Goal: Transaction & Acquisition: Purchase product/service

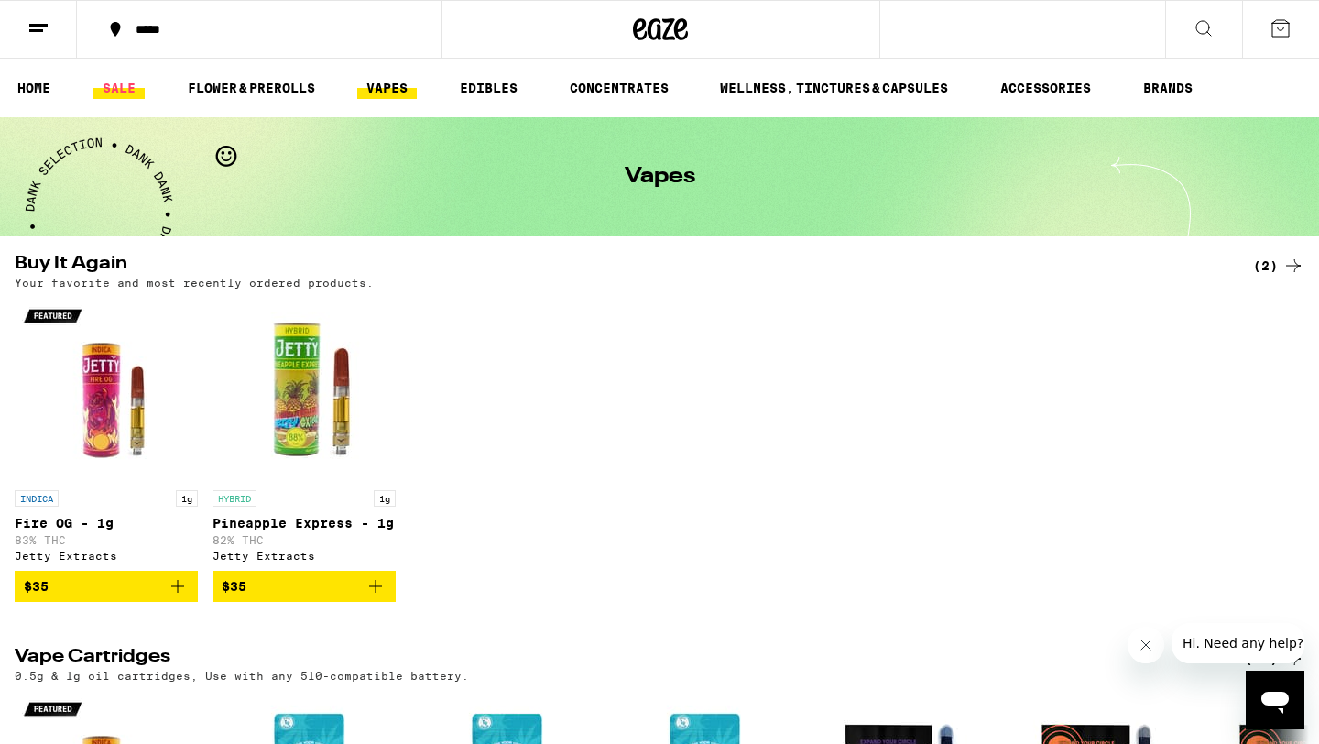
click at [124, 90] on link "SALE" at bounding box center [118, 88] width 51 height 22
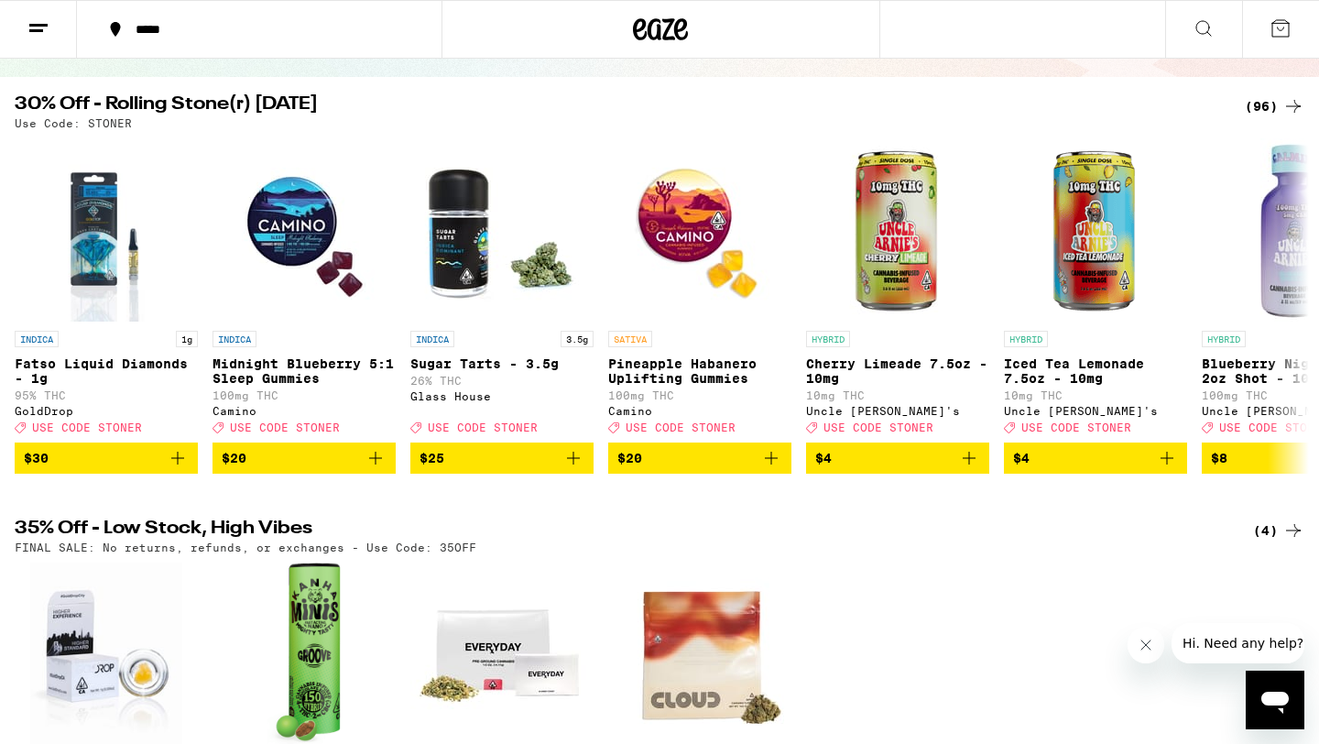
scroll to position [170, 0]
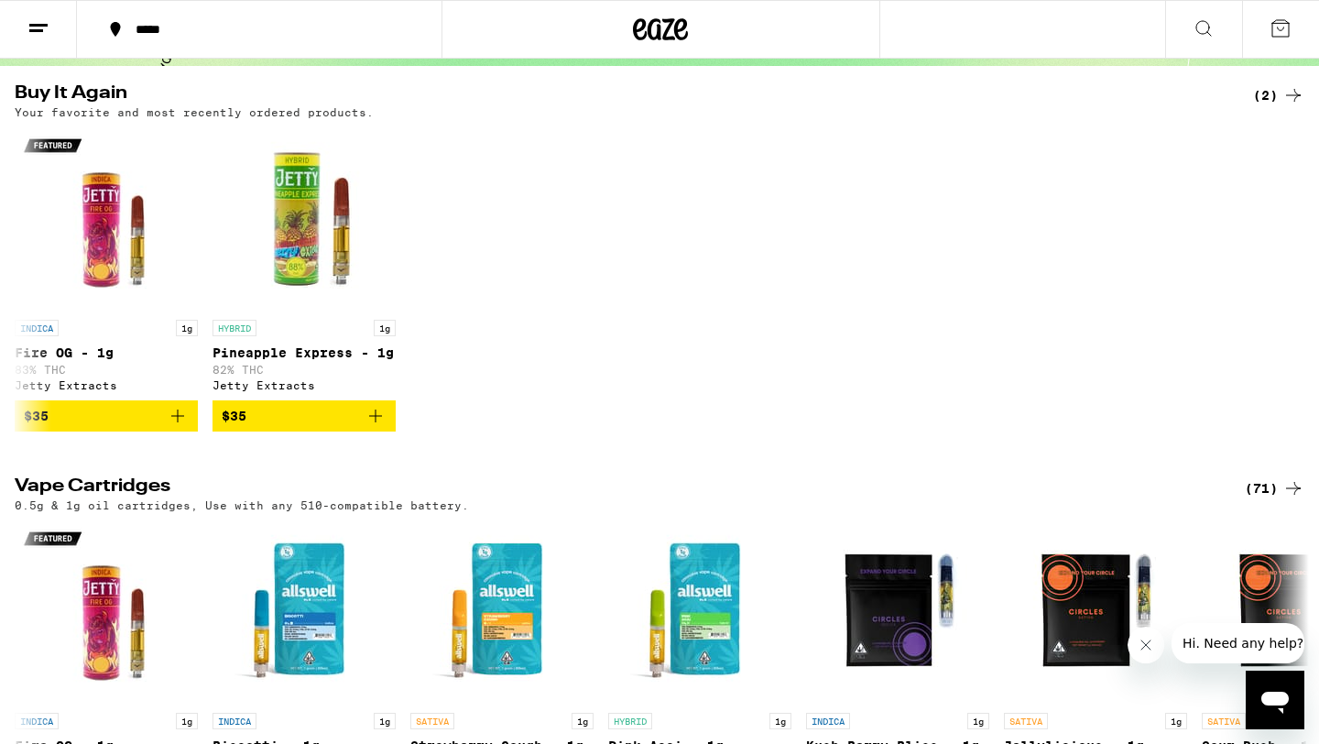
click at [1293, 316] on div "INDICA 1g Fire OG - 1g 83% THC Jetty Extracts $35 HYBRID 1g Pineapple Express -…" at bounding box center [659, 279] width 1319 height 304
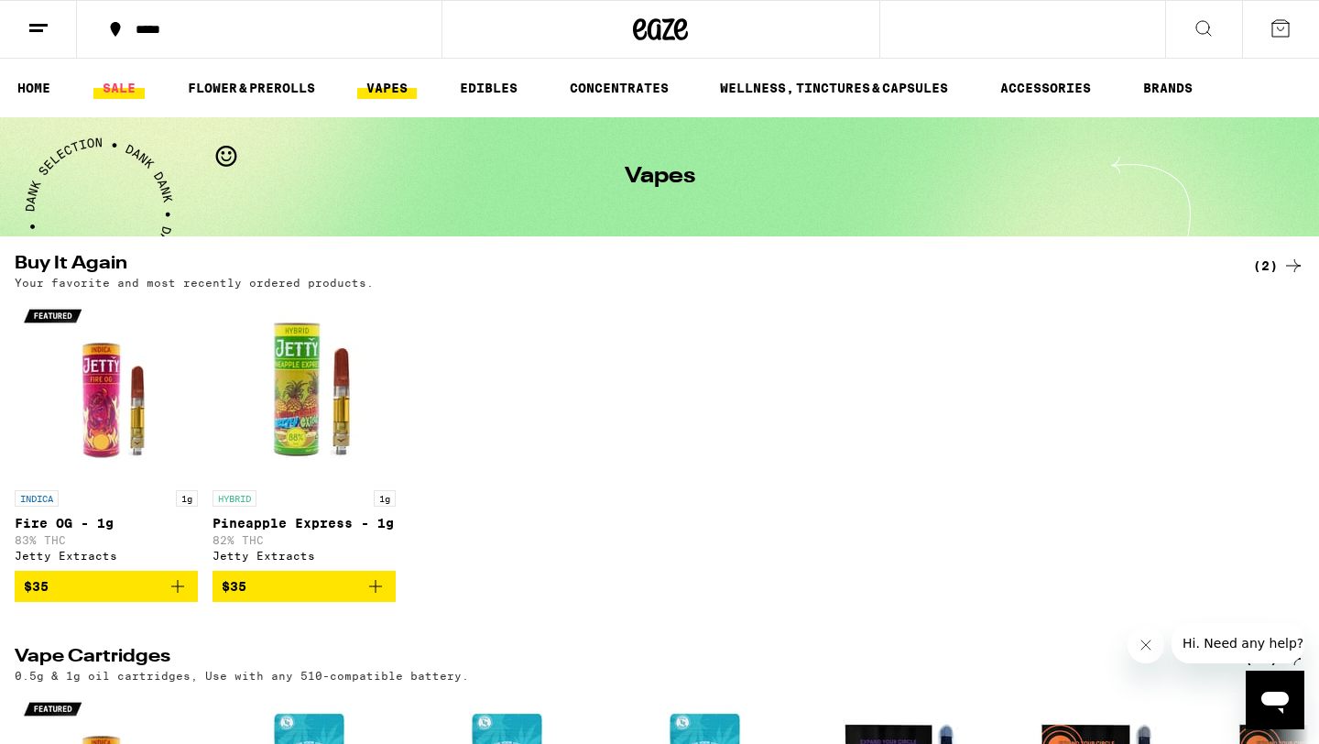
click at [123, 82] on link "SALE" at bounding box center [118, 88] width 51 height 22
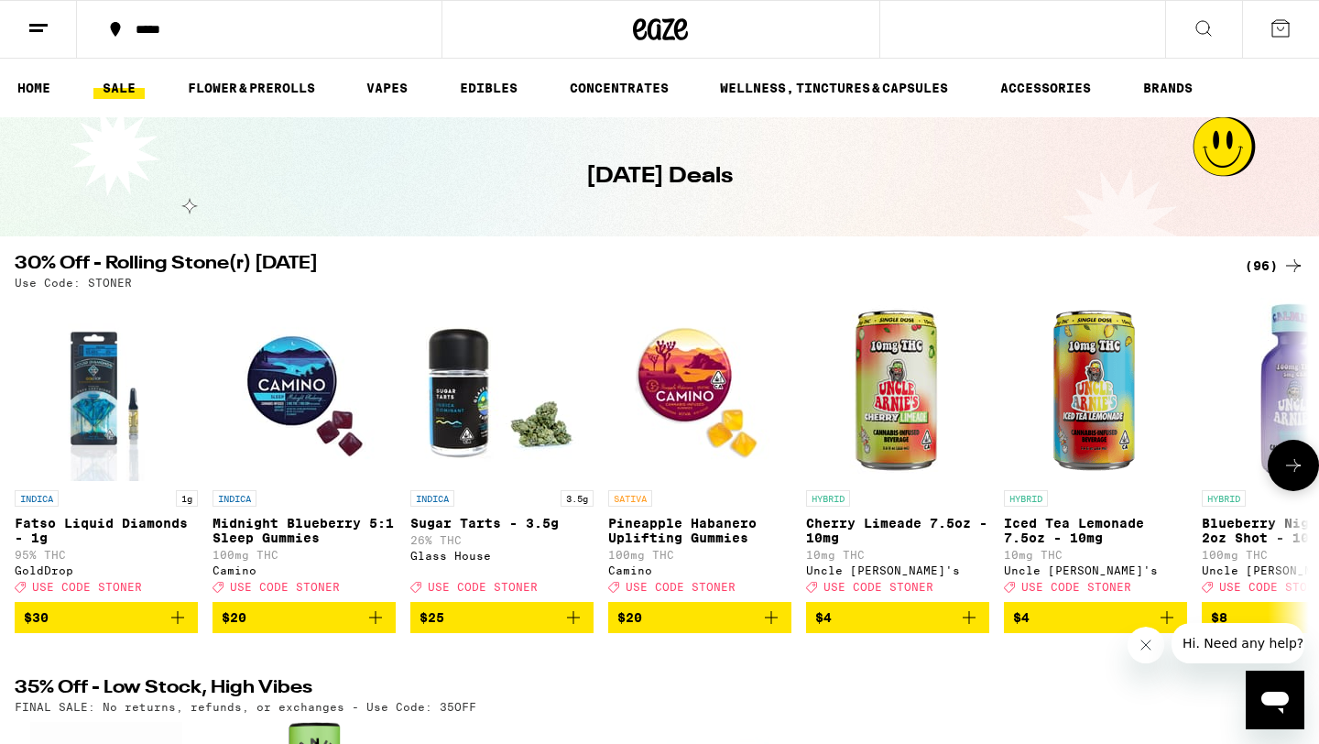
click at [1282, 476] on icon at bounding box center [1293, 465] width 22 height 22
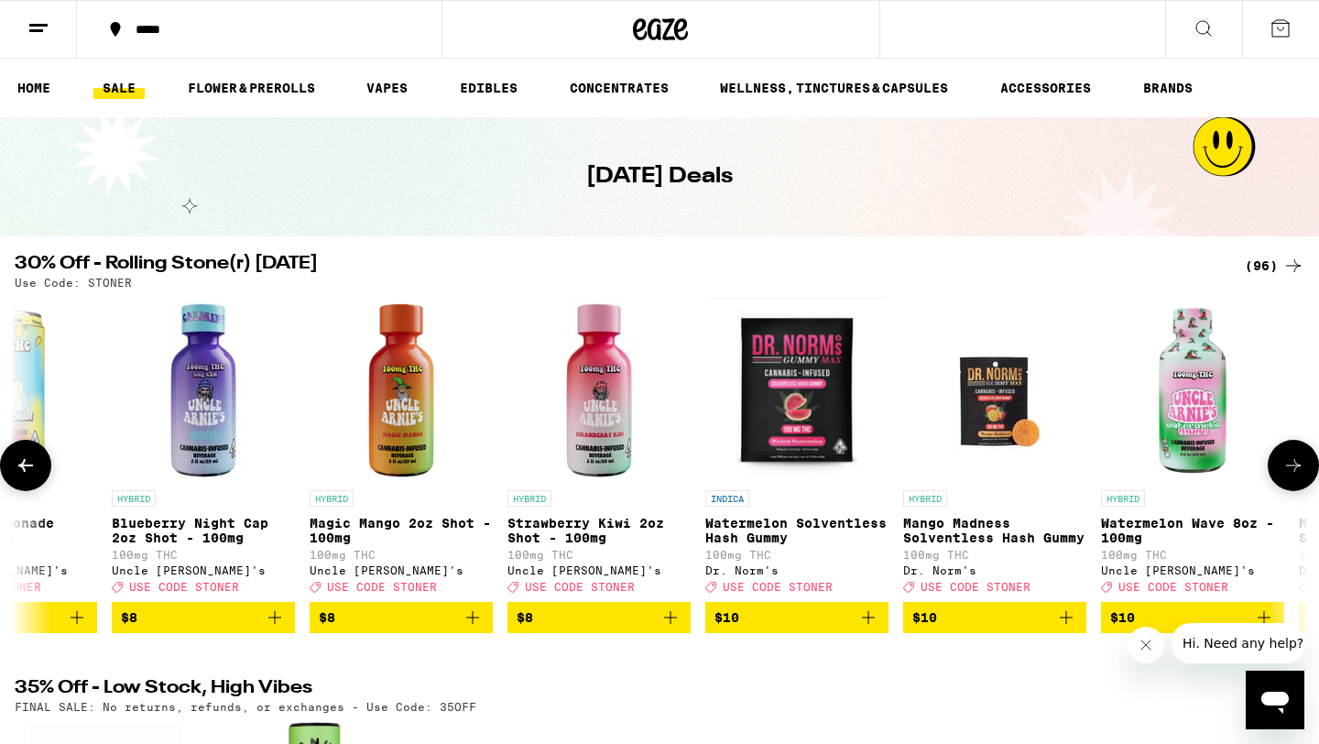
click at [1283, 476] on icon at bounding box center [1293, 465] width 22 height 22
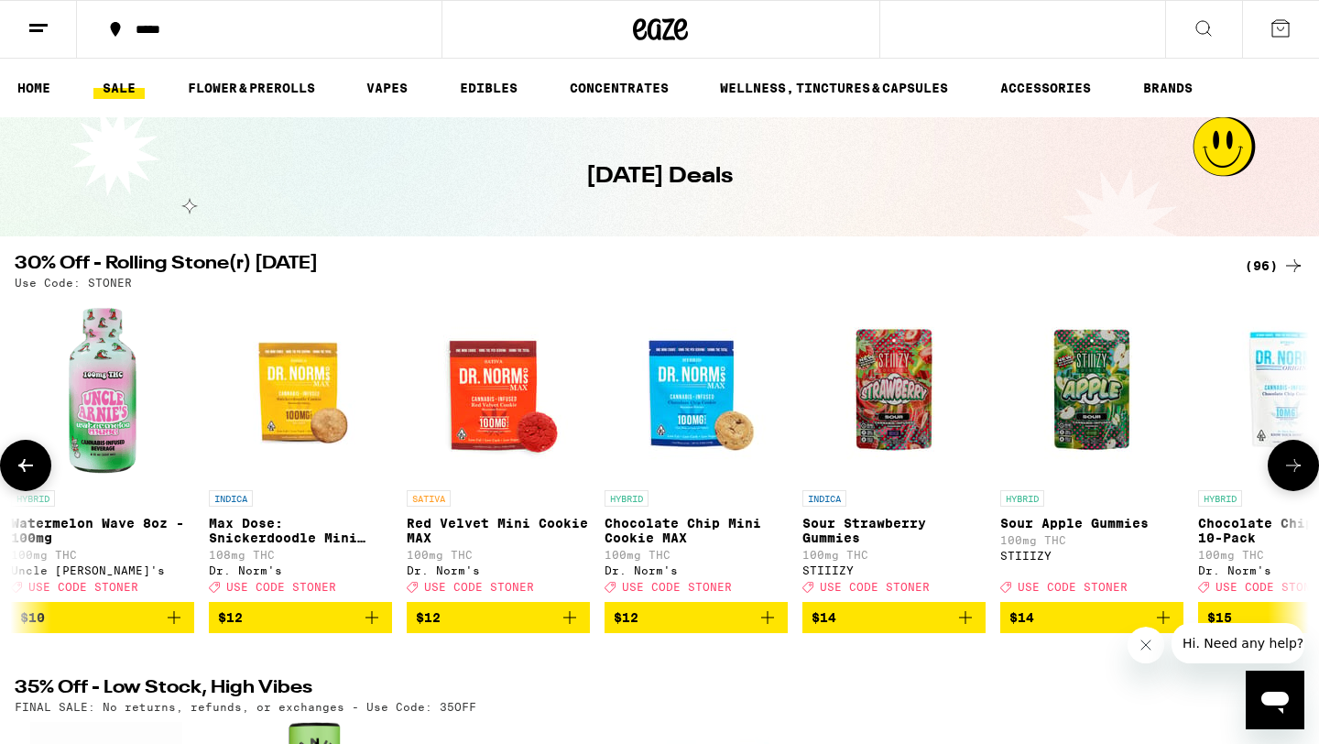
click at [1283, 476] on icon at bounding box center [1293, 465] width 22 height 22
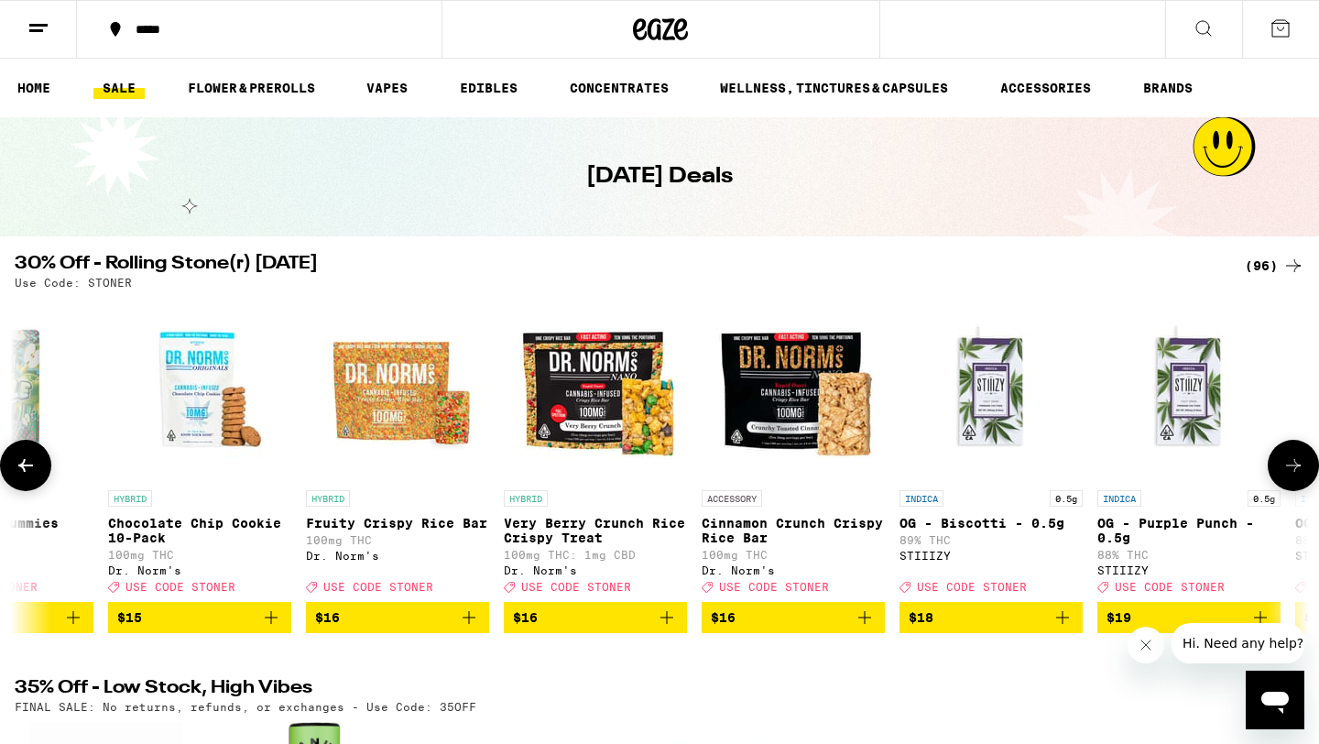
click at [1283, 476] on icon at bounding box center [1293, 465] width 22 height 22
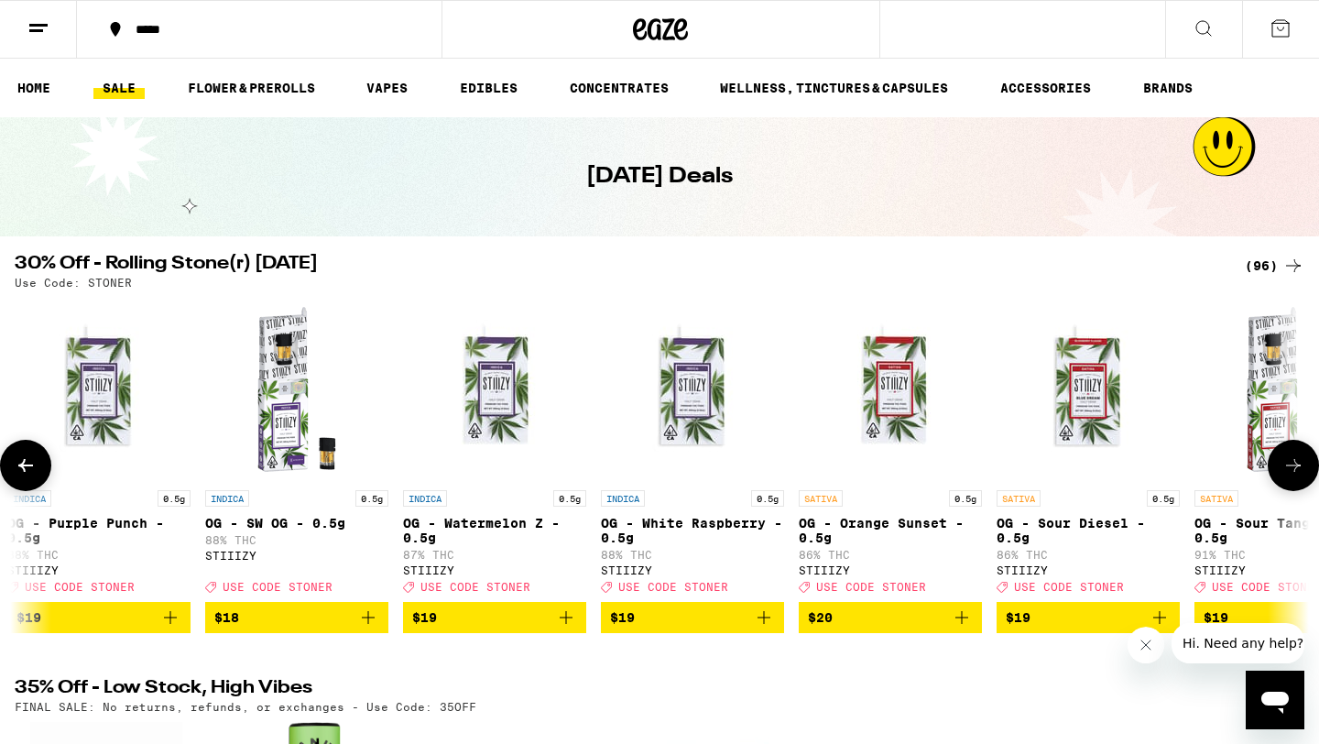
click at [1283, 476] on icon at bounding box center [1293, 465] width 22 height 22
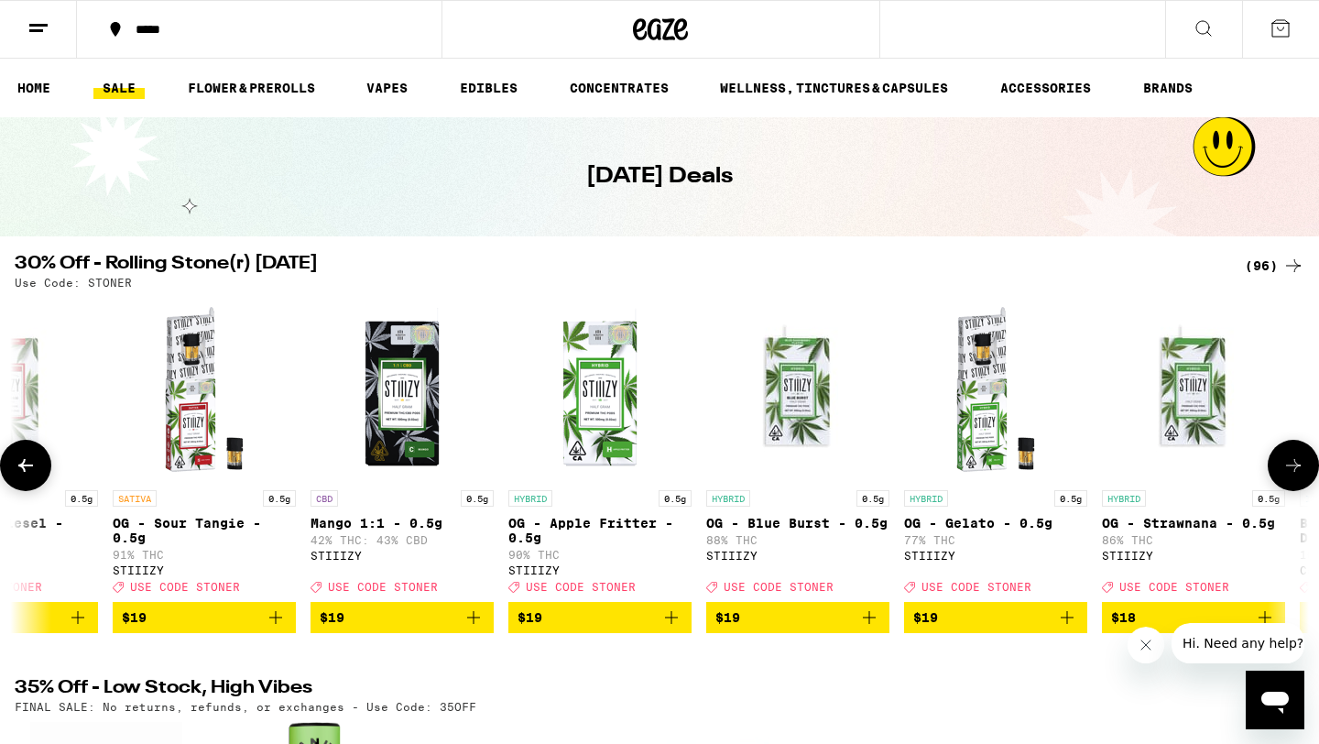
scroll to position [0, 5451]
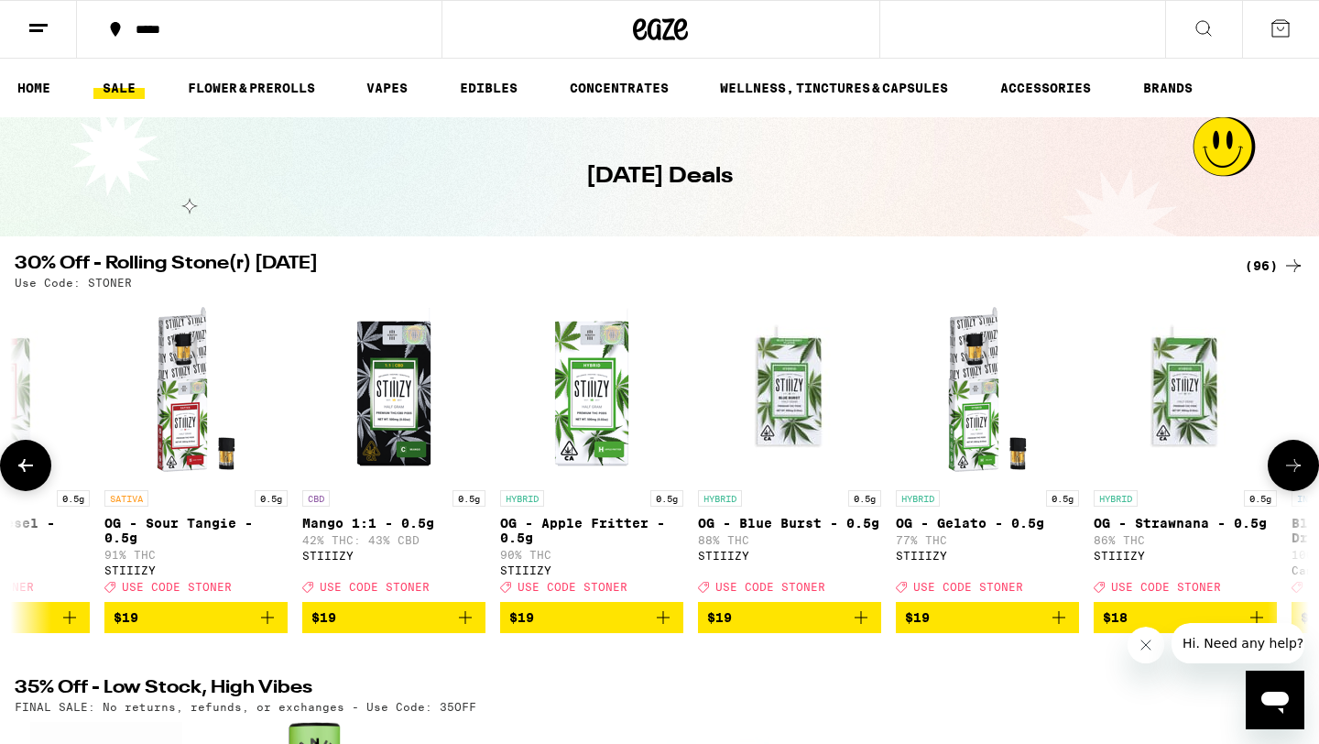
click at [32, 471] on icon at bounding box center [26, 465] width 22 height 22
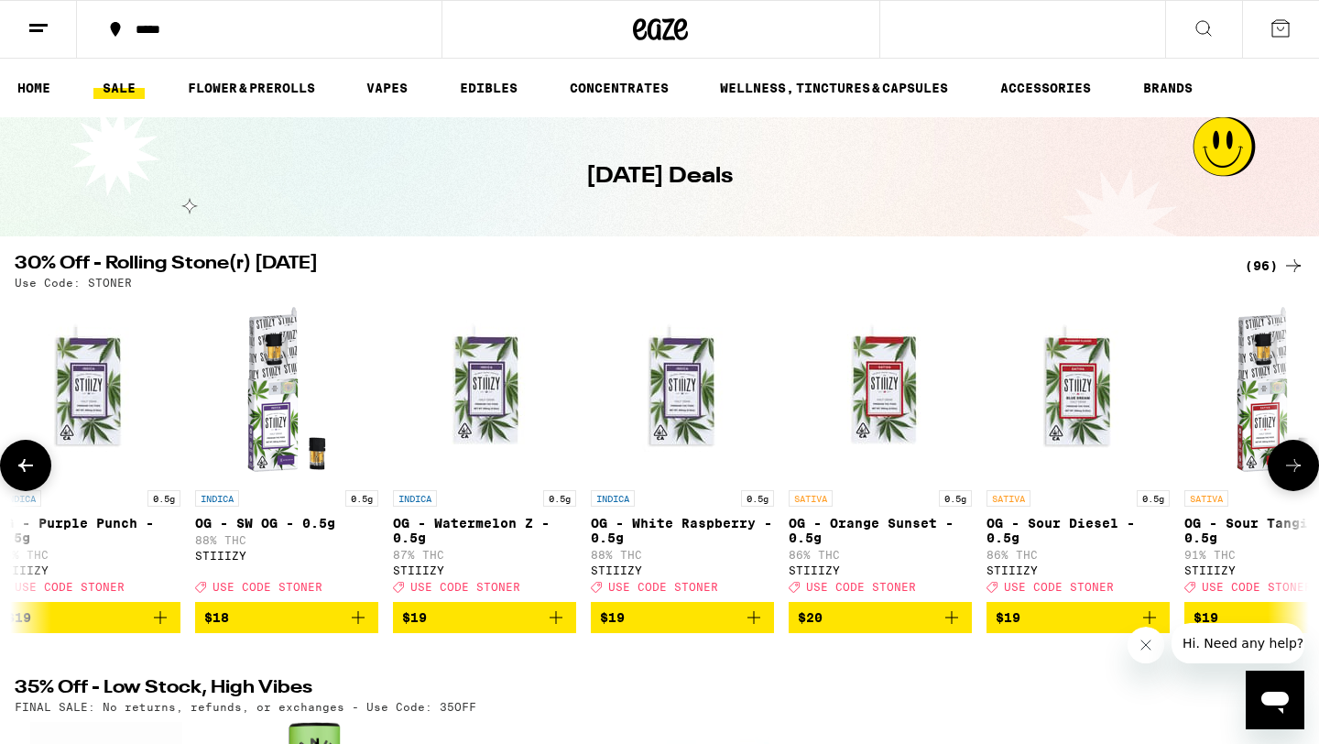
scroll to position [0, 4360]
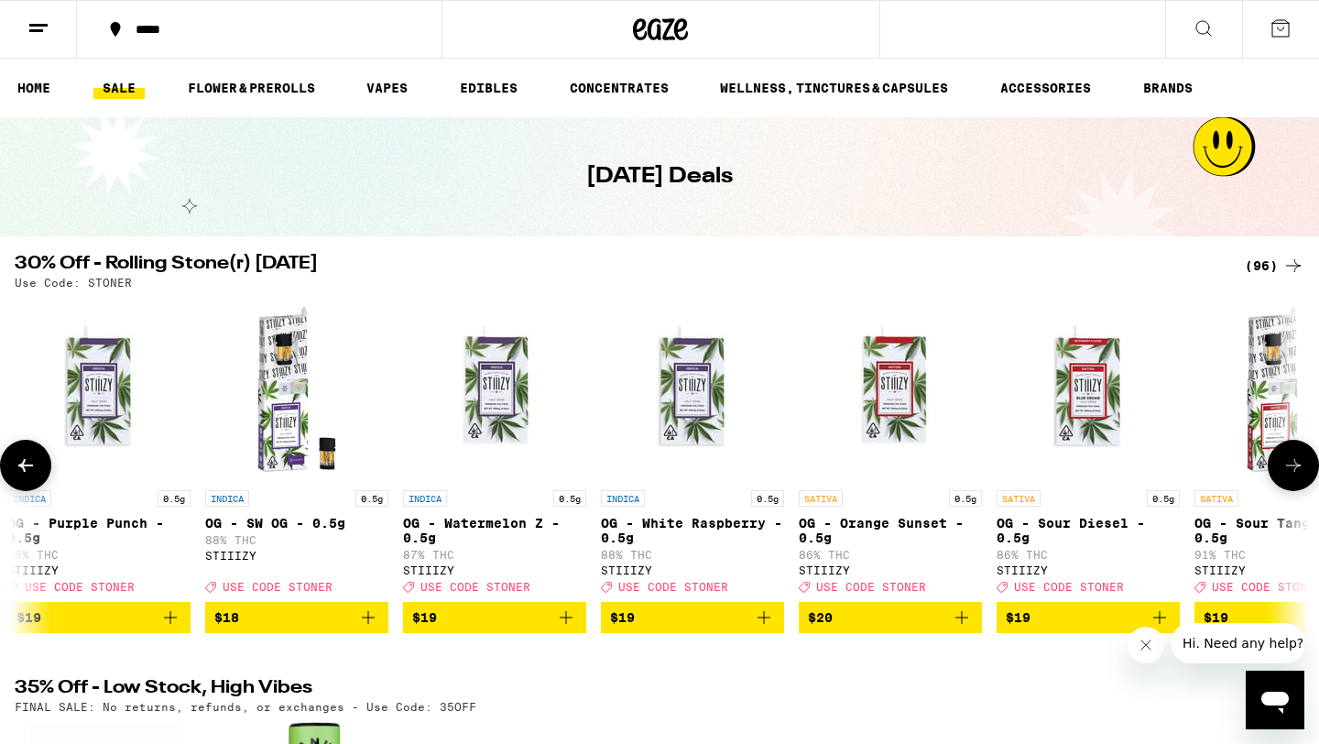
click at [32, 471] on icon at bounding box center [26, 465] width 22 height 22
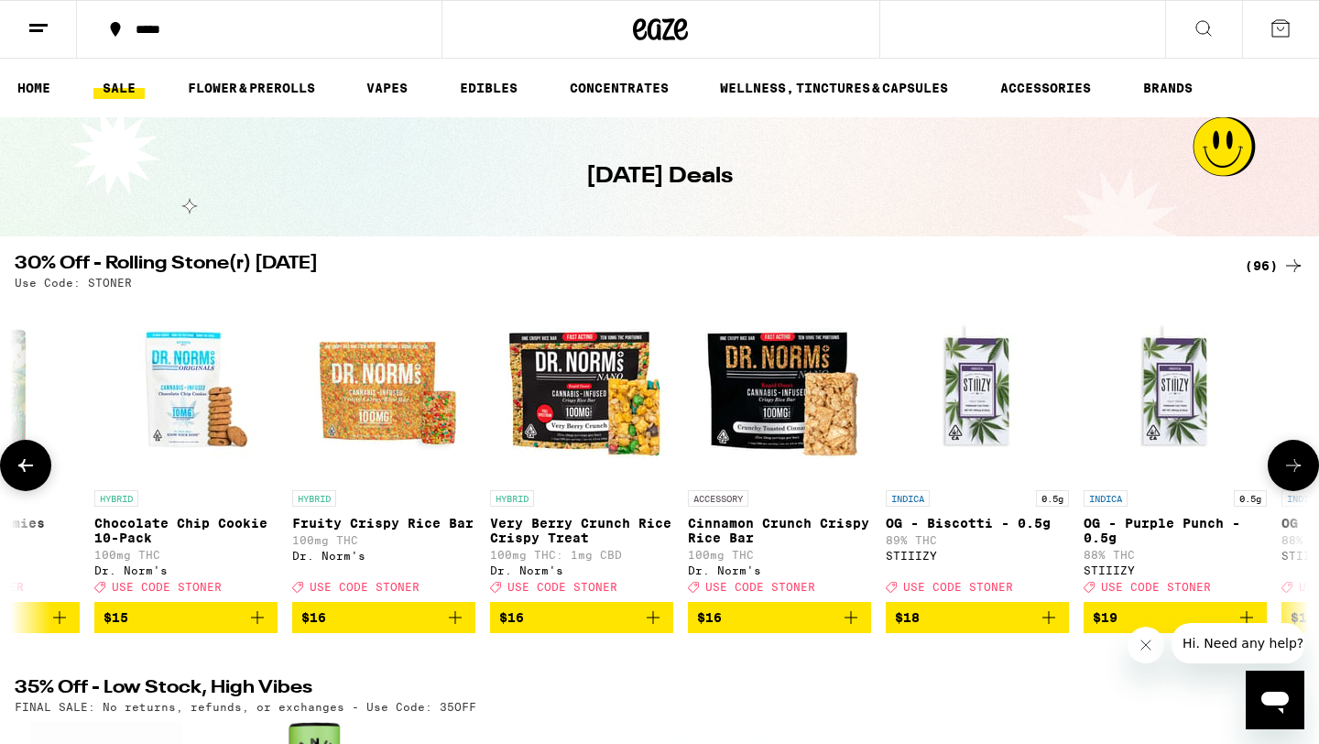
scroll to position [0, 3270]
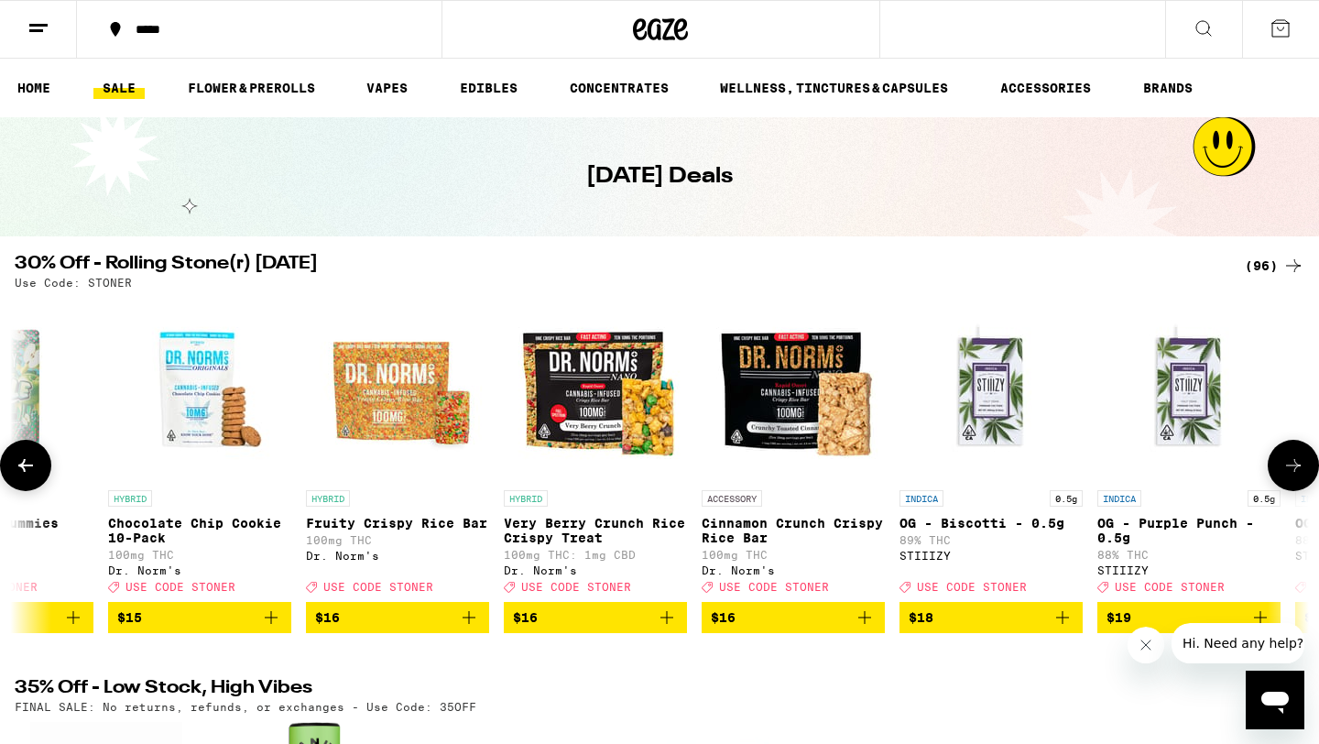
click at [1300, 475] on icon at bounding box center [1293, 465] width 22 height 22
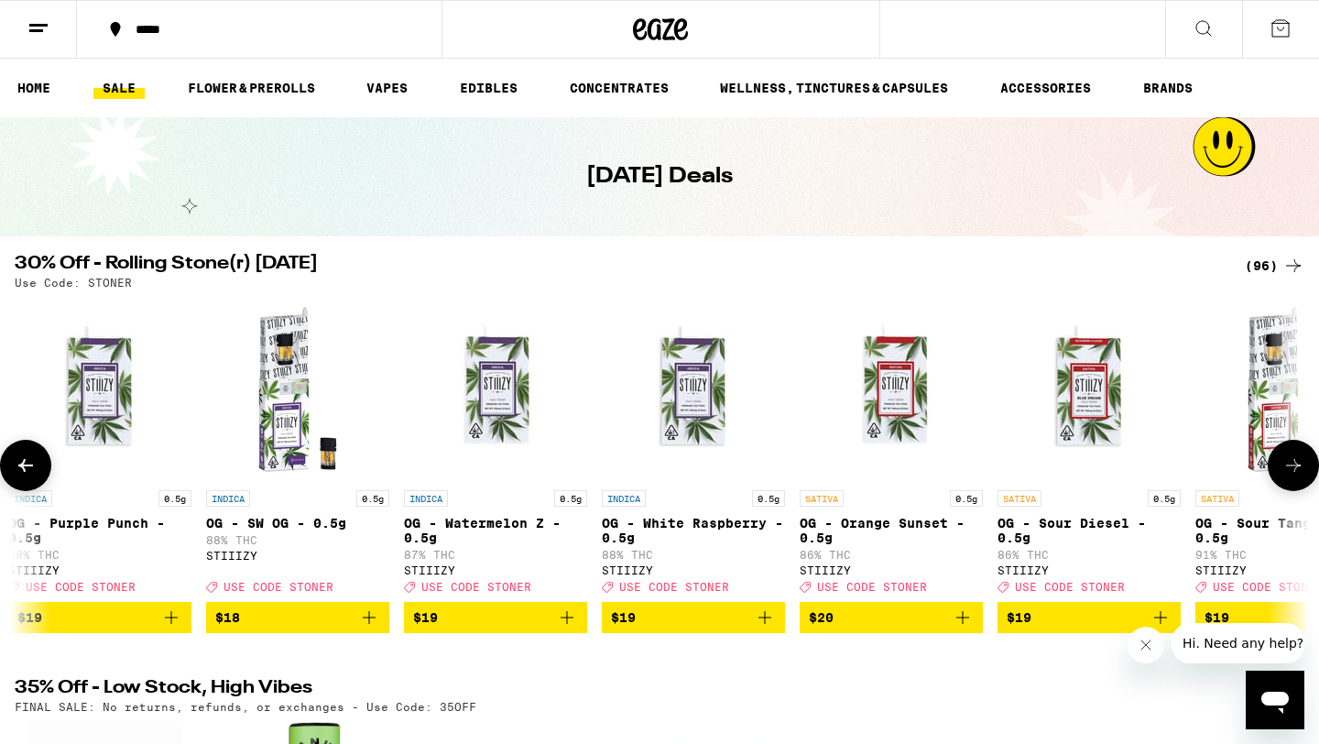
scroll to position [0, 4360]
click at [1300, 475] on icon at bounding box center [1293, 465] width 22 height 22
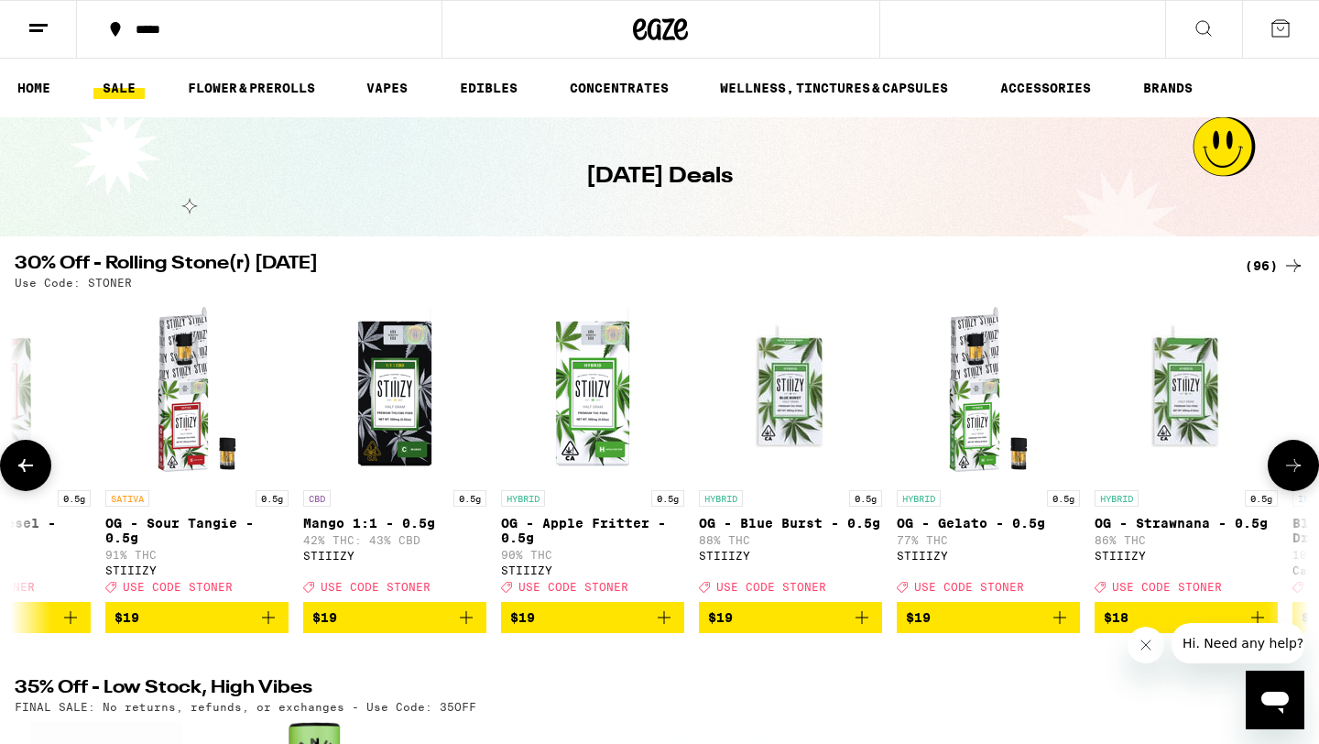
scroll to position [0, 5451]
click at [1285, 476] on icon at bounding box center [1293, 465] width 22 height 22
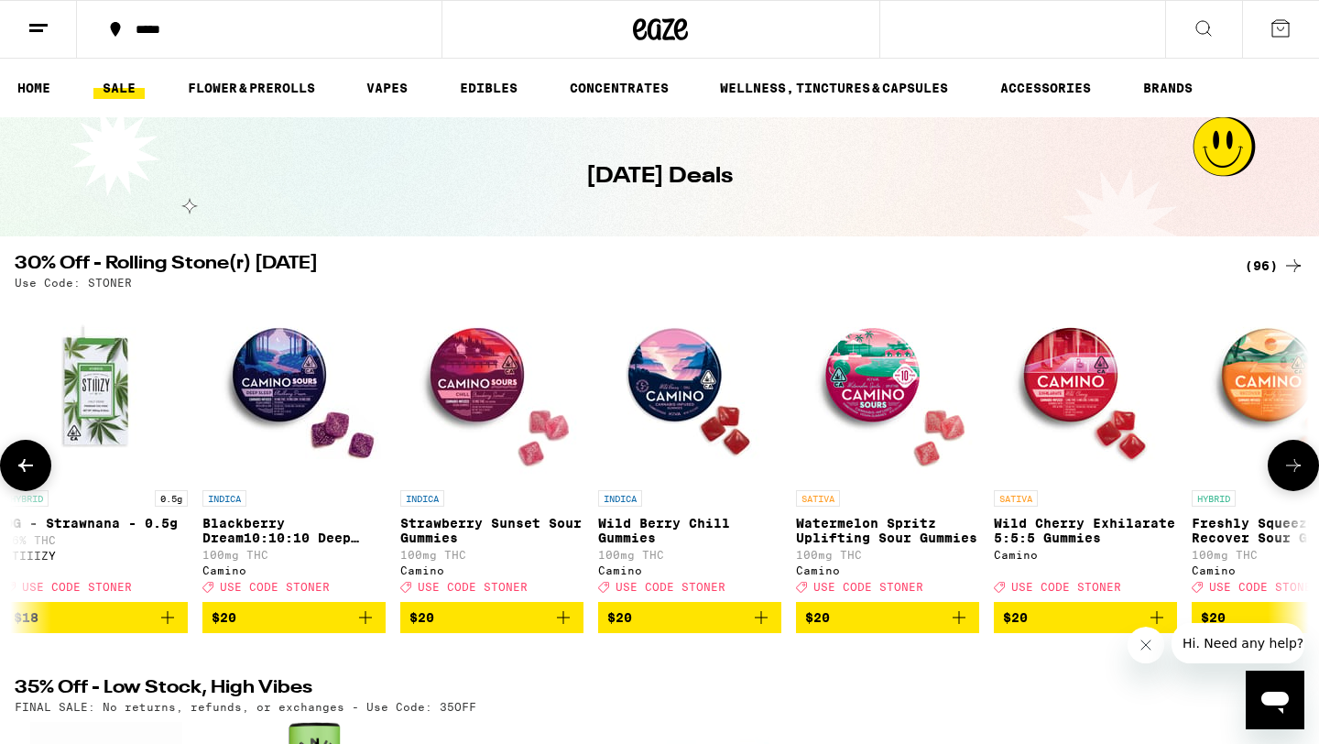
scroll to position [0, 6541]
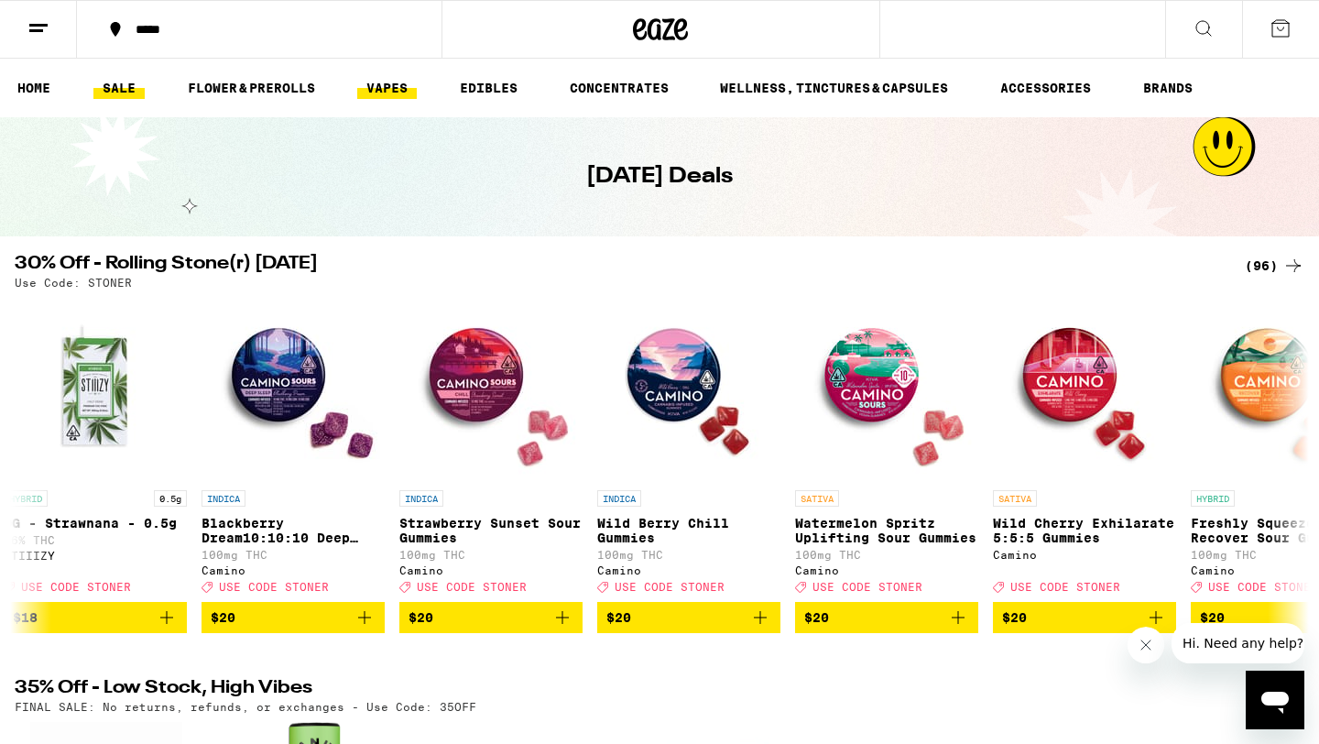
click at [392, 88] on link "VAPES" at bounding box center [387, 88] width 60 height 22
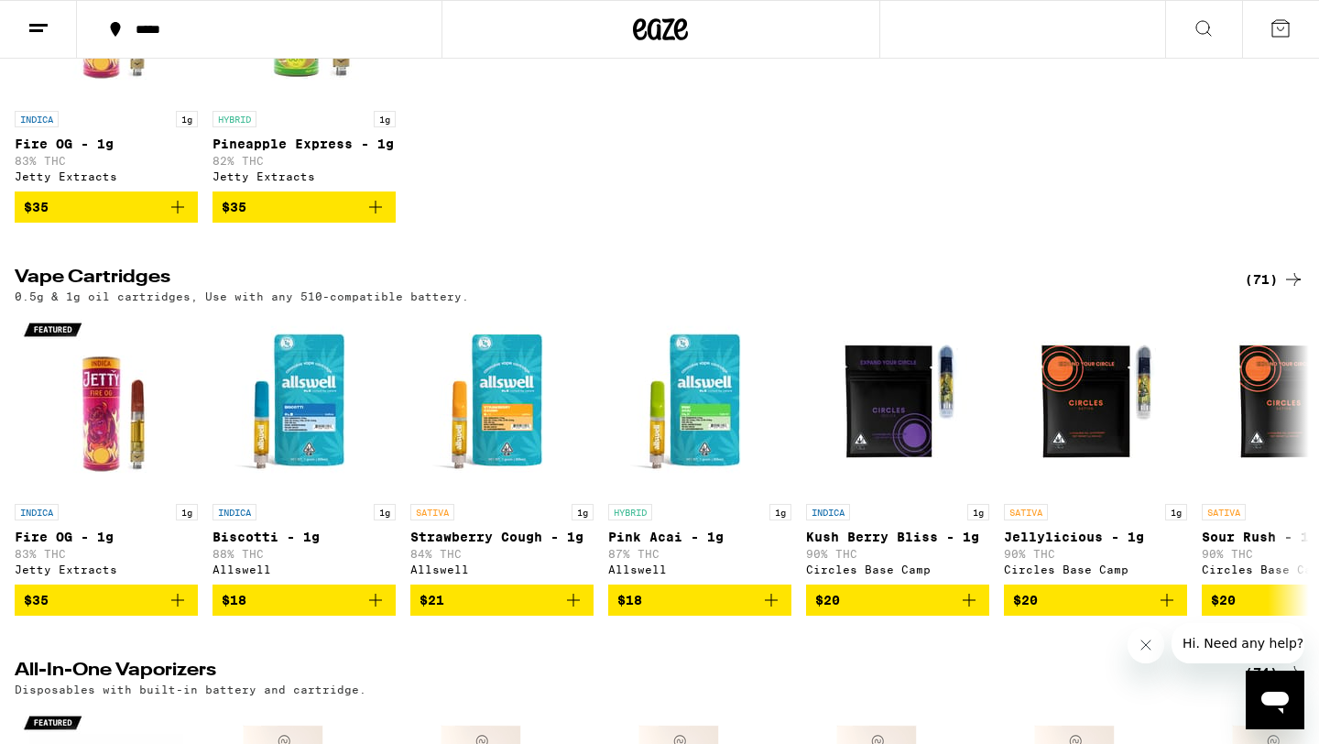
scroll to position [417, 0]
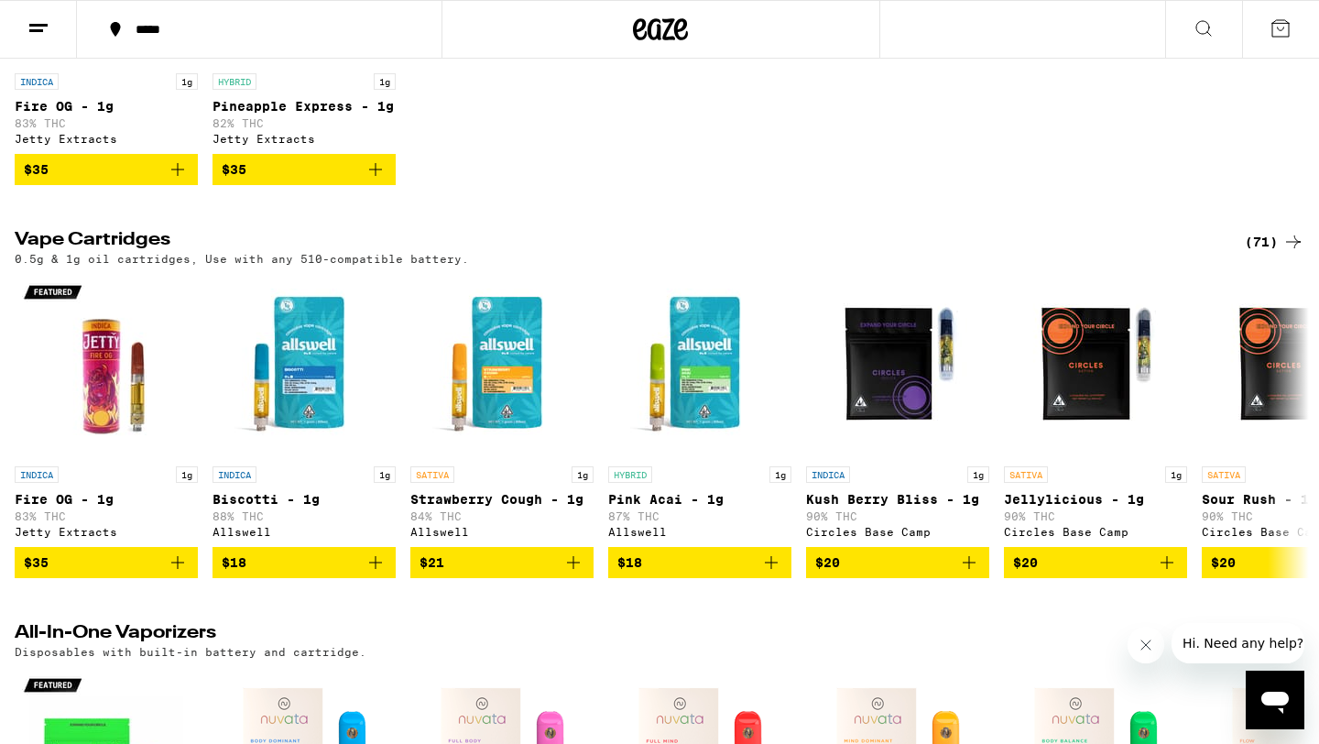
click at [1262, 252] on div "(71)" at bounding box center [1275, 242] width 60 height 22
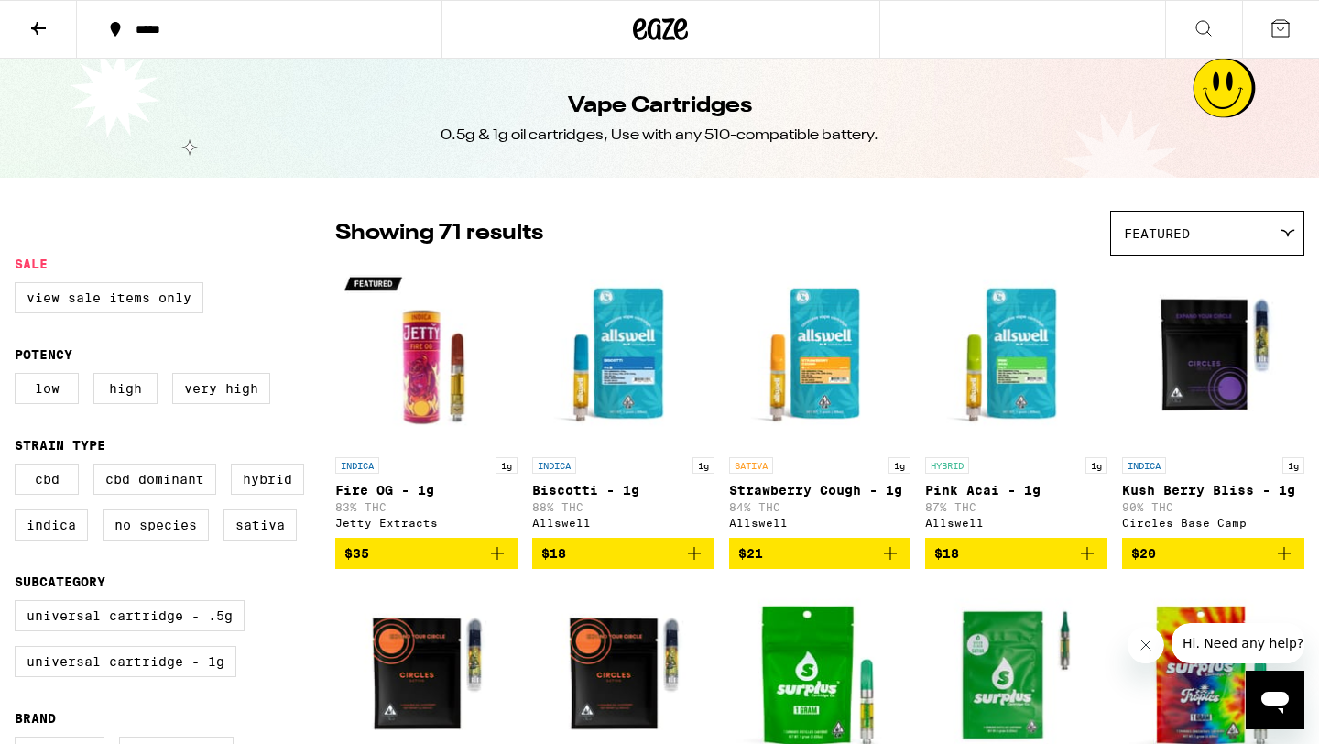
click at [1263, 252] on div "Featured" at bounding box center [1207, 233] width 192 height 43
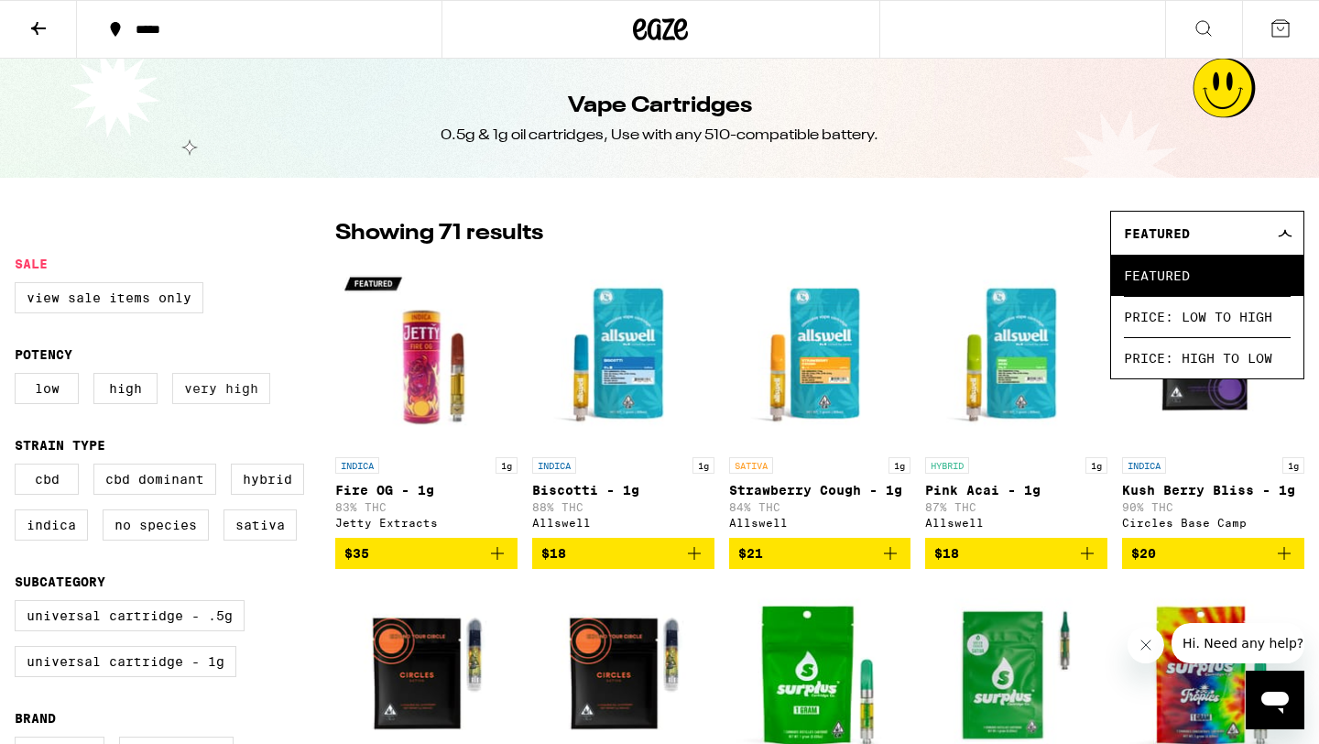
click at [210, 404] on label "Very High" at bounding box center [221, 388] width 98 height 31
click at [19, 377] on input "Very High" at bounding box center [18, 376] width 1 height 1
checkbox input "true"
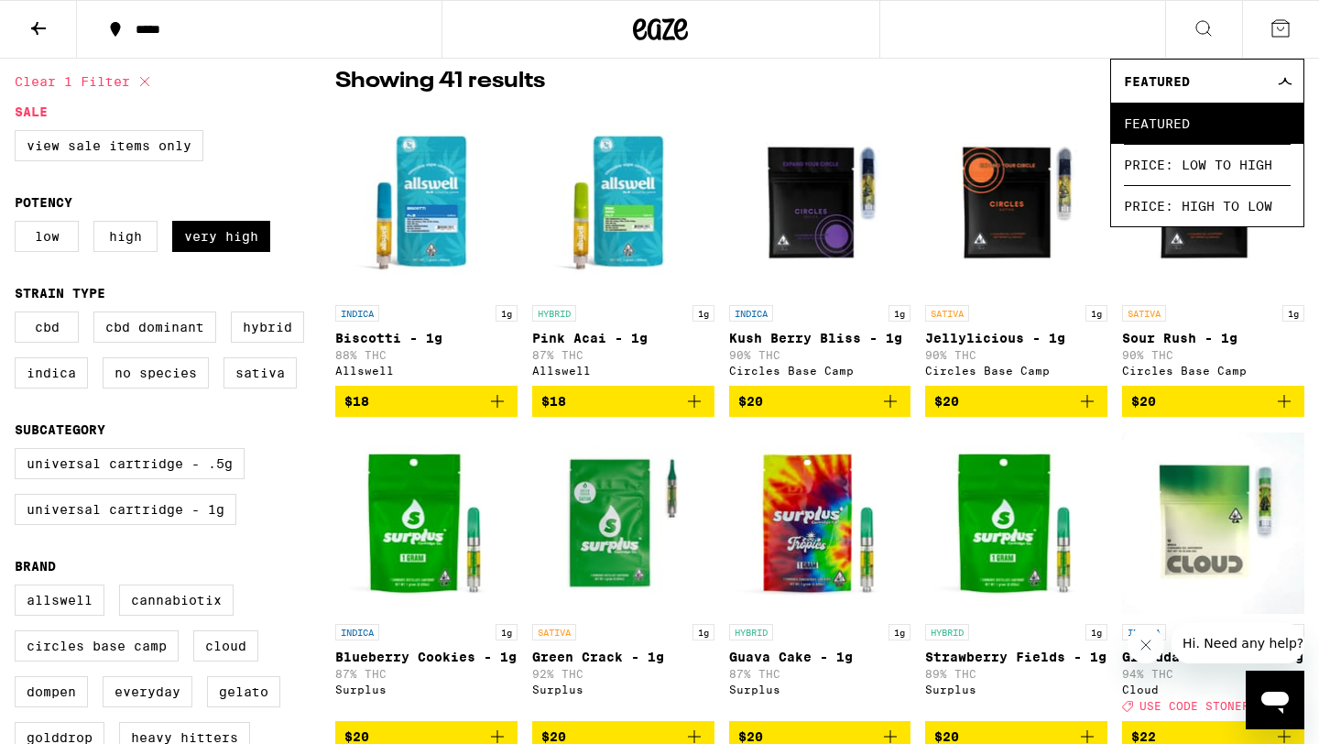
scroll to position [159, 0]
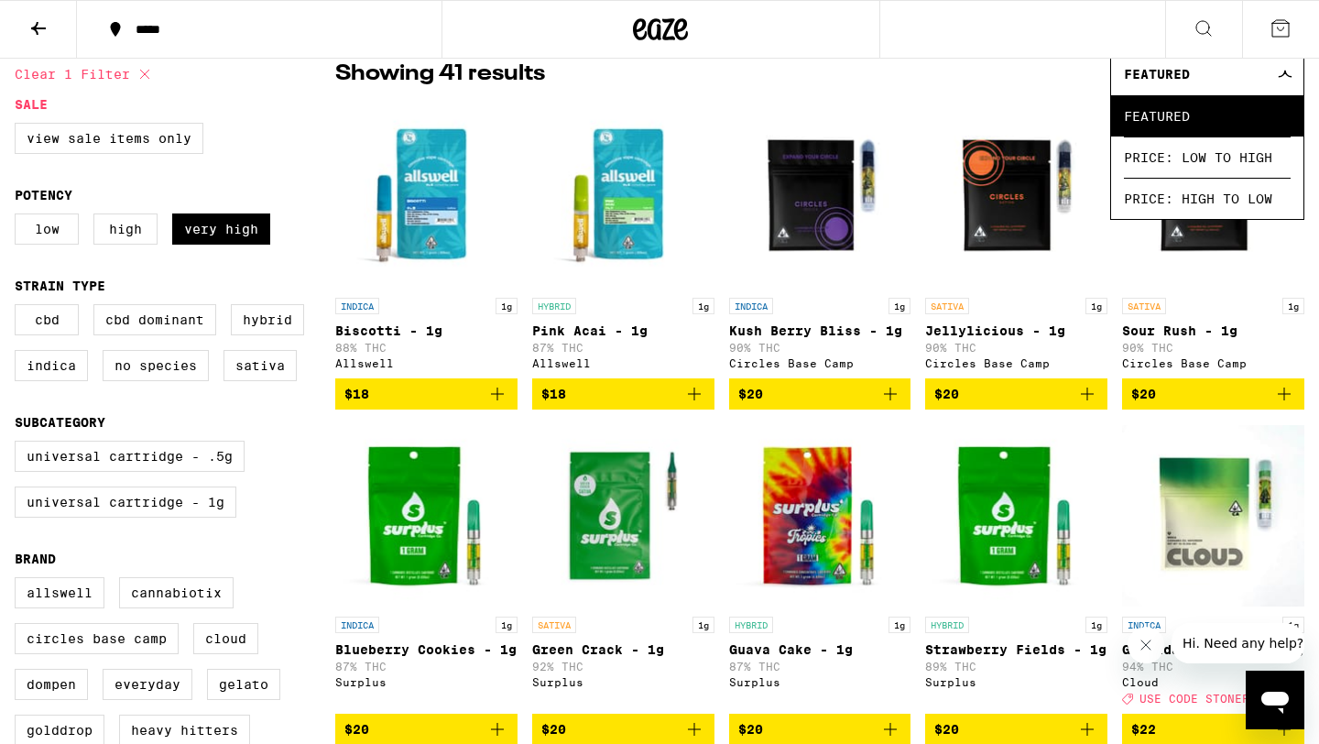
click at [313, 120] on fieldset "Sale View Sale Items Only" at bounding box center [175, 132] width 321 height 71
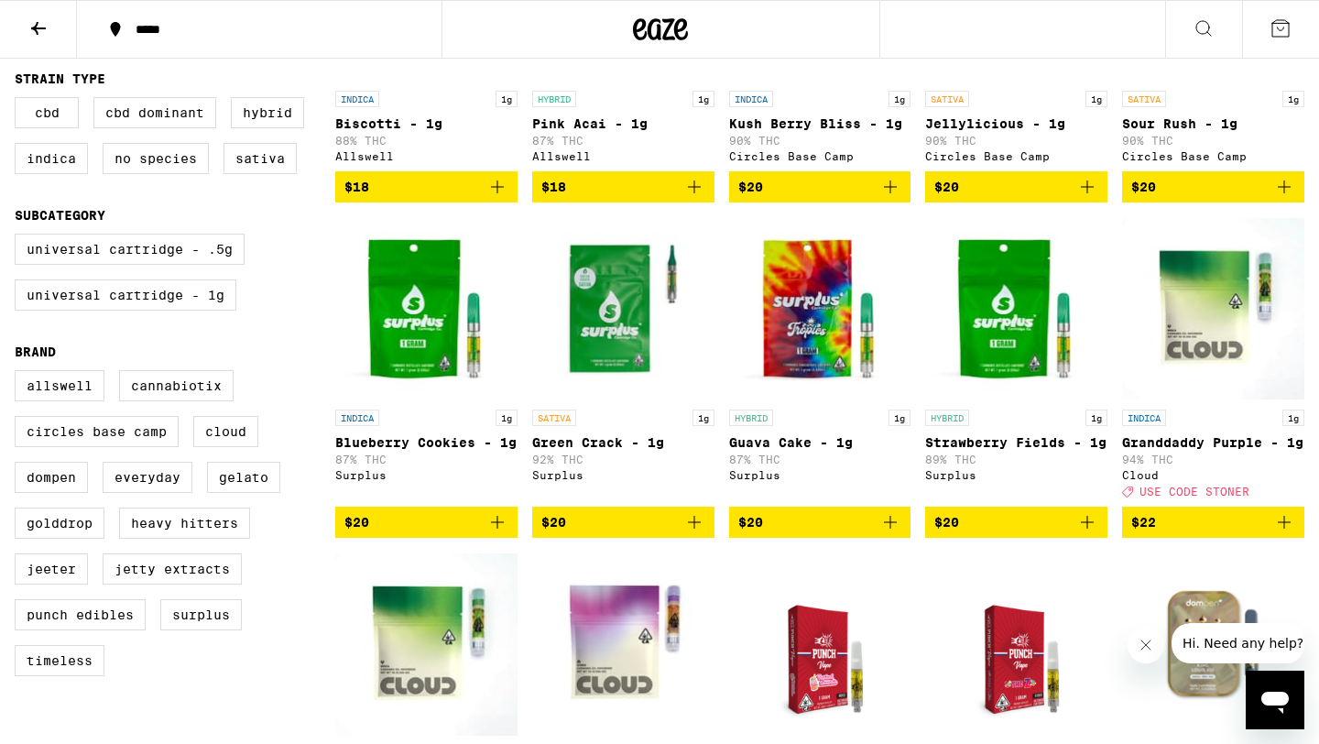
scroll to position [396, 0]
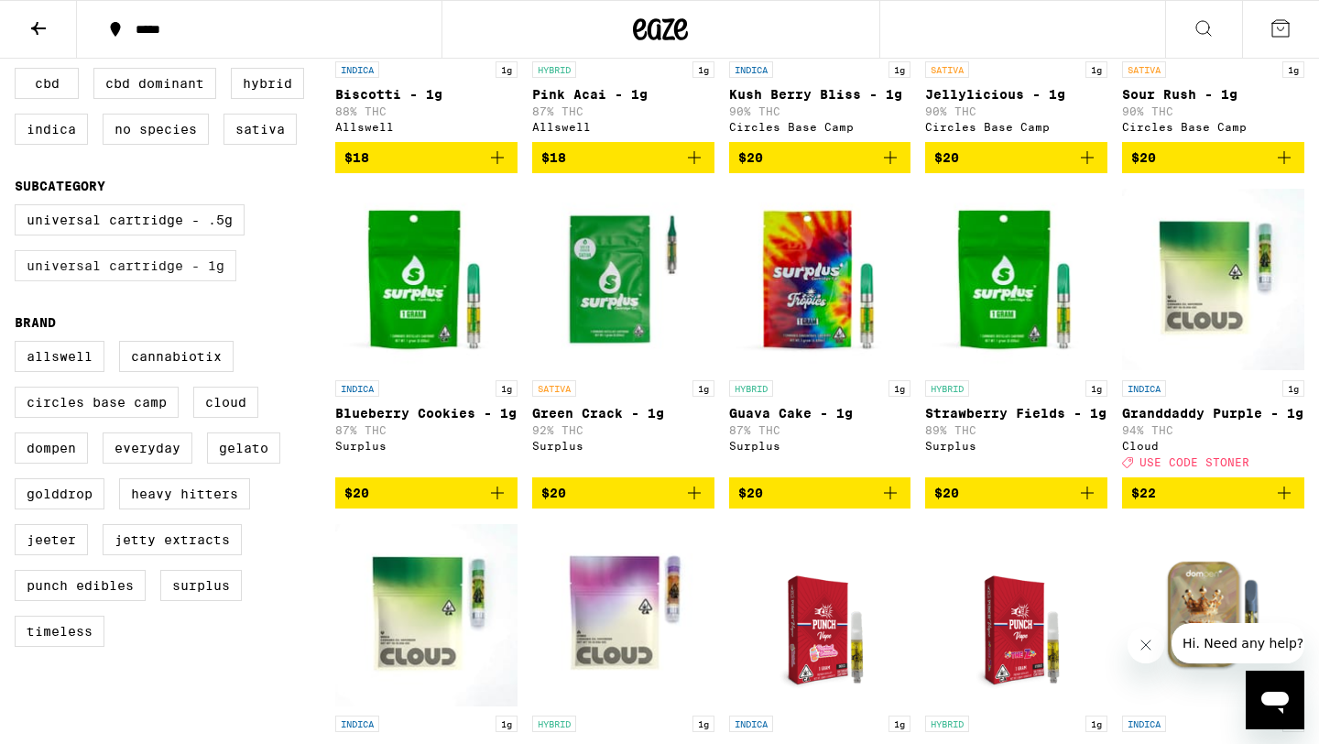
click at [216, 281] on label "Universal Cartridge - 1g" at bounding box center [126, 265] width 222 height 31
click at [19, 208] on input "Universal Cartridge - 1g" at bounding box center [18, 207] width 1 height 1
checkbox input "true"
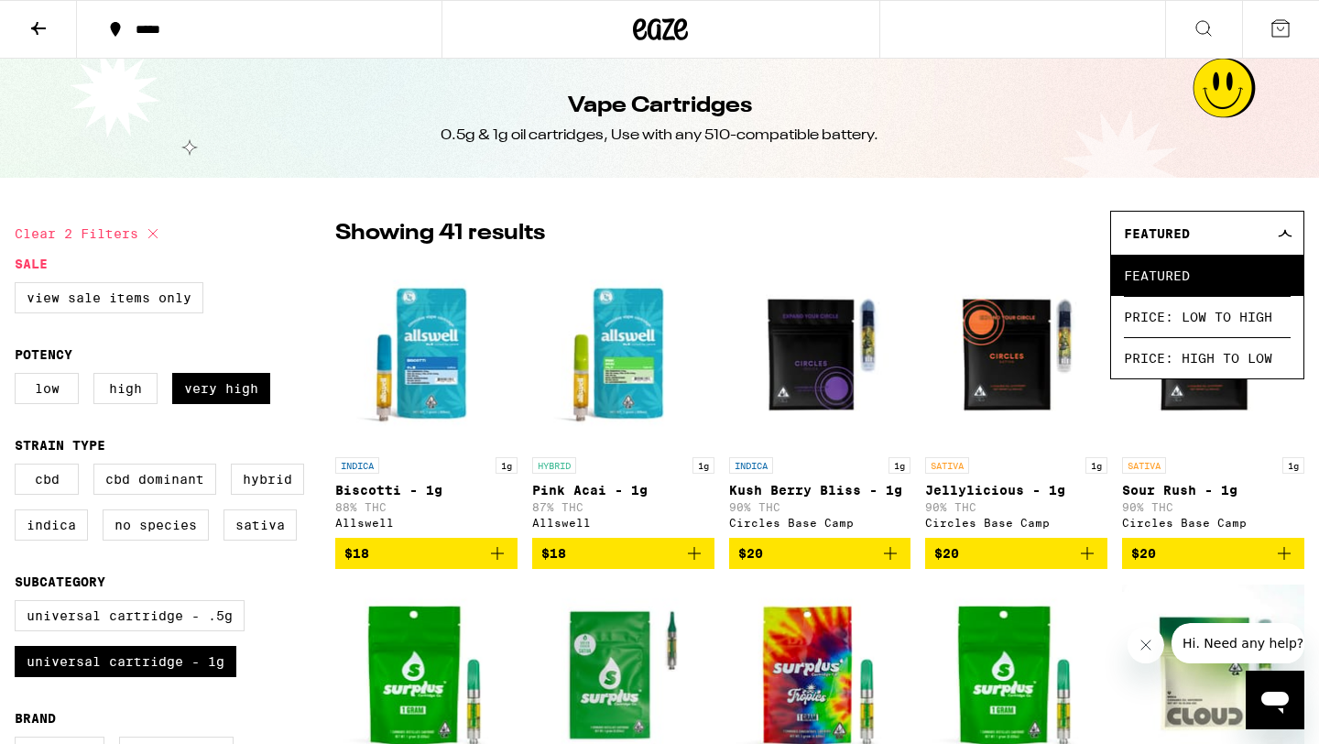
click at [929, 224] on div "Showing 41 results Featured Featured Price: Low to High Price: High to Low" at bounding box center [819, 233] width 969 height 45
click at [1292, 235] on div at bounding box center [1286, 233] width 17 height 8
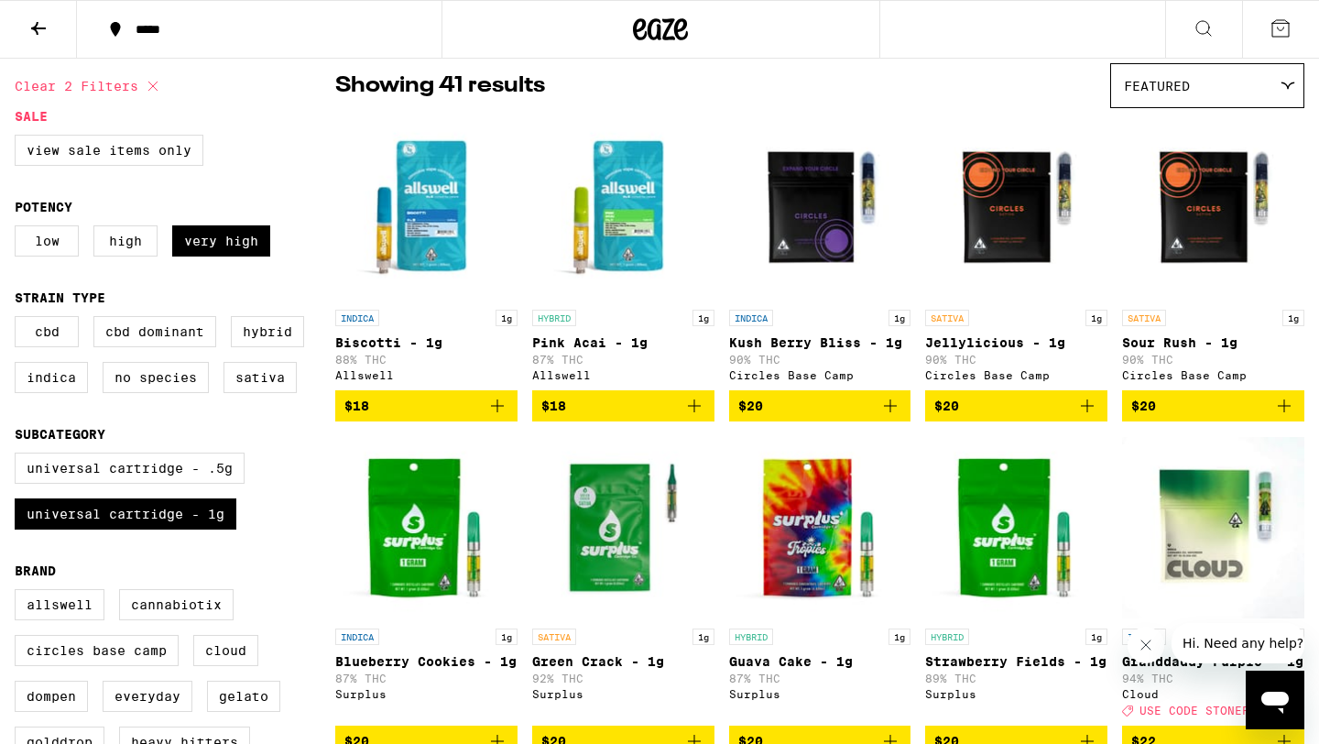
scroll to position [152, 0]
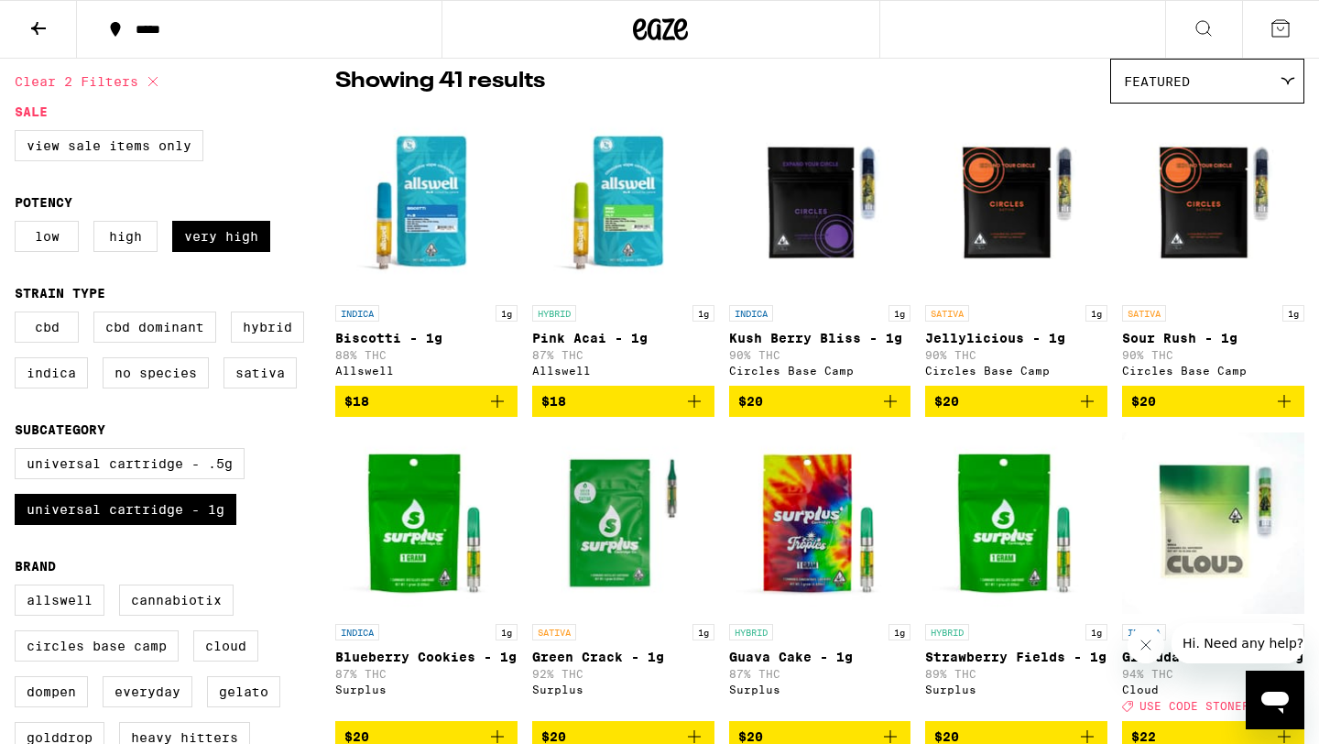
click at [1284, 88] on div "Featured" at bounding box center [1207, 81] width 192 height 43
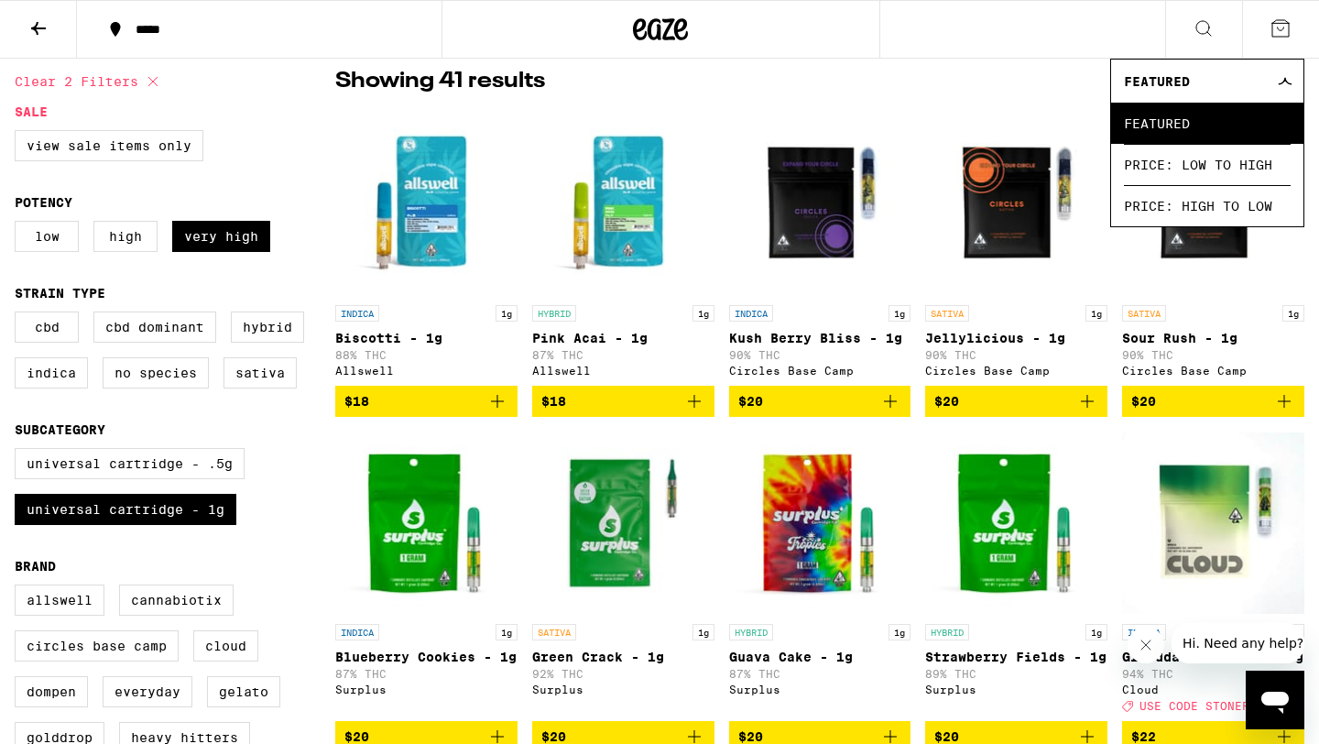
scroll to position [157, 0]
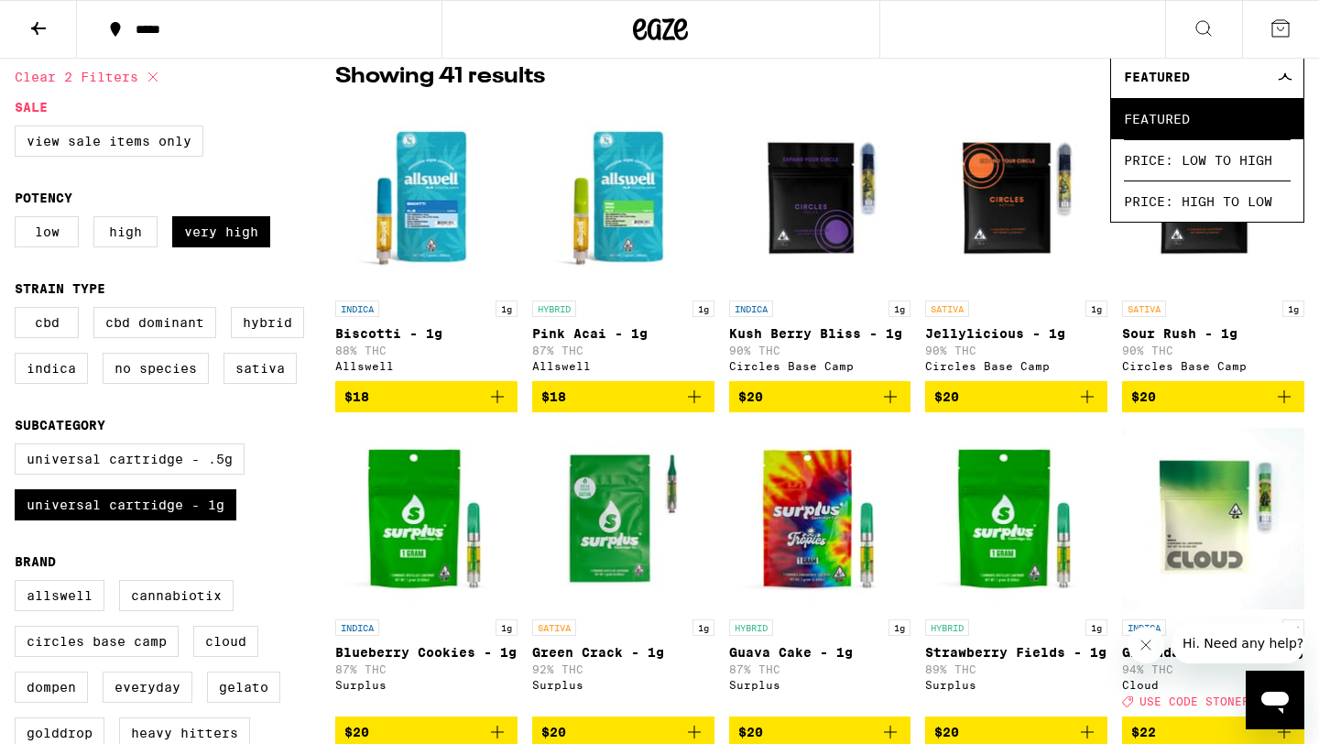
click at [998, 97] on div "Showing 41 results Featured Featured Price: Low to High Price: High to Low" at bounding box center [819, 76] width 969 height 45
click at [1287, 75] on icon at bounding box center [1285, 76] width 15 height 8
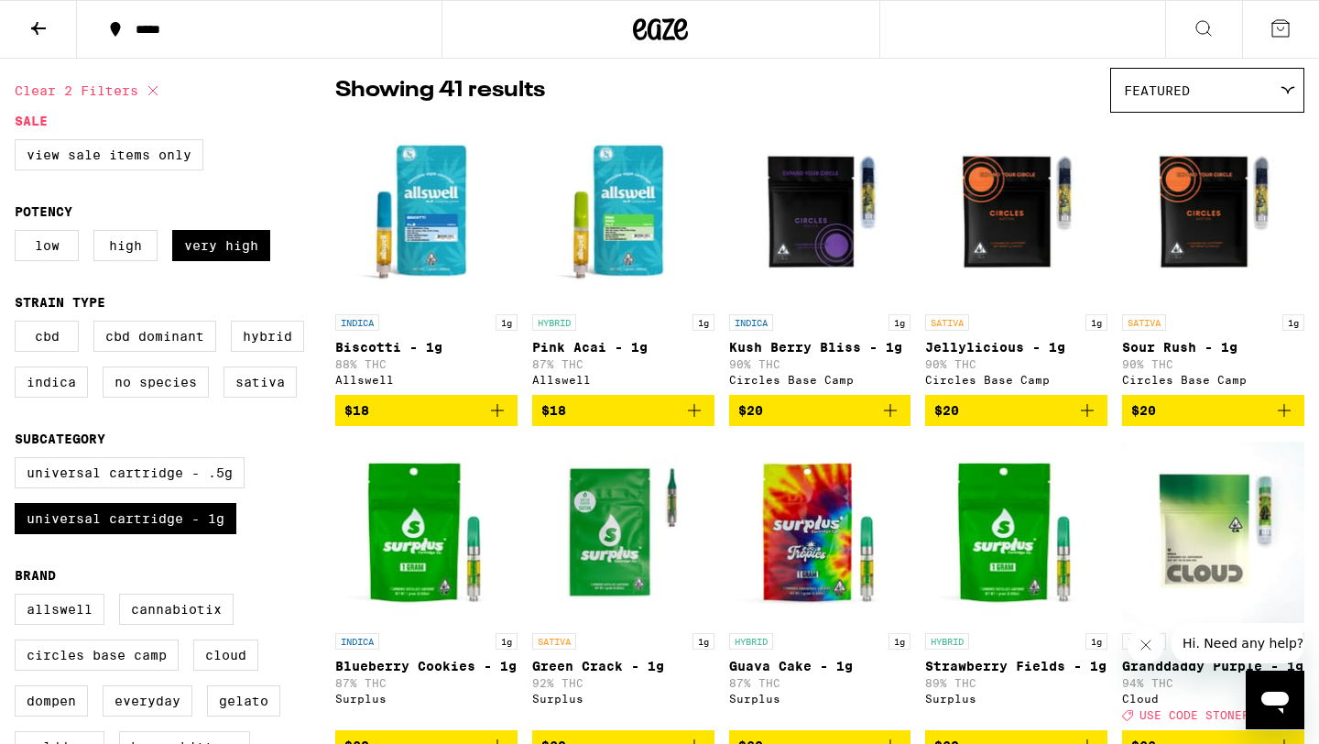
scroll to position [145, 0]
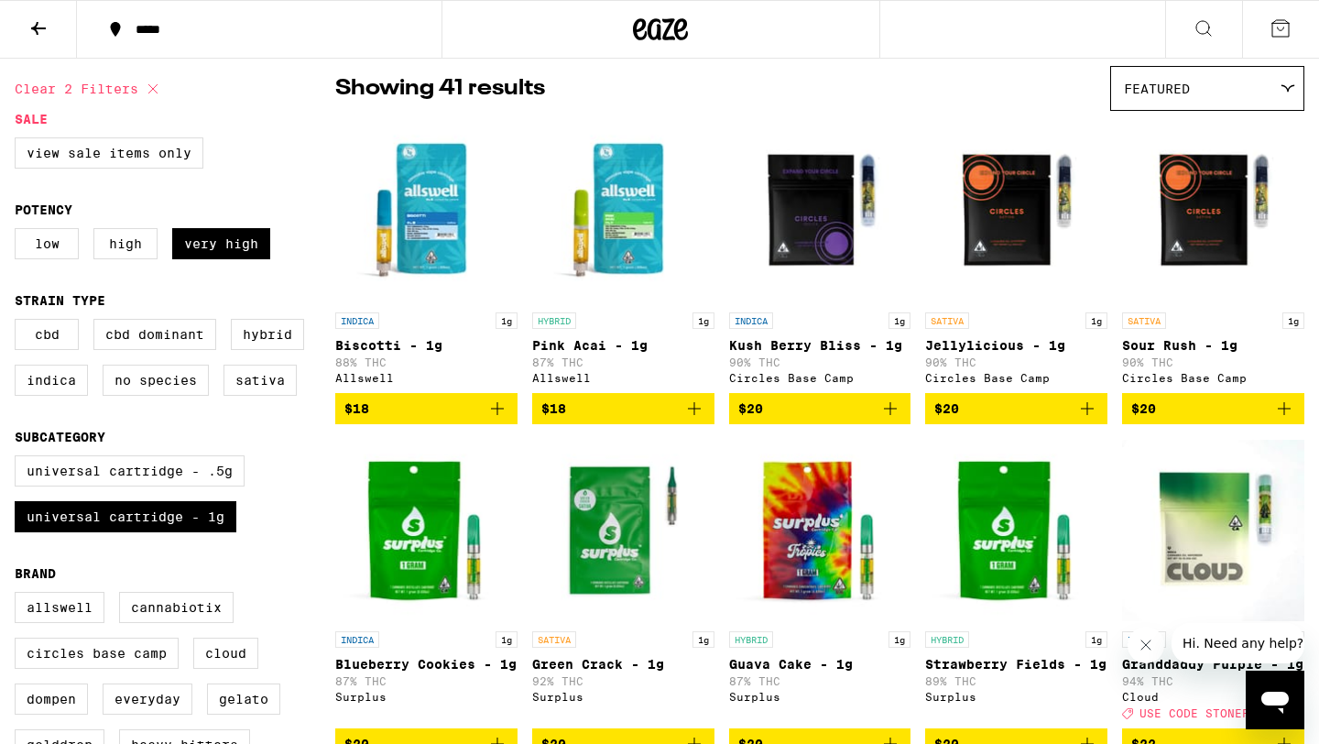
click at [892, 418] on icon "Add to bag" at bounding box center [890, 409] width 22 height 22
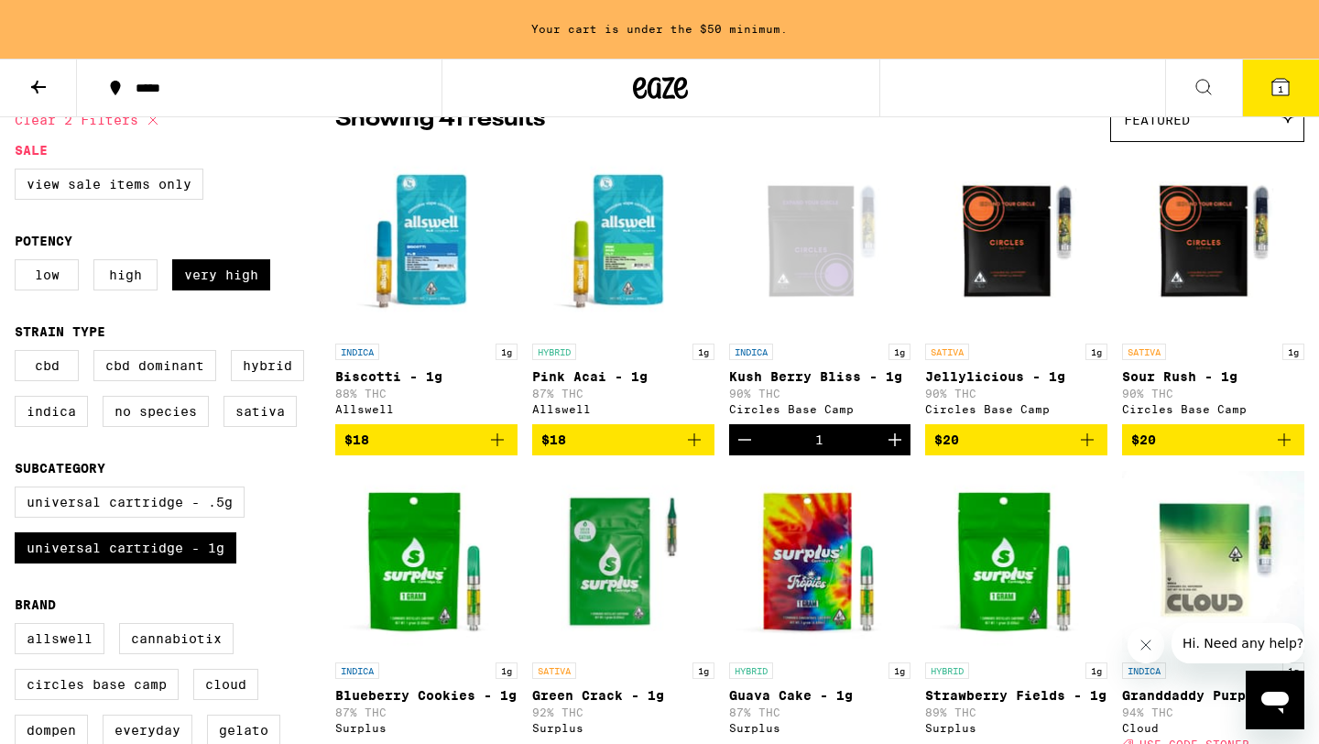
scroll to position [0, 0]
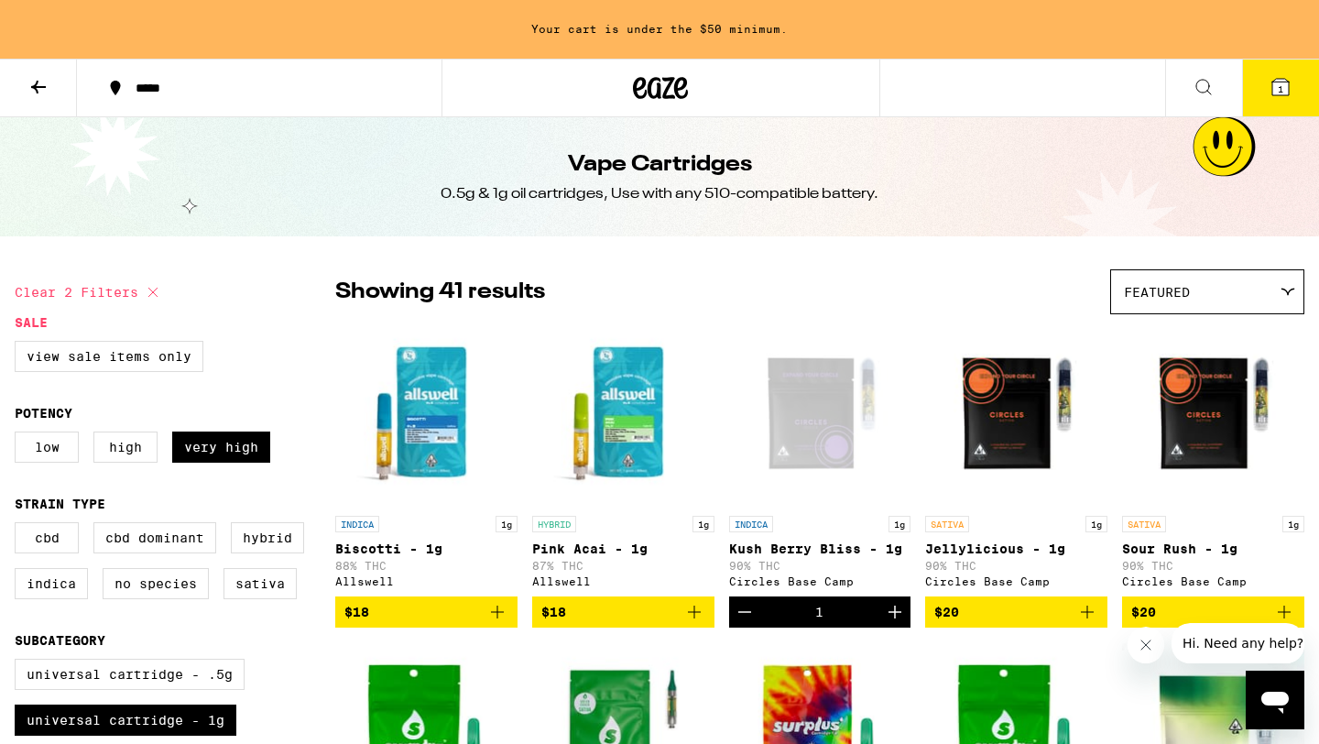
click at [1181, 290] on span "Featured" at bounding box center [1157, 292] width 66 height 15
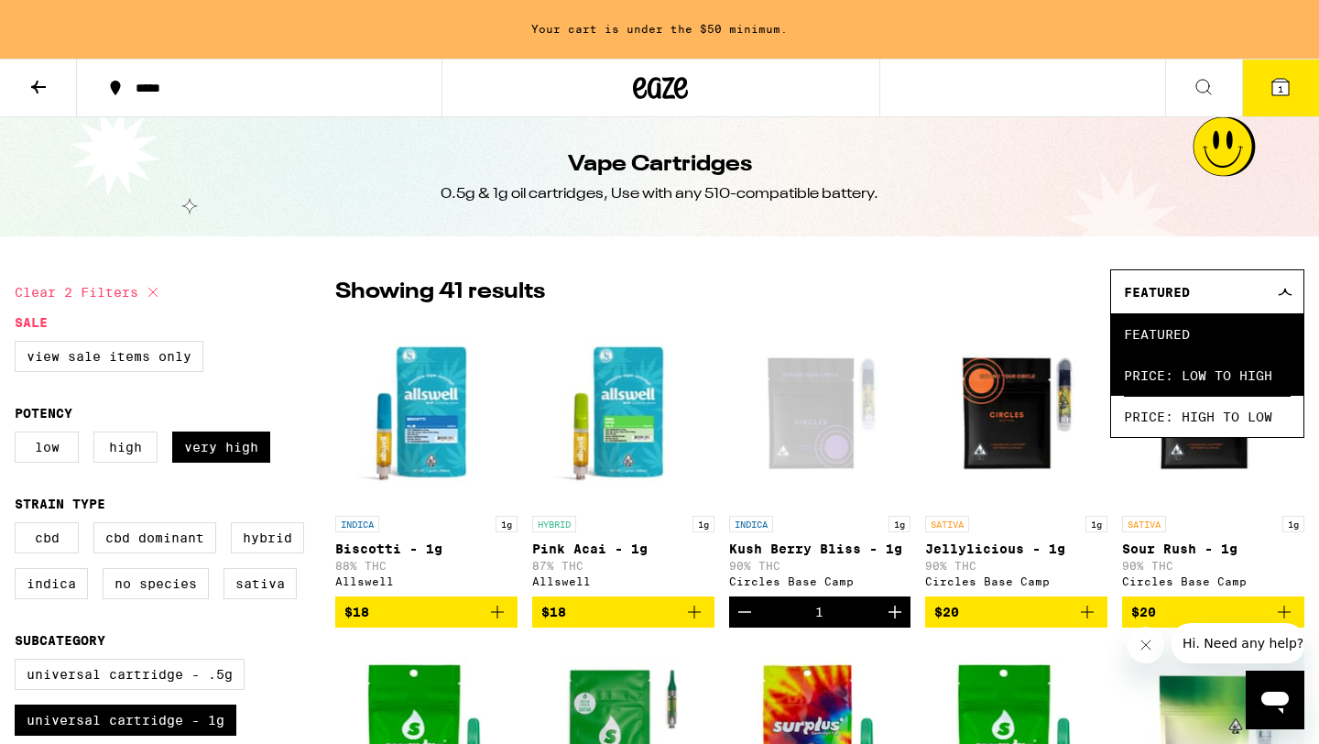
click at [1165, 384] on span "Price: Low to High" at bounding box center [1207, 375] width 167 height 41
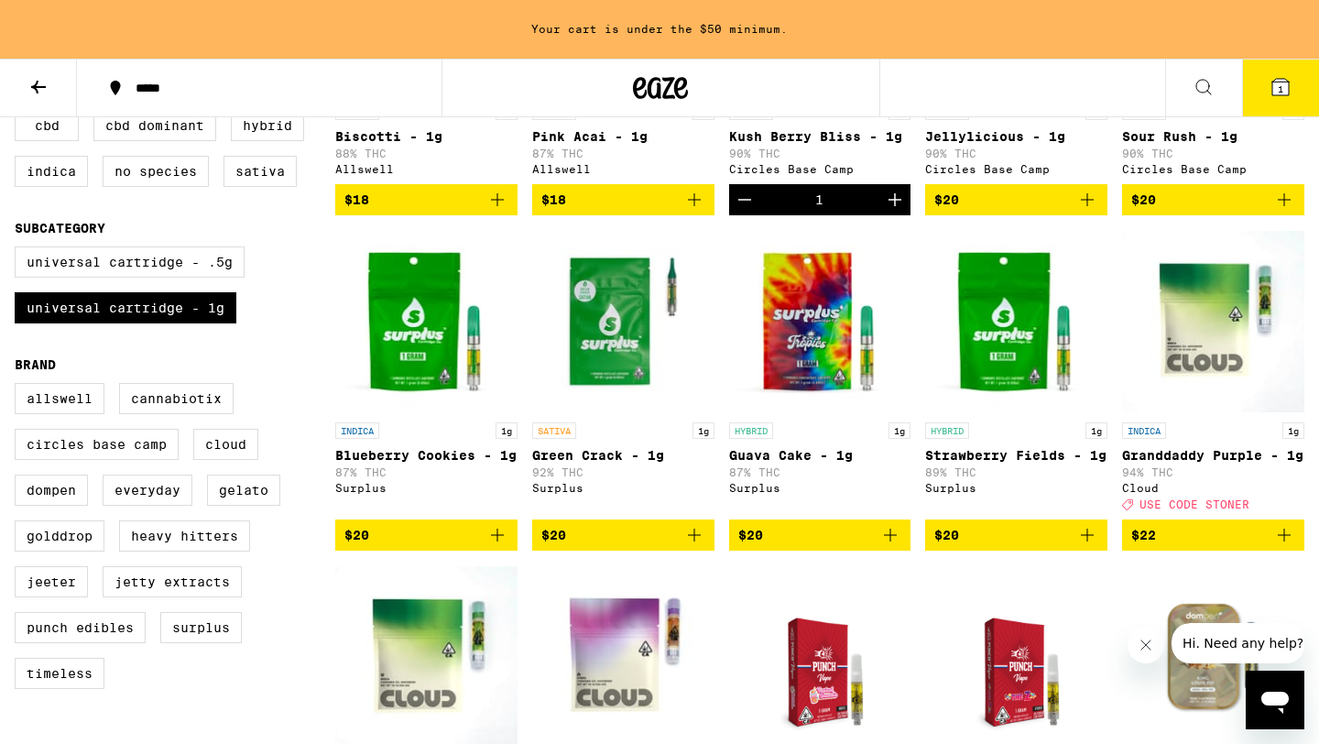
scroll to position [413, 0]
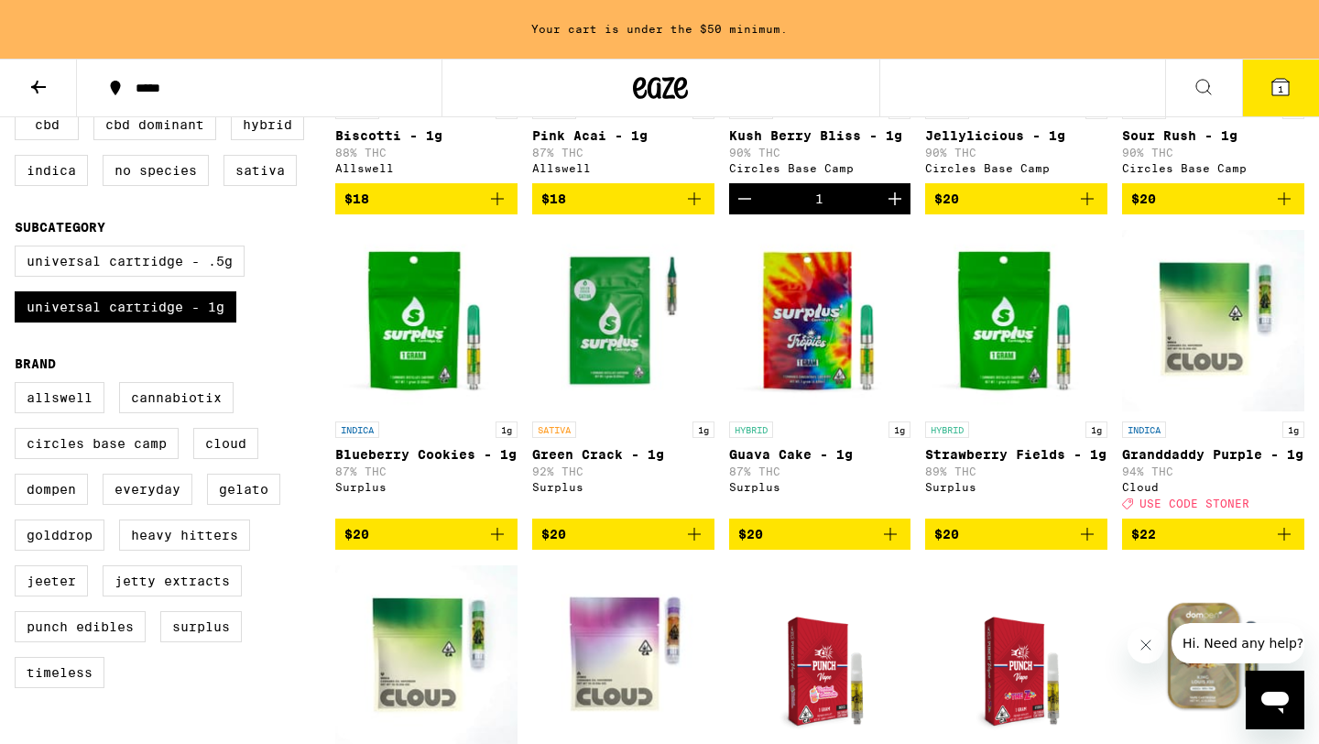
click at [695, 545] on icon "Add to bag" at bounding box center [694, 534] width 22 height 22
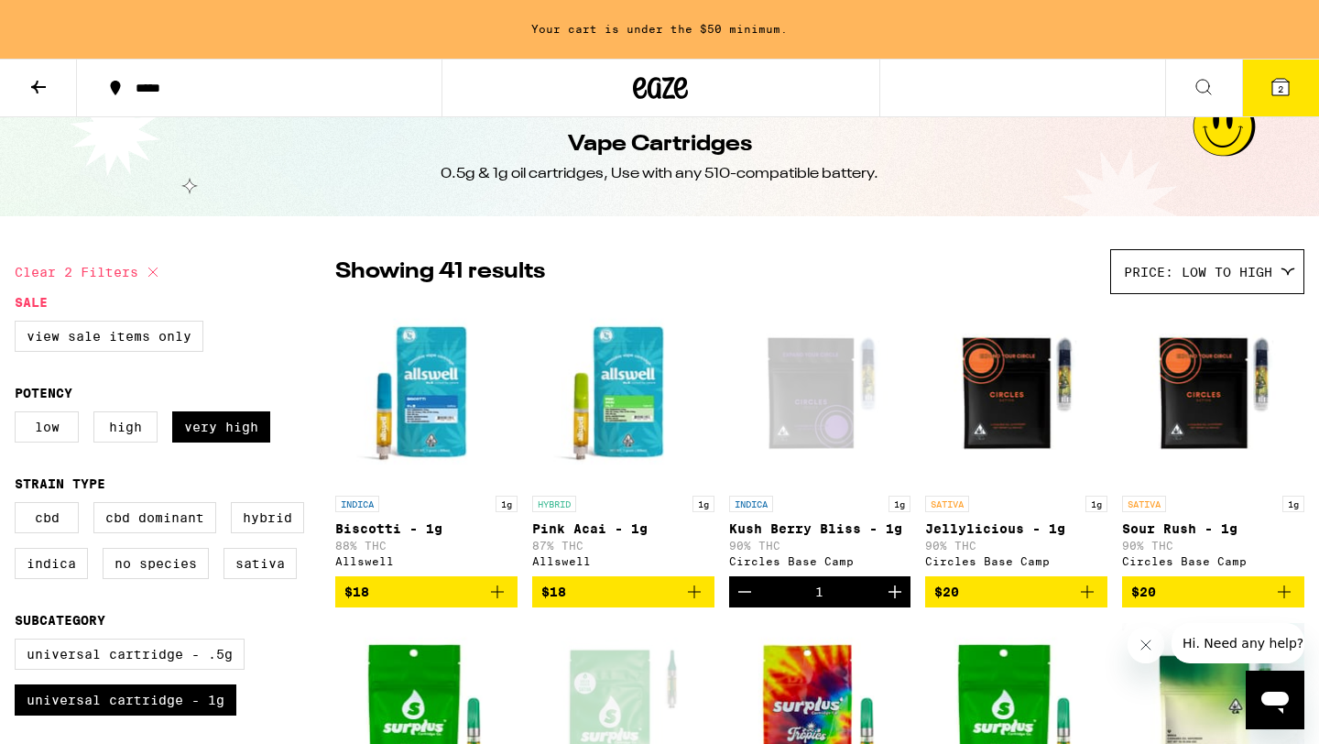
scroll to position [0, 0]
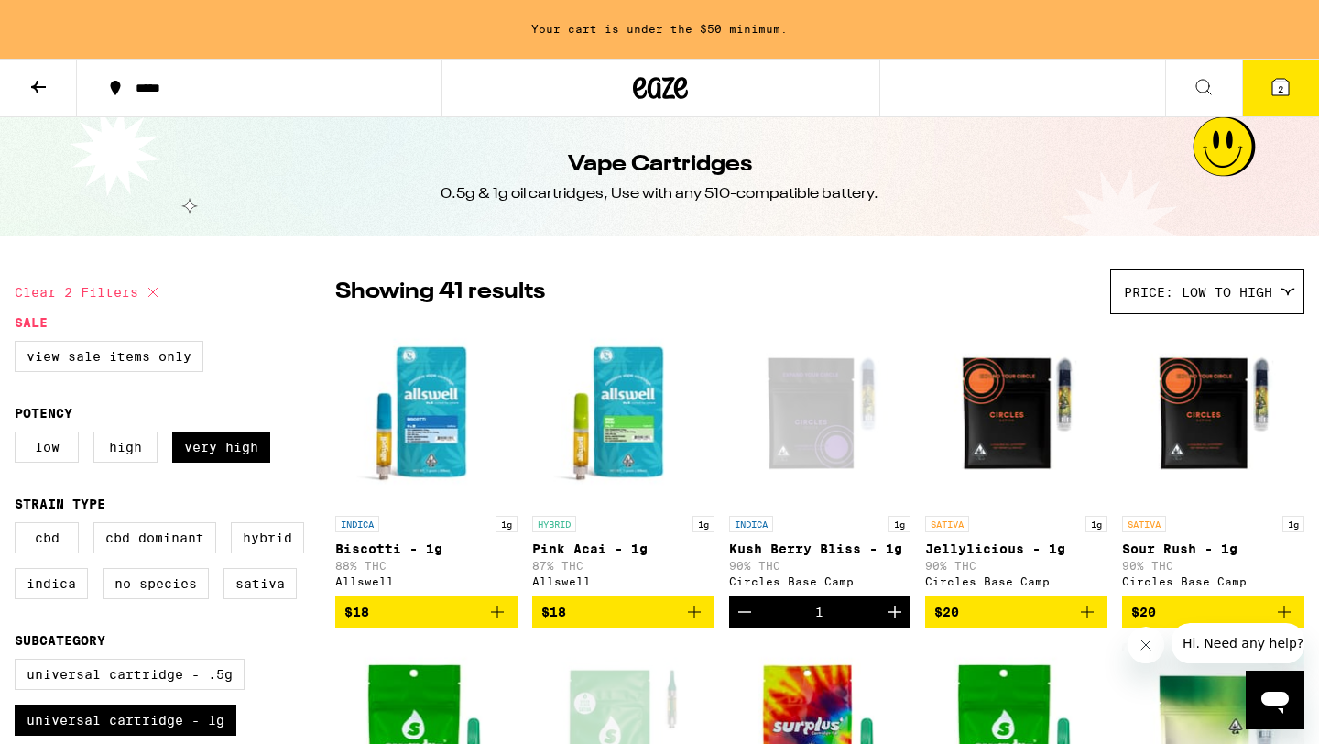
click at [1273, 87] on icon at bounding box center [1280, 87] width 16 height 16
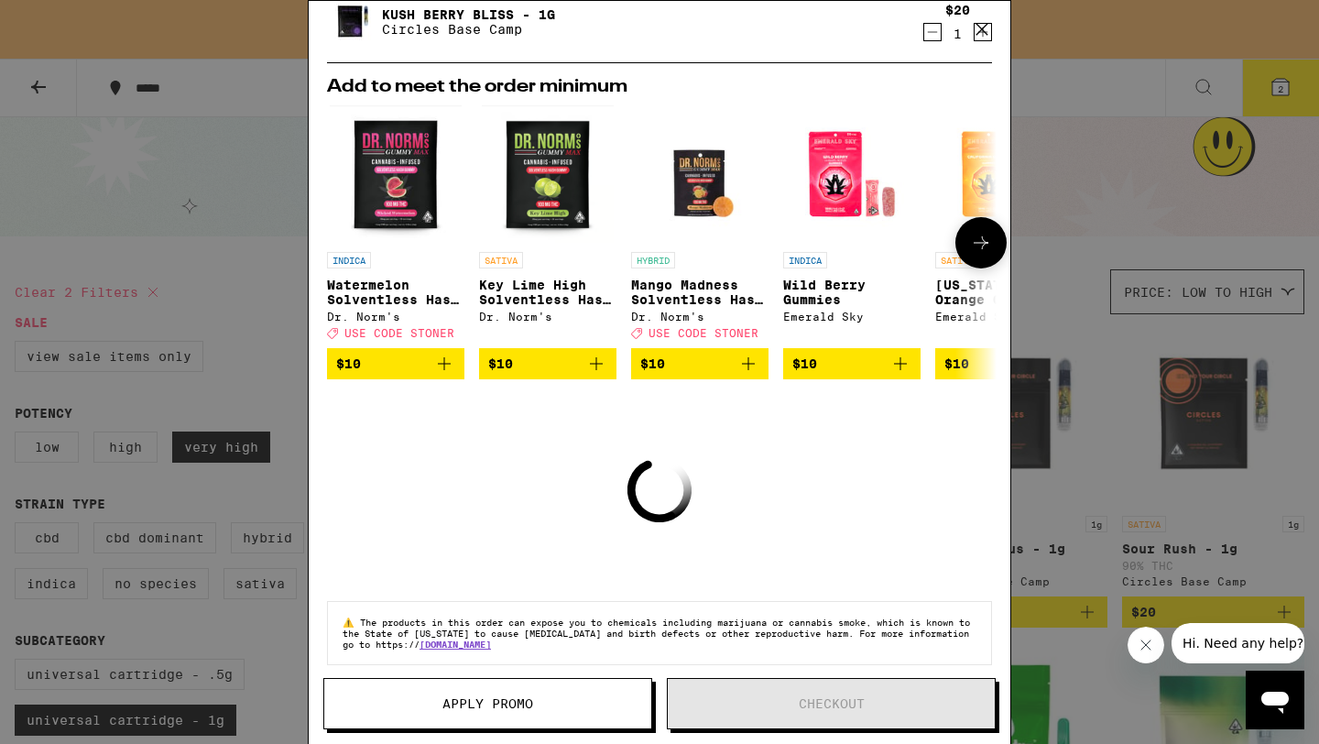
scroll to position [215, 0]
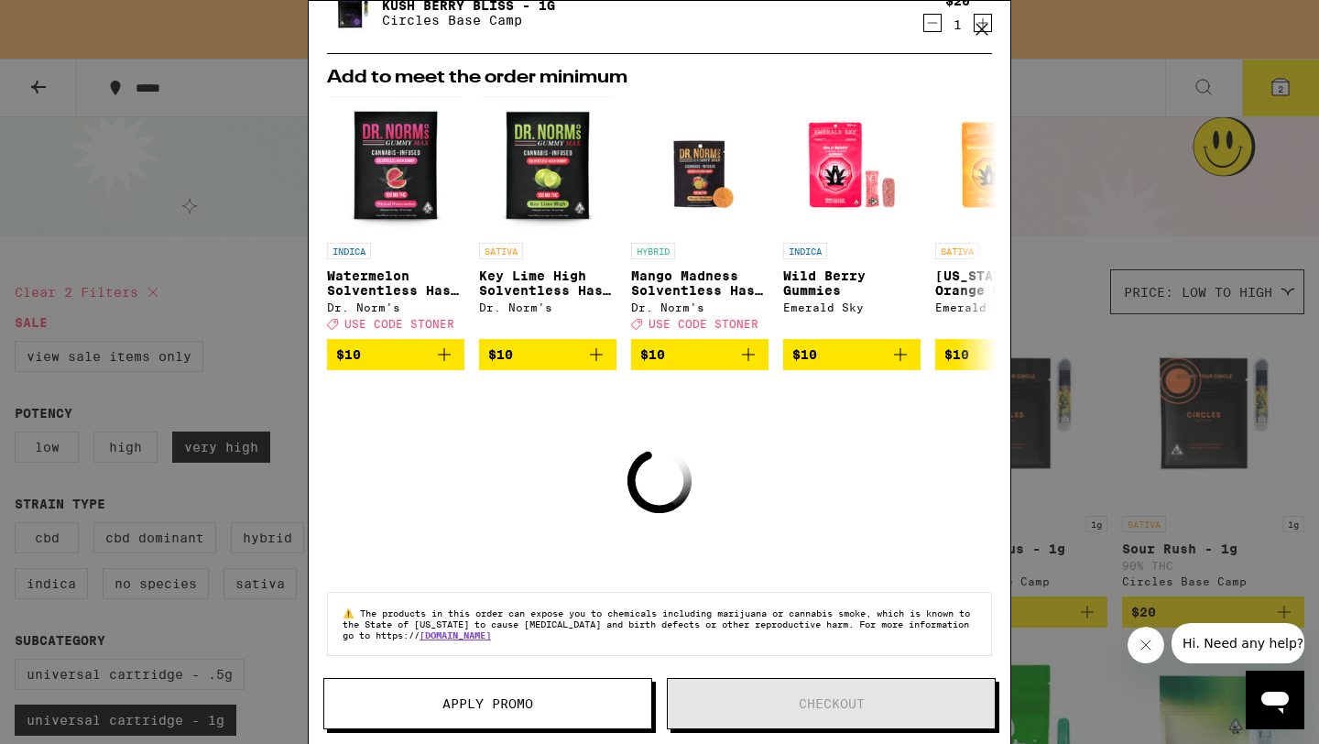
click at [981, 32] on icon at bounding box center [981, 29] width 27 height 27
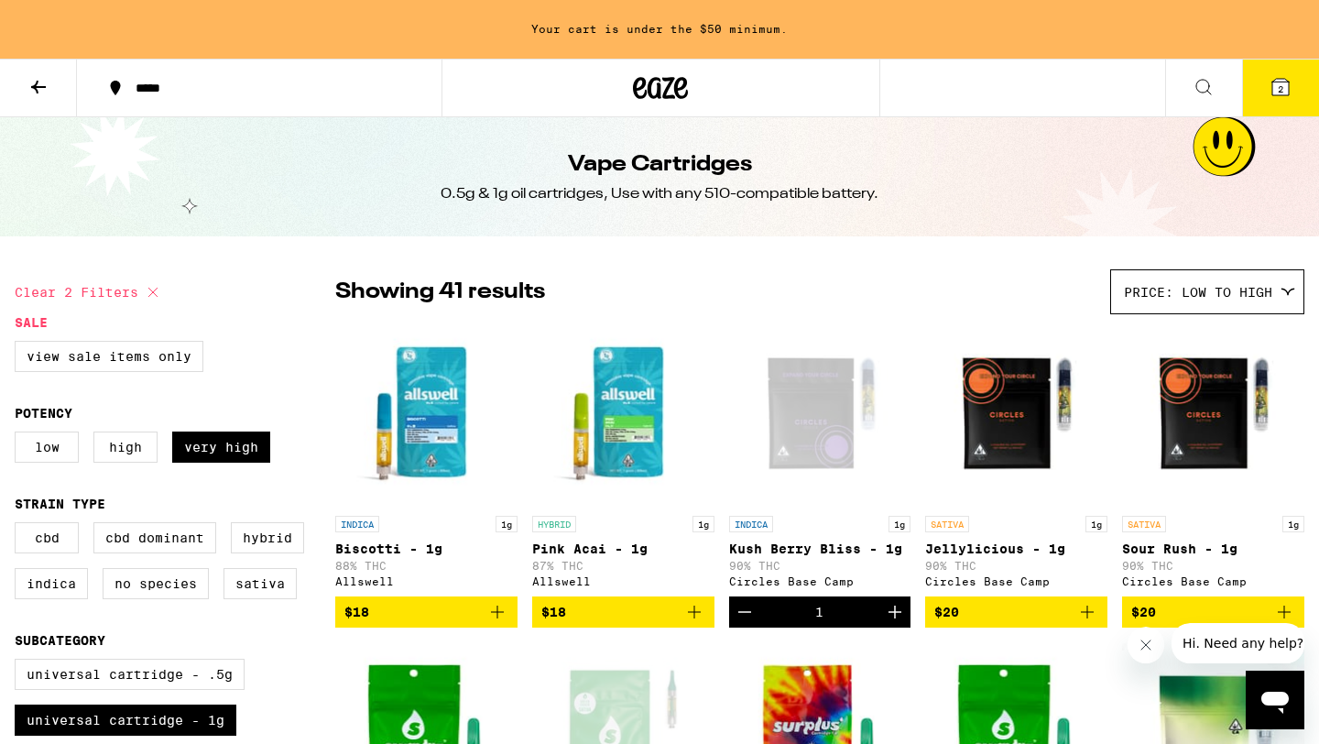
click at [1290, 80] on icon at bounding box center [1281, 87] width 22 height 22
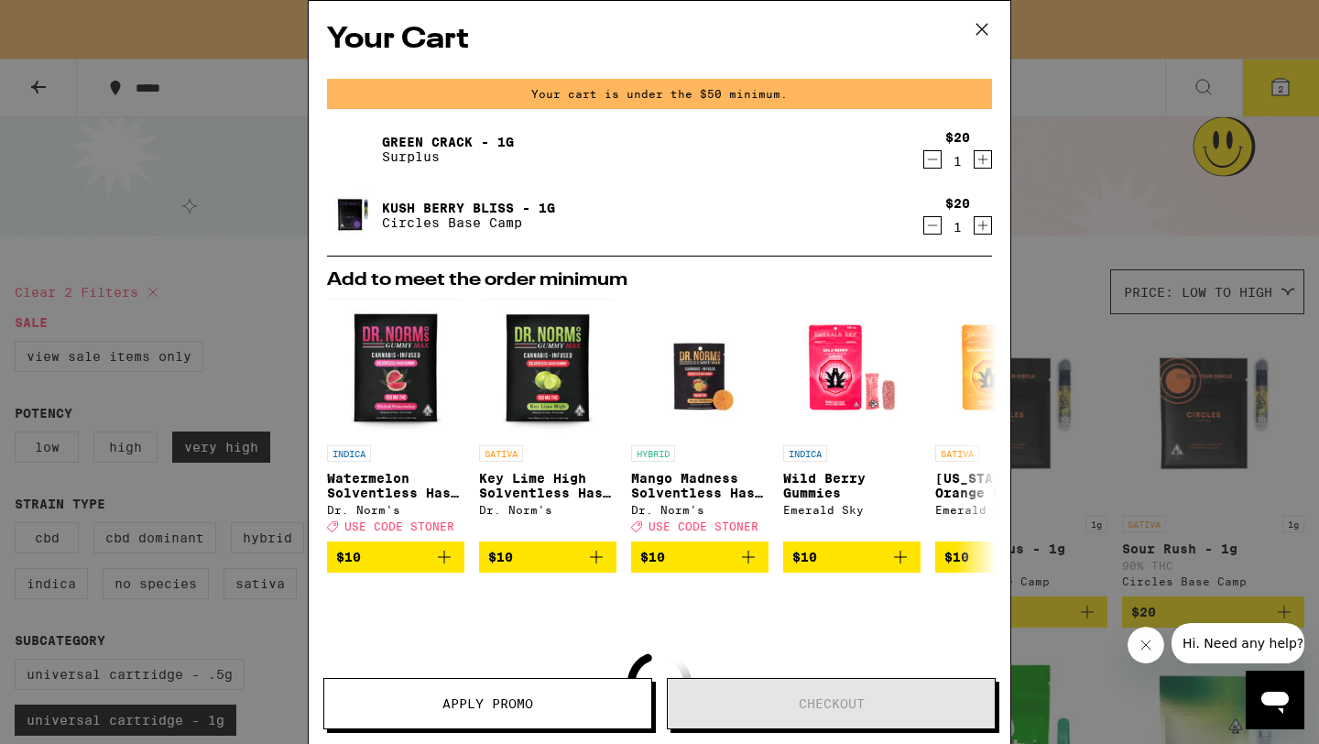
click at [989, 26] on icon at bounding box center [981, 29] width 27 height 27
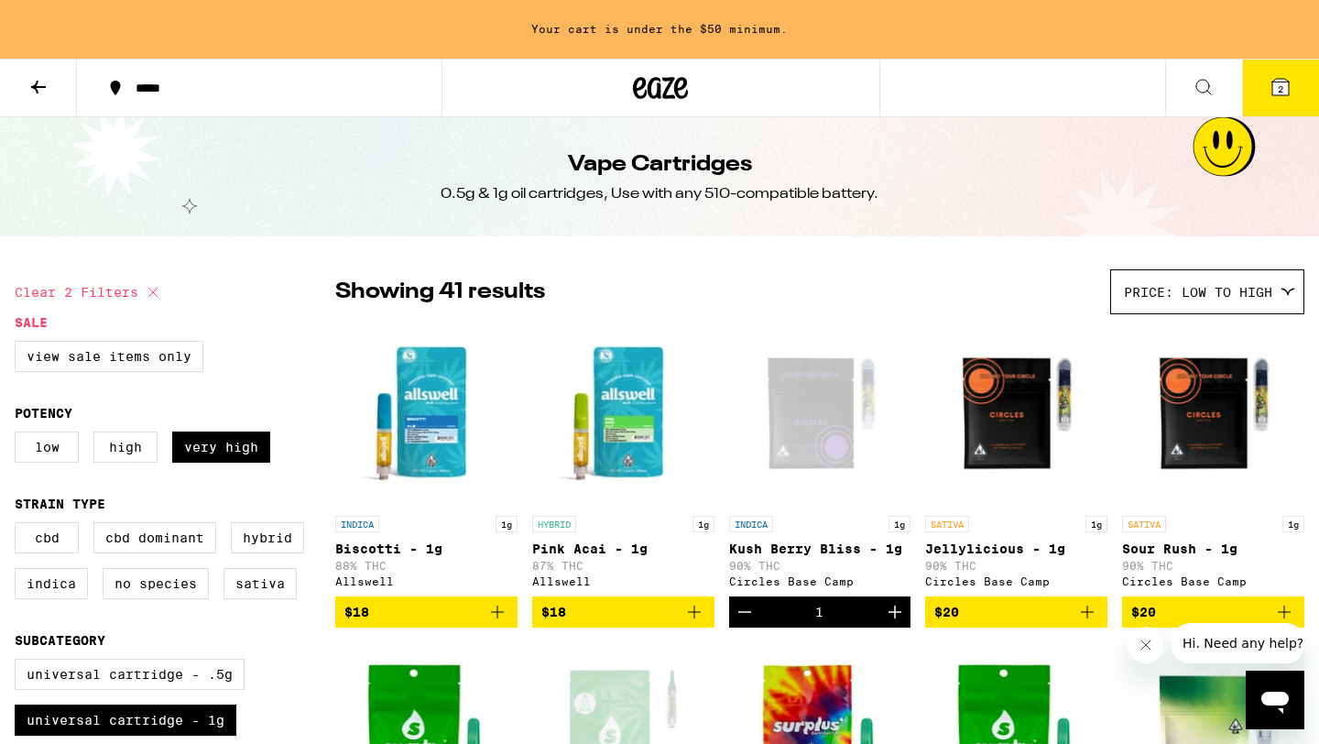
click at [38, 87] on icon at bounding box center [38, 87] width 22 height 22
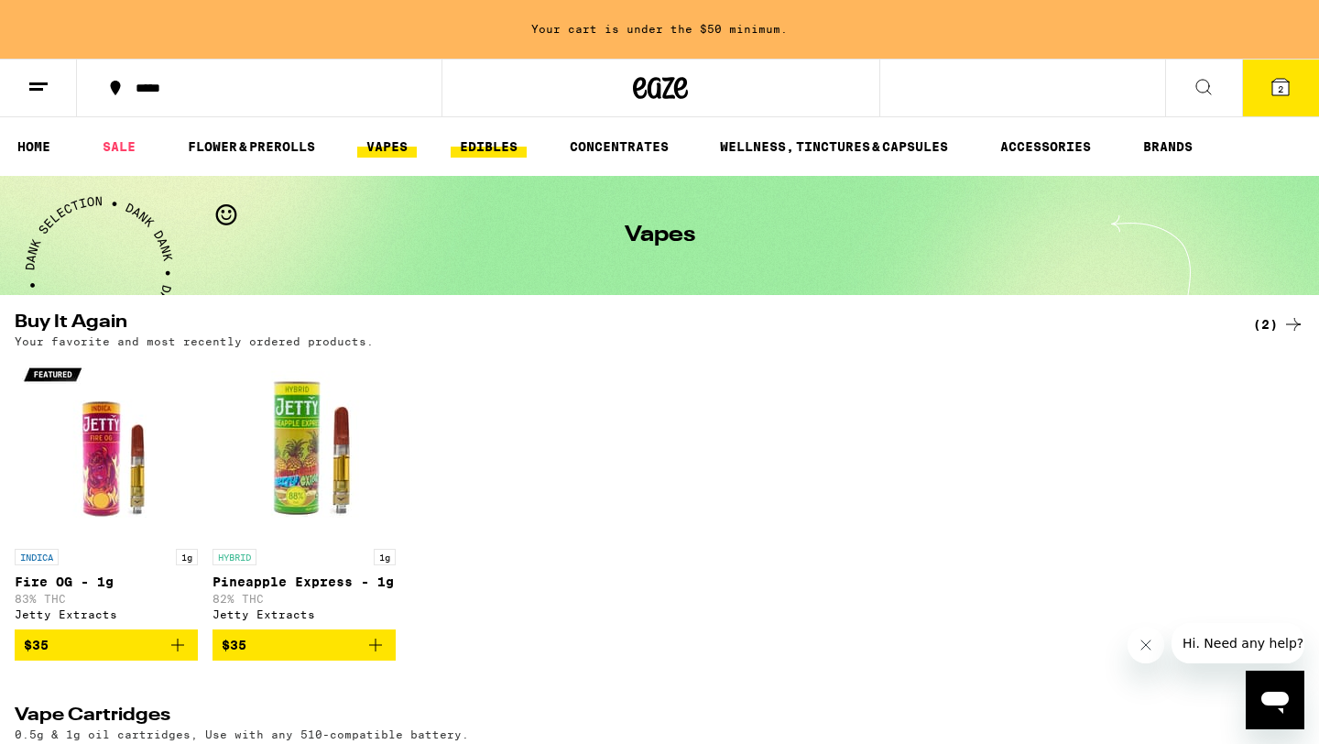
click at [479, 140] on link "EDIBLES" at bounding box center [489, 147] width 76 height 22
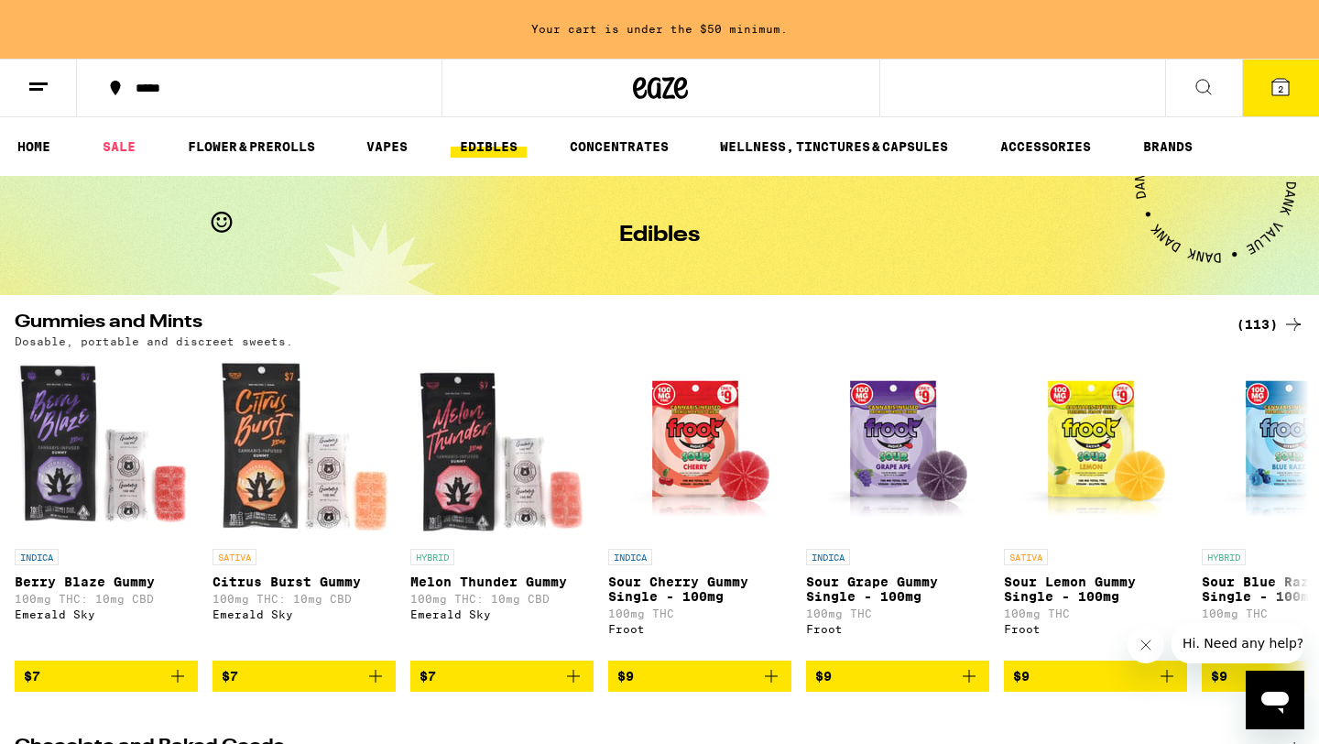
click at [1261, 321] on div "(113)" at bounding box center [1271, 324] width 68 height 22
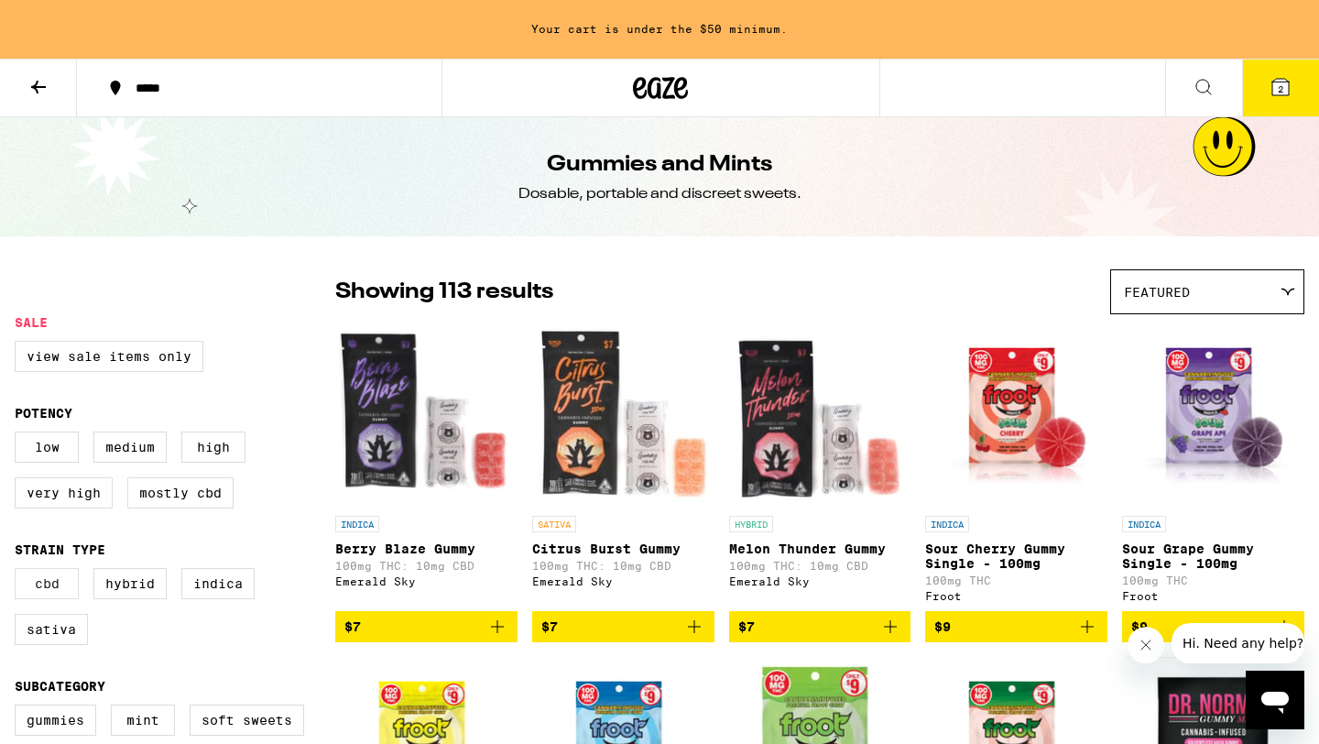
click at [41, 599] on label "CBD" at bounding box center [47, 583] width 64 height 31
click at [19, 572] on input "CBD" at bounding box center [18, 571] width 1 height 1
checkbox input "true"
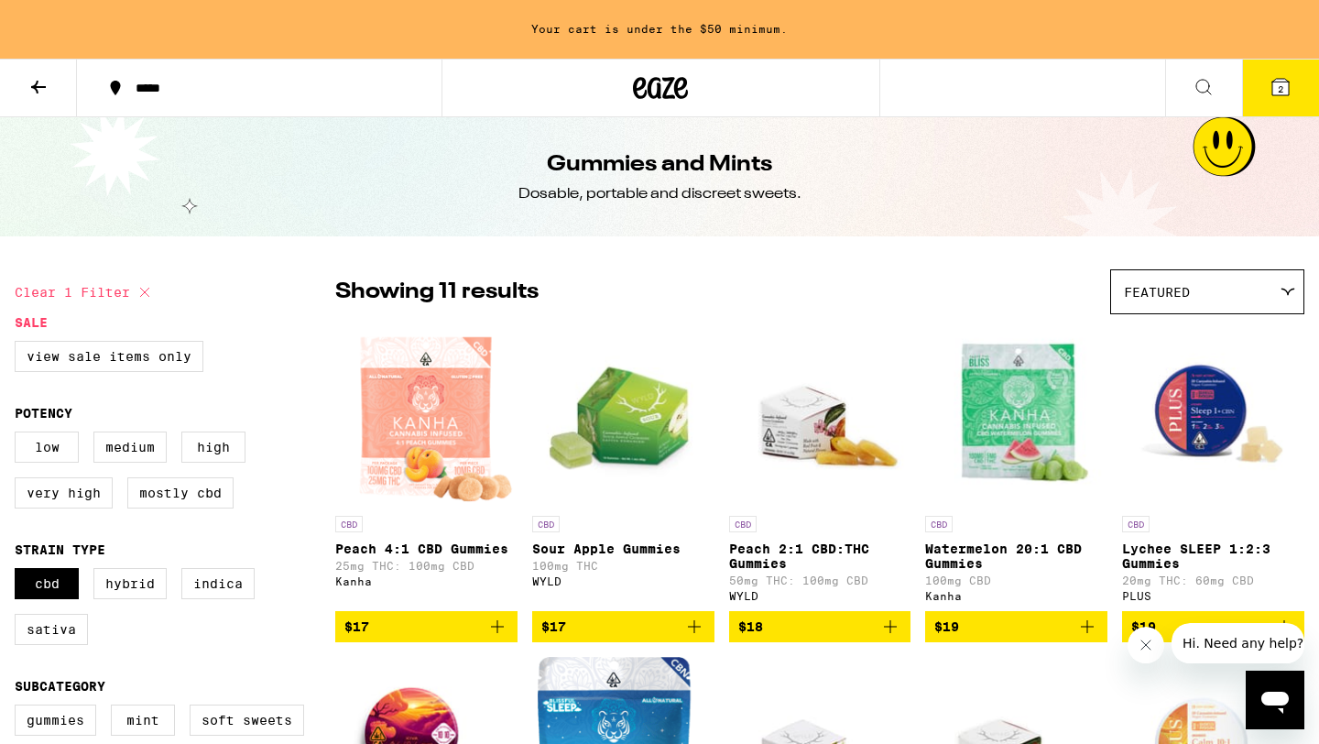
click at [80, 523] on div "Low Medium High Very High Mostly CBD" at bounding box center [175, 477] width 321 height 92
click at [71, 491] on label "Very High" at bounding box center [64, 492] width 98 height 31
click at [19, 435] on input "Very High" at bounding box center [18, 434] width 1 height 1
checkbox input "true"
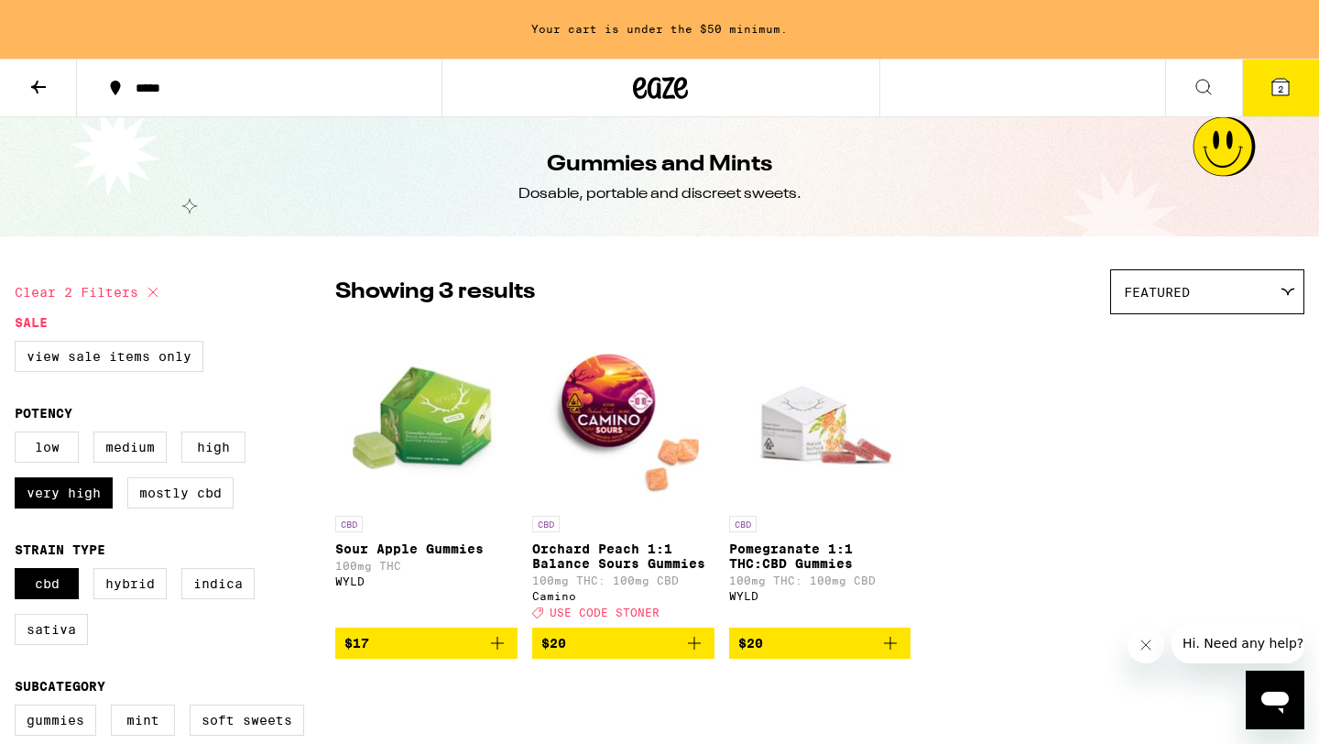
click at [894, 653] on icon "Add to bag" at bounding box center [890, 643] width 22 height 22
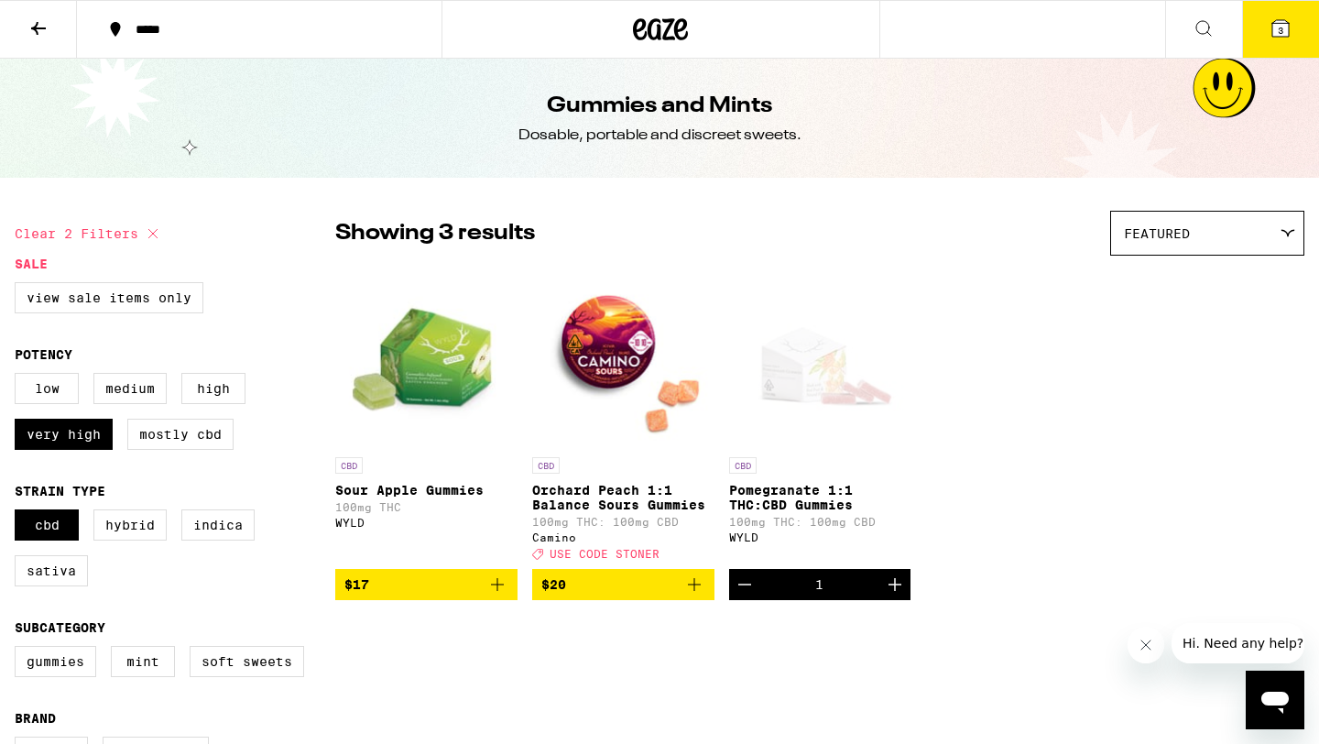
click at [1280, 27] on span "3" at bounding box center [1280, 30] width 5 height 11
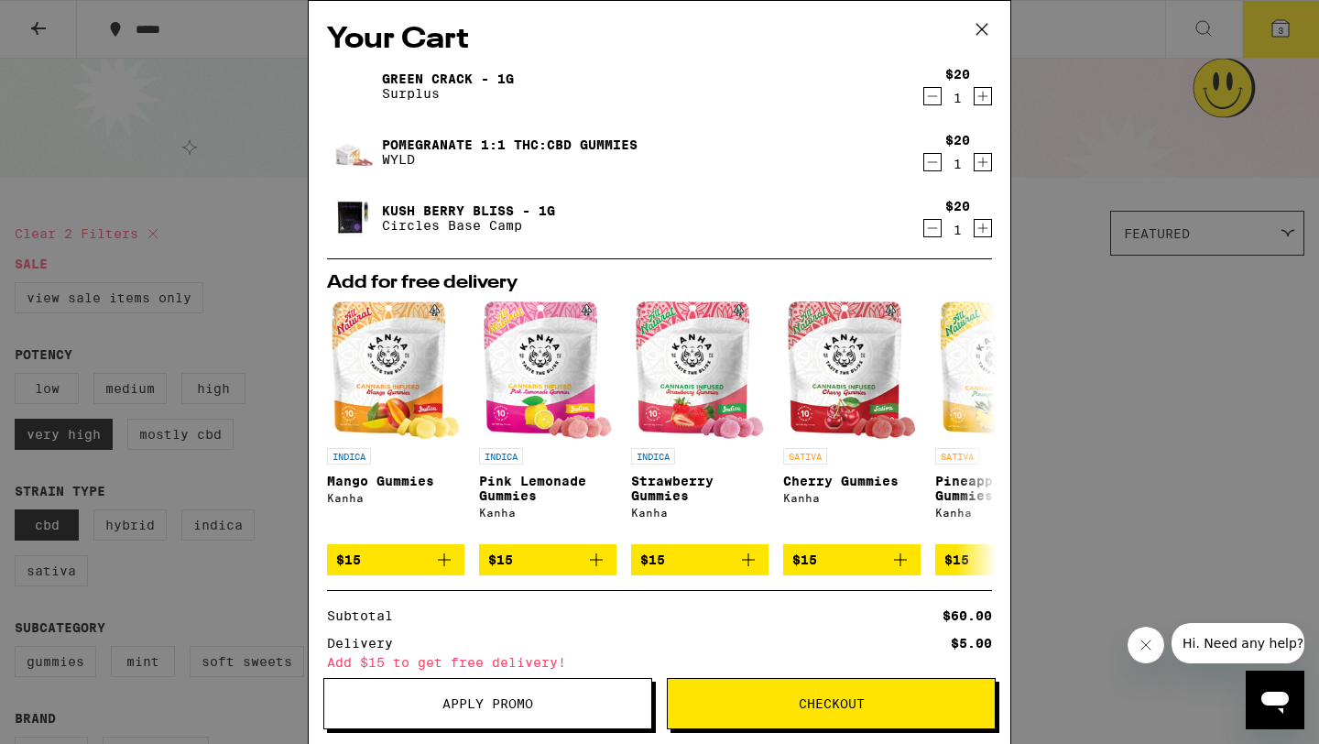
scroll to position [167, 0]
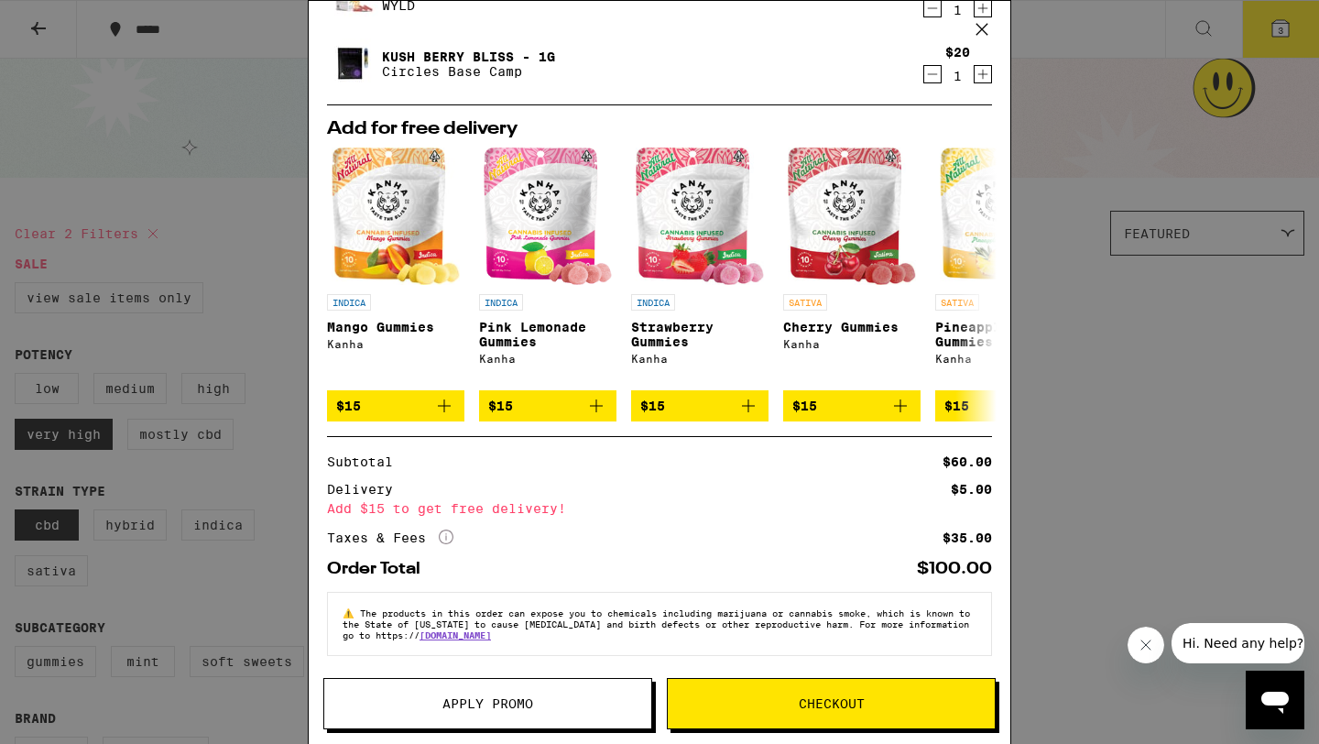
click at [448, 536] on icon "More Info" at bounding box center [446, 536] width 15 height 15
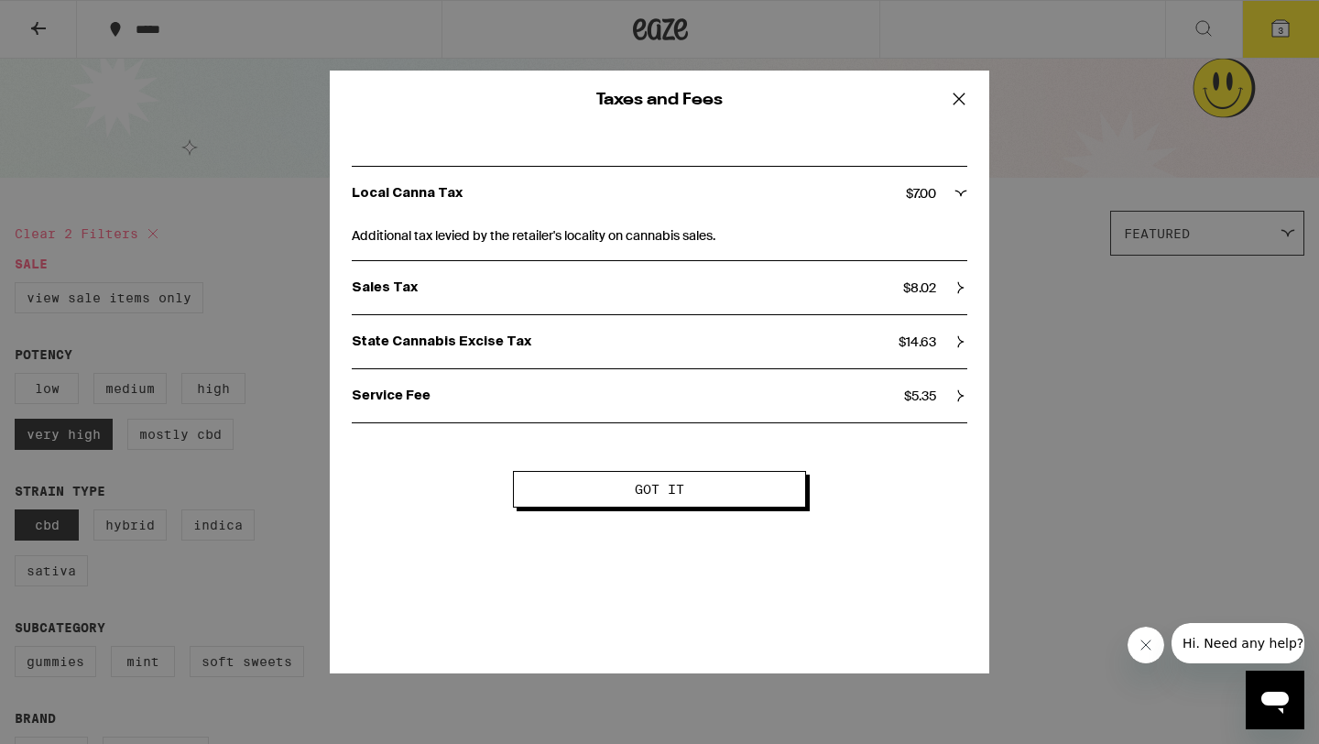
click at [961, 103] on icon at bounding box center [958, 98] width 27 height 27
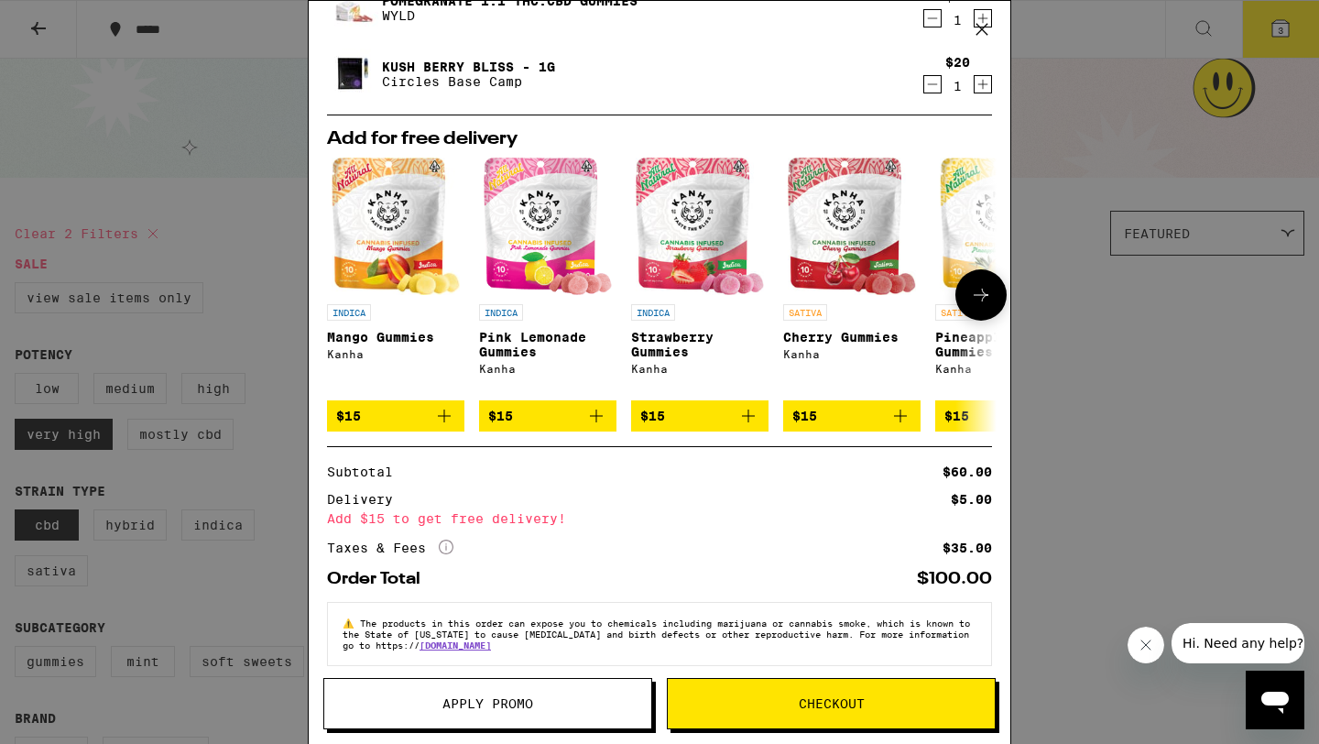
scroll to position [142, 0]
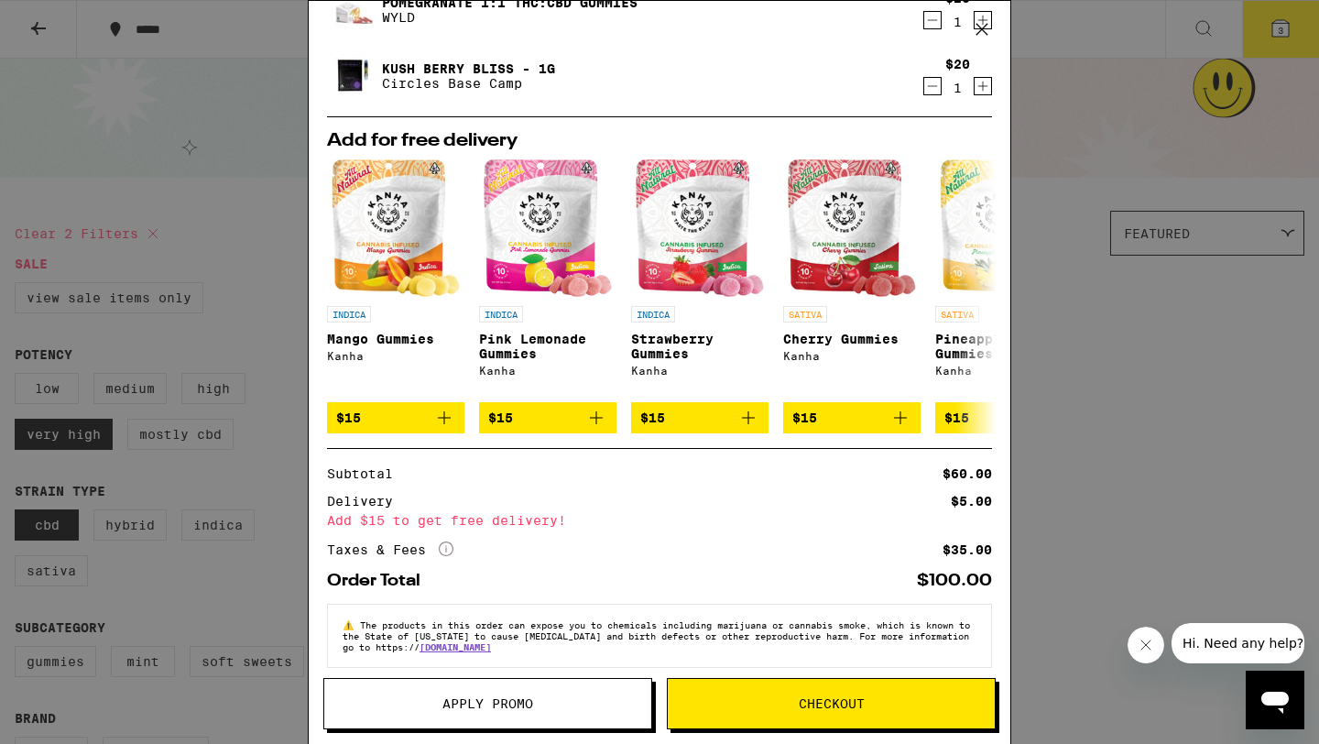
click at [448, 556] on icon "More Info" at bounding box center [446, 548] width 15 height 15
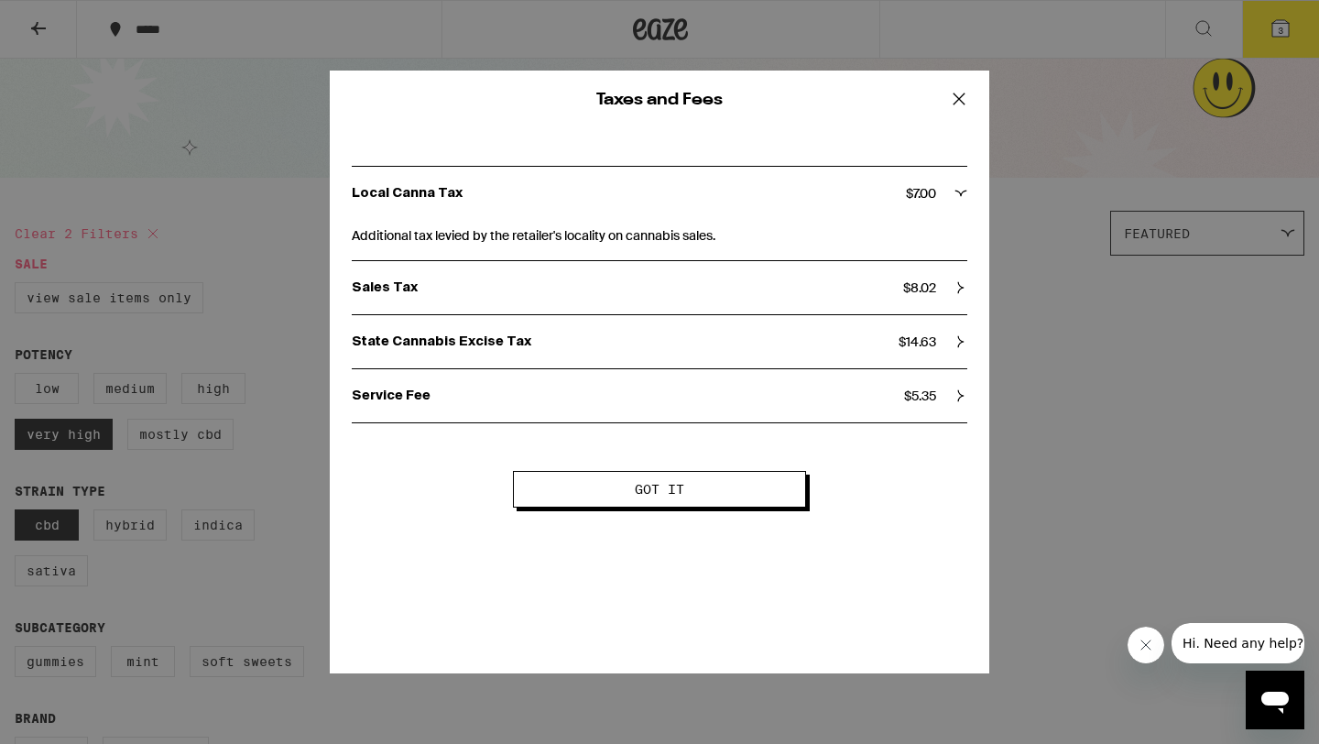
click at [958, 100] on icon at bounding box center [958, 98] width 27 height 27
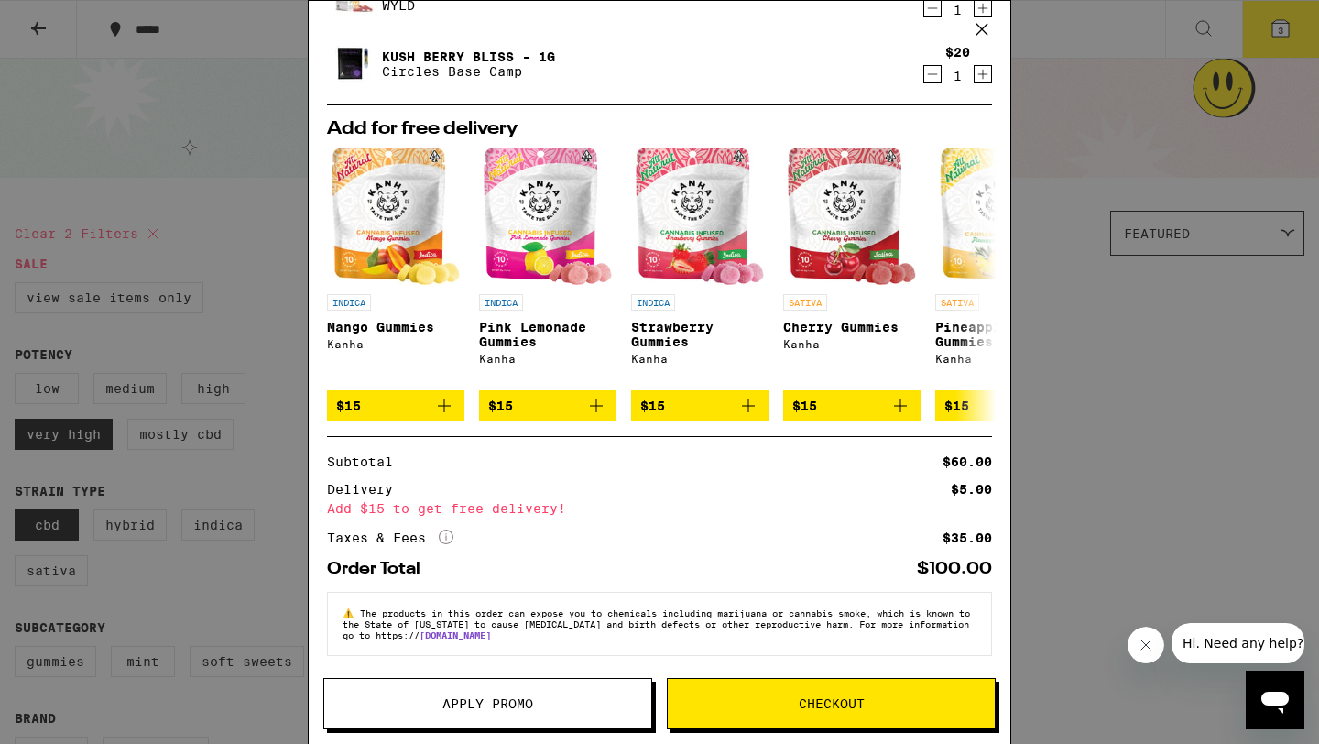
scroll to position [167, 0]
click at [443, 535] on icon "More Info" at bounding box center [446, 536] width 15 height 15
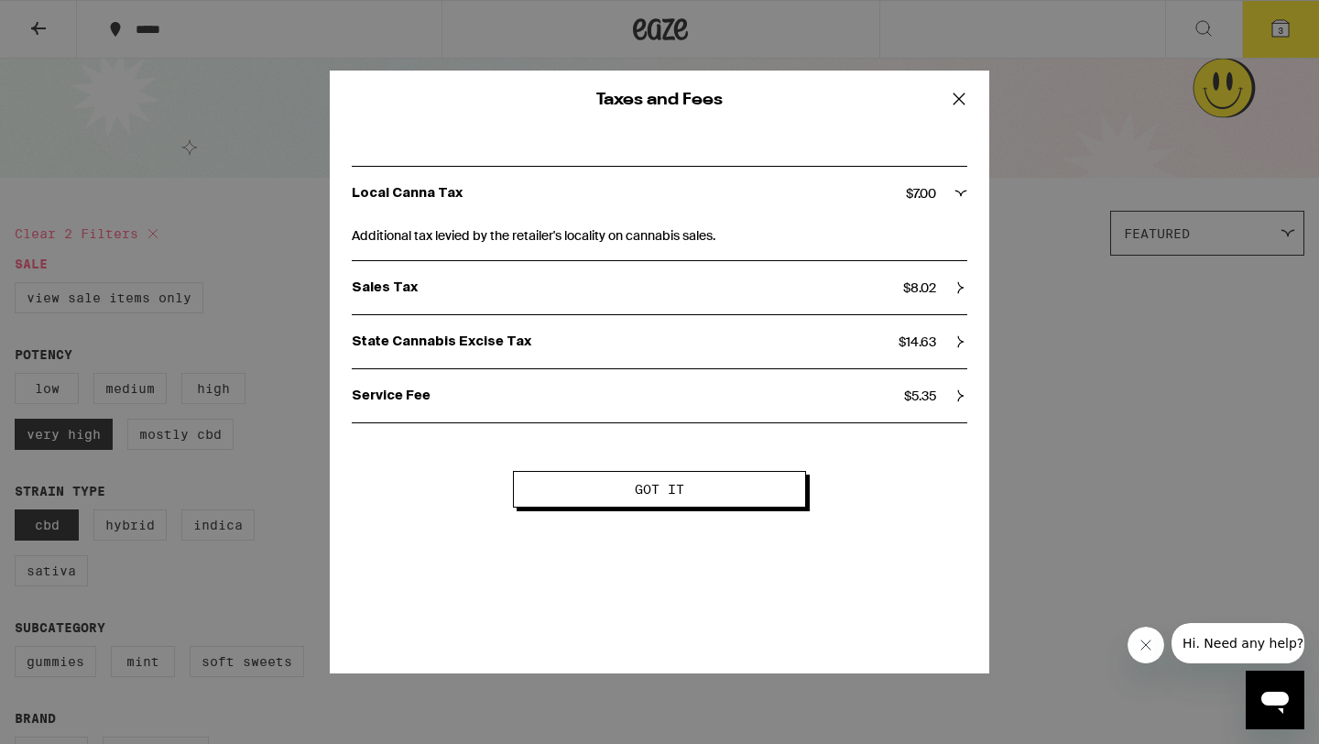
click at [602, 491] on span "Got it" at bounding box center [659, 489] width 145 height 13
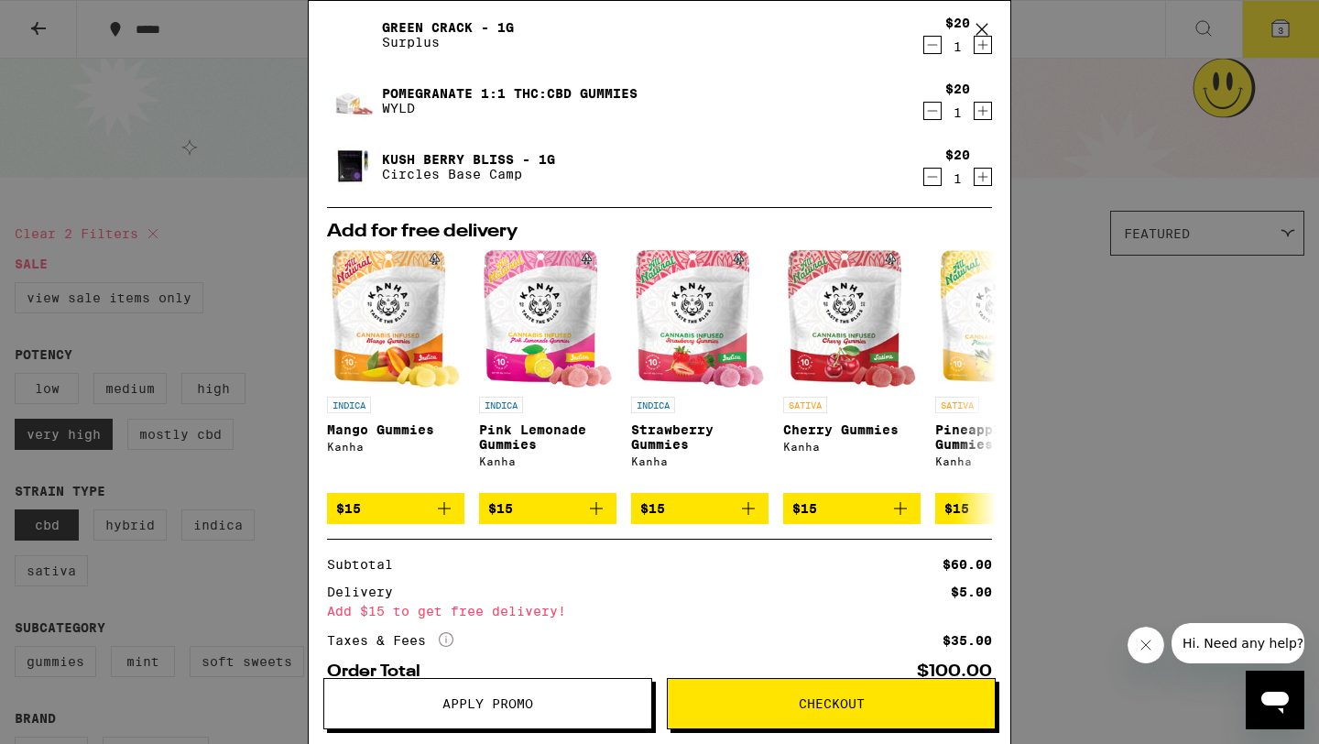
scroll to position [0, 0]
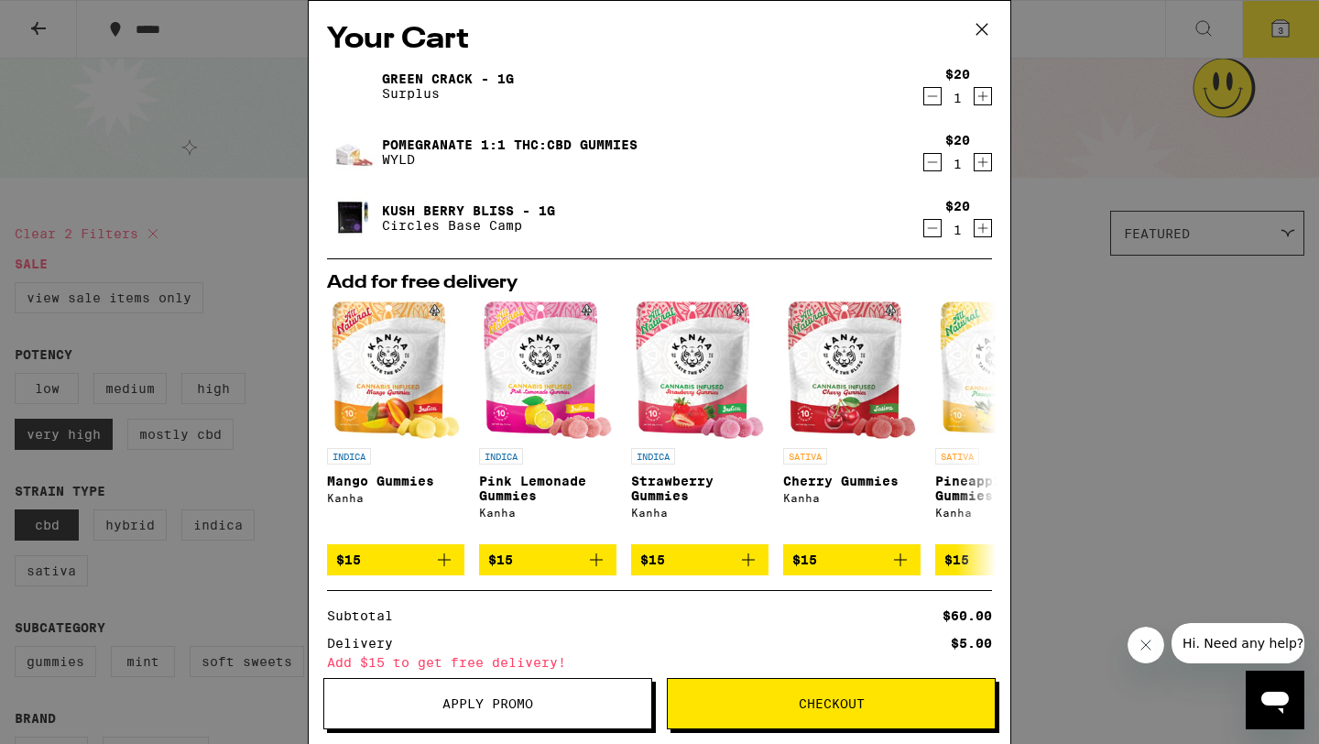
click at [985, 26] on icon at bounding box center [982, 29] width 11 height 11
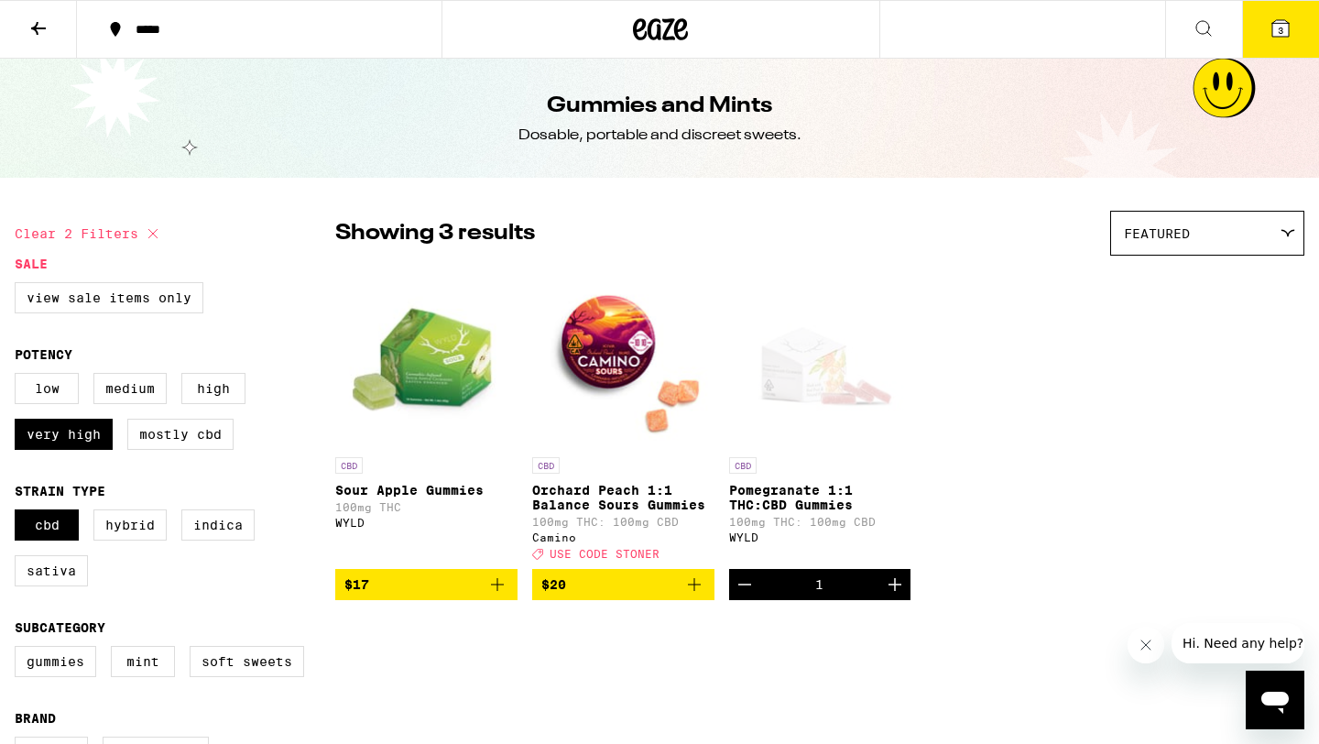
click at [40, 27] on icon at bounding box center [38, 28] width 15 height 13
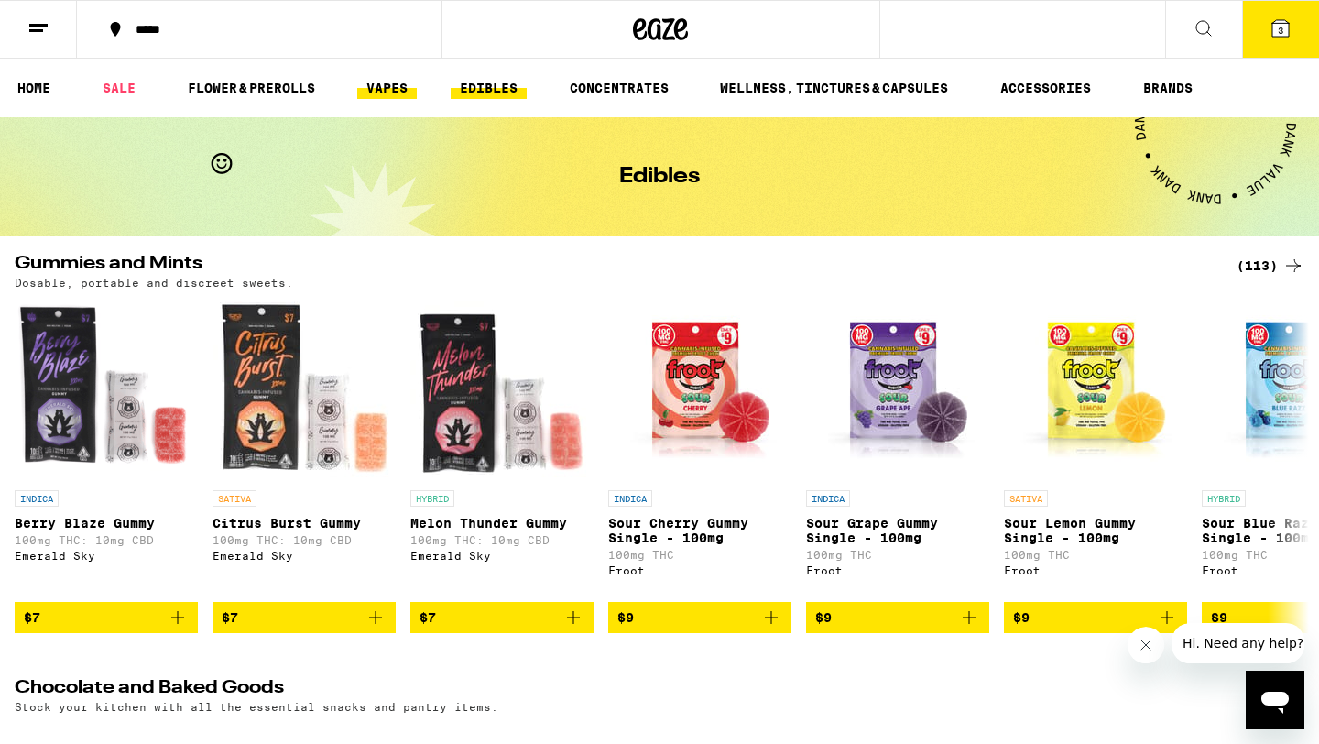
click at [387, 84] on link "VAPES" at bounding box center [387, 88] width 60 height 22
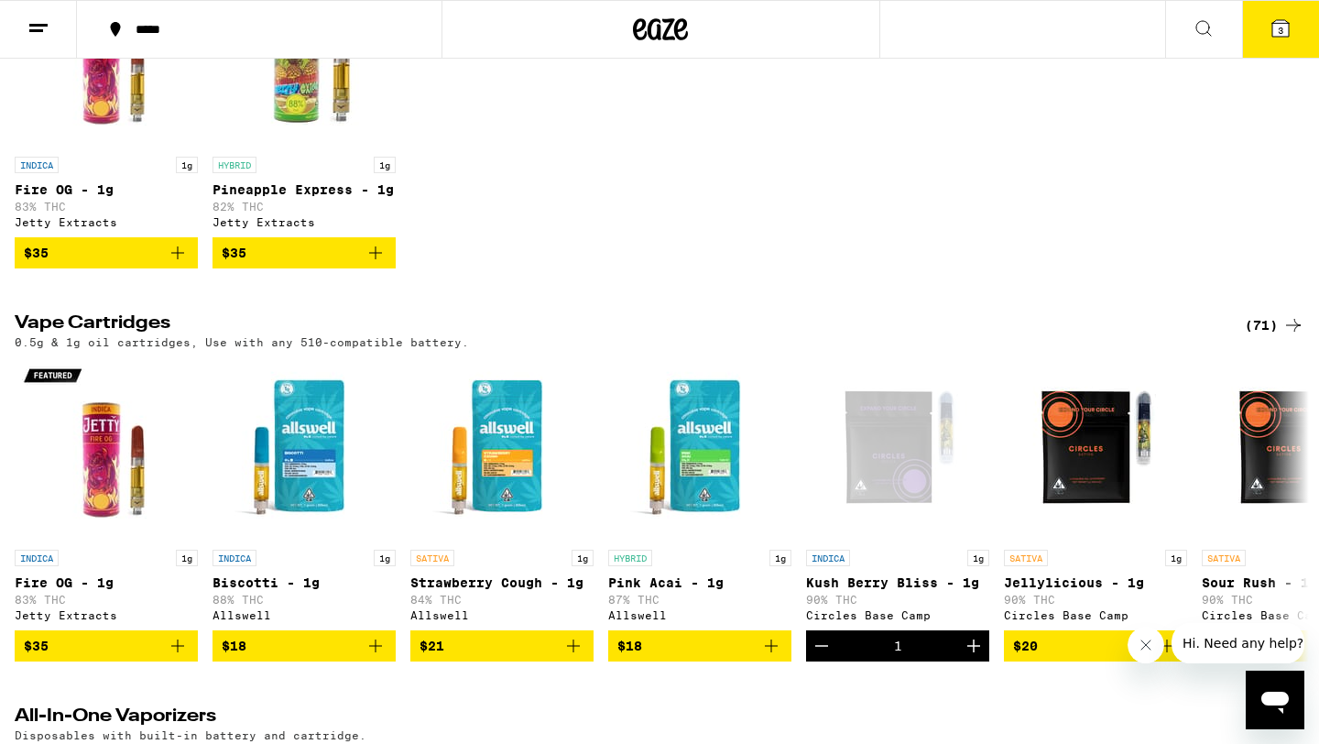
scroll to position [429, 0]
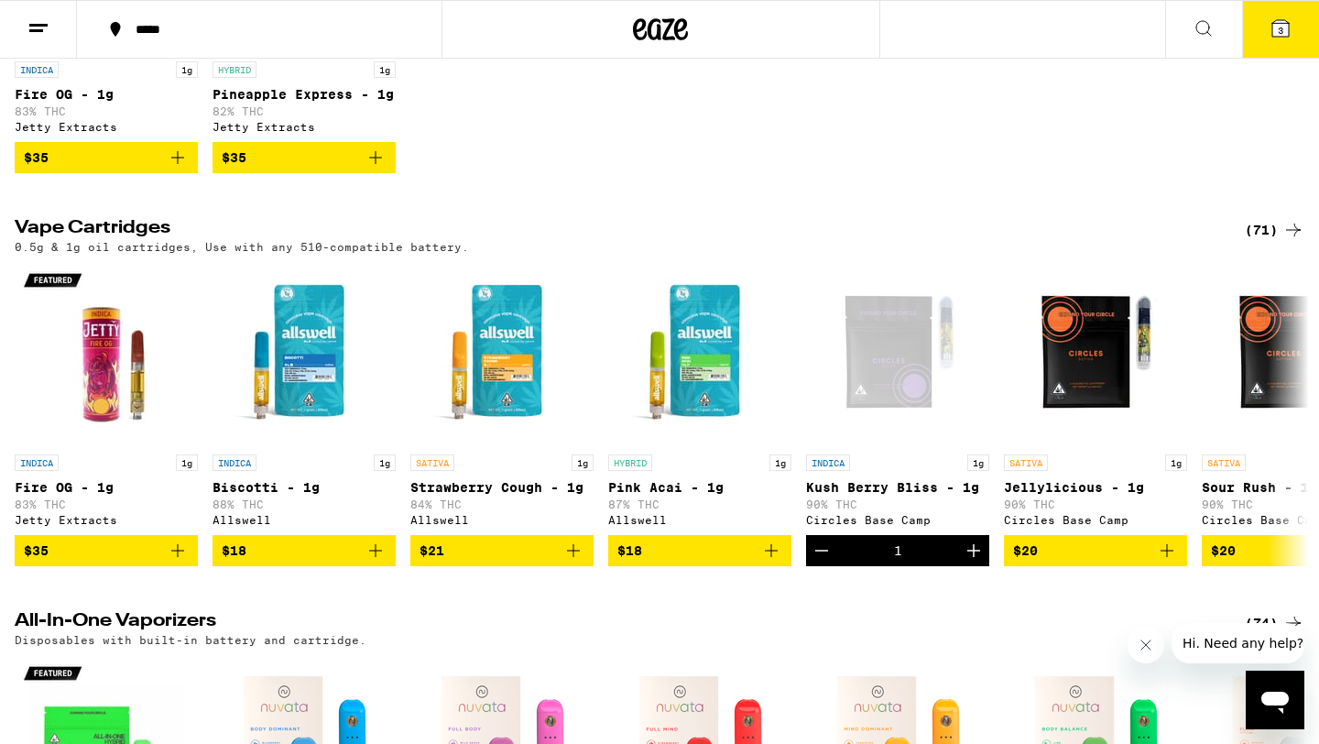
click at [1266, 241] on div "(71)" at bounding box center [1275, 230] width 60 height 22
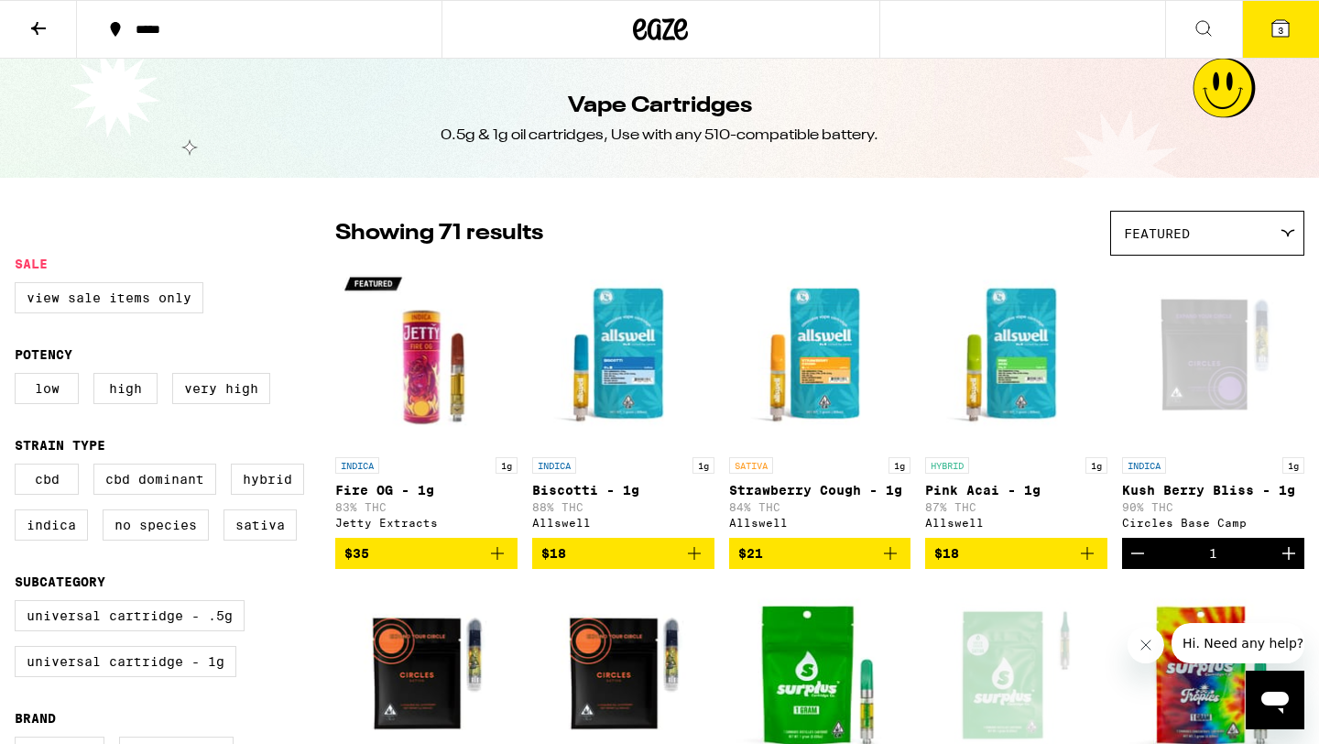
click at [1213, 228] on div "Featured" at bounding box center [1207, 233] width 192 height 43
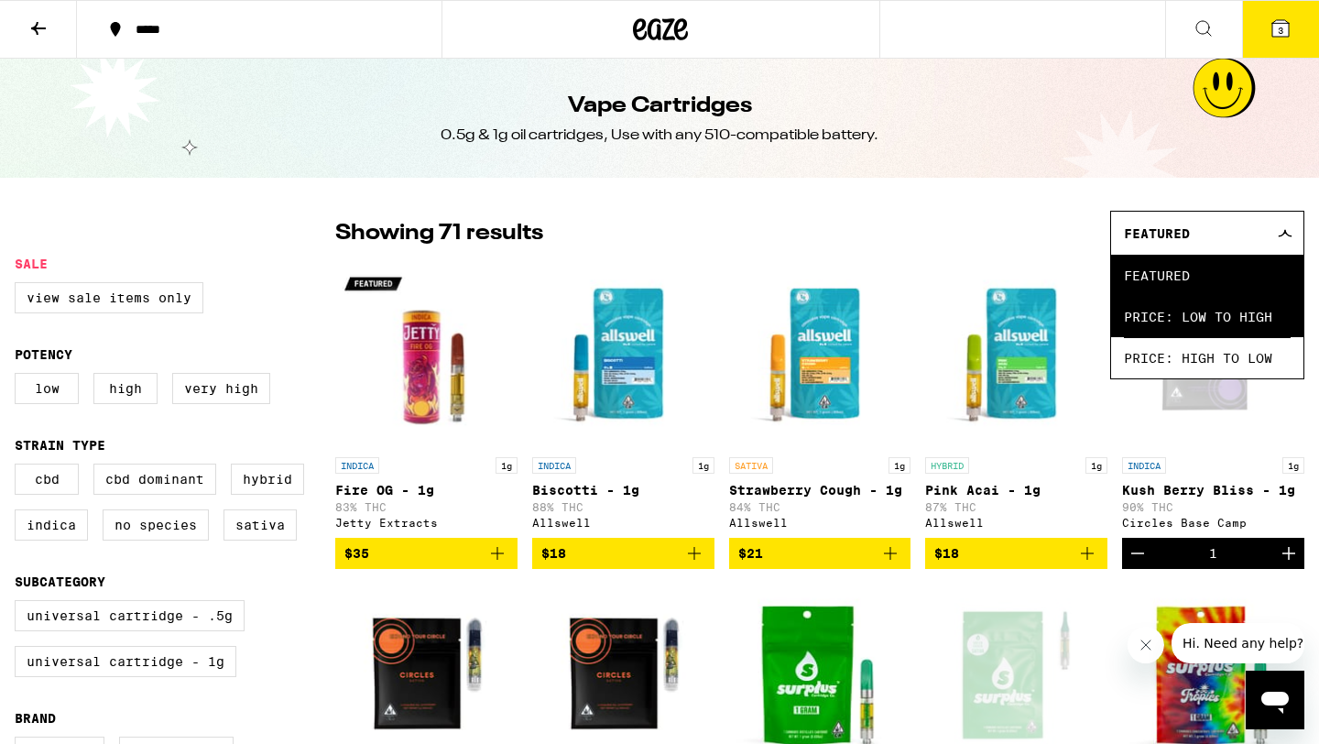
click at [1151, 324] on span "Price: Low to High" at bounding box center [1207, 316] width 167 height 41
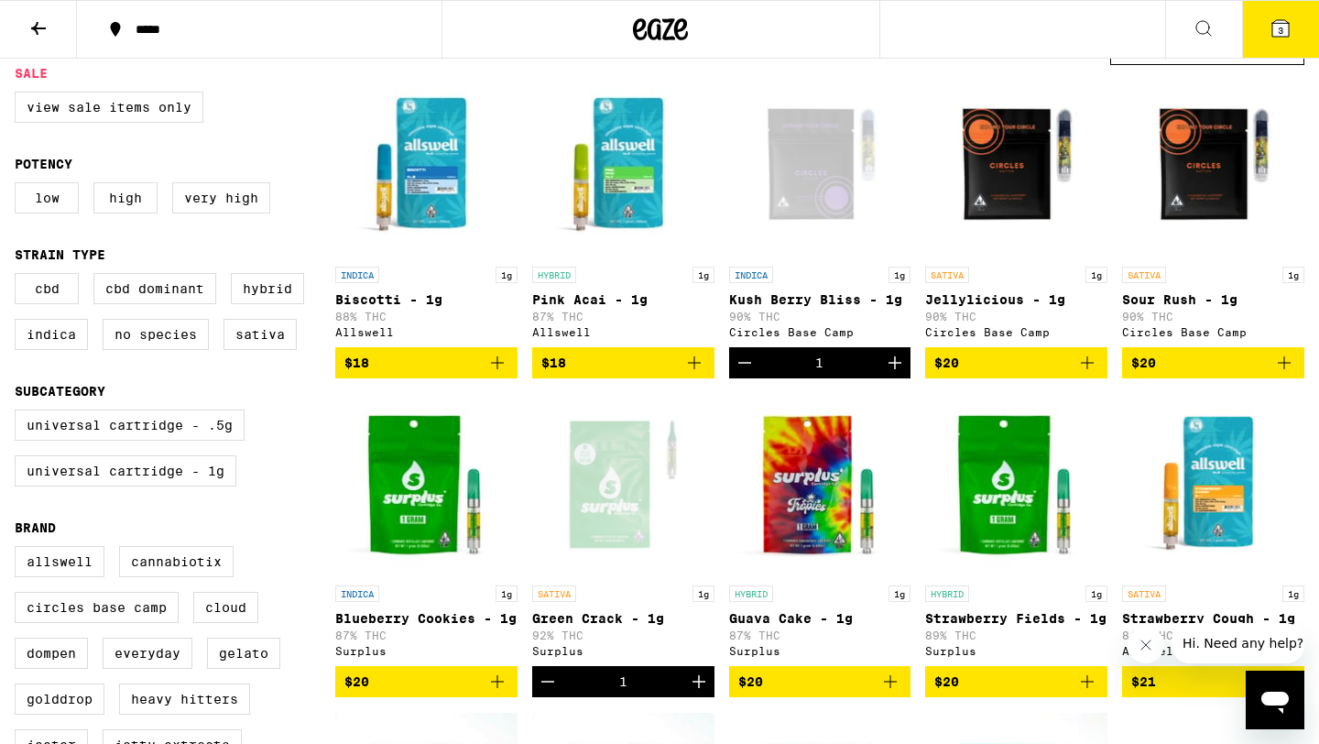
scroll to position [196, 0]
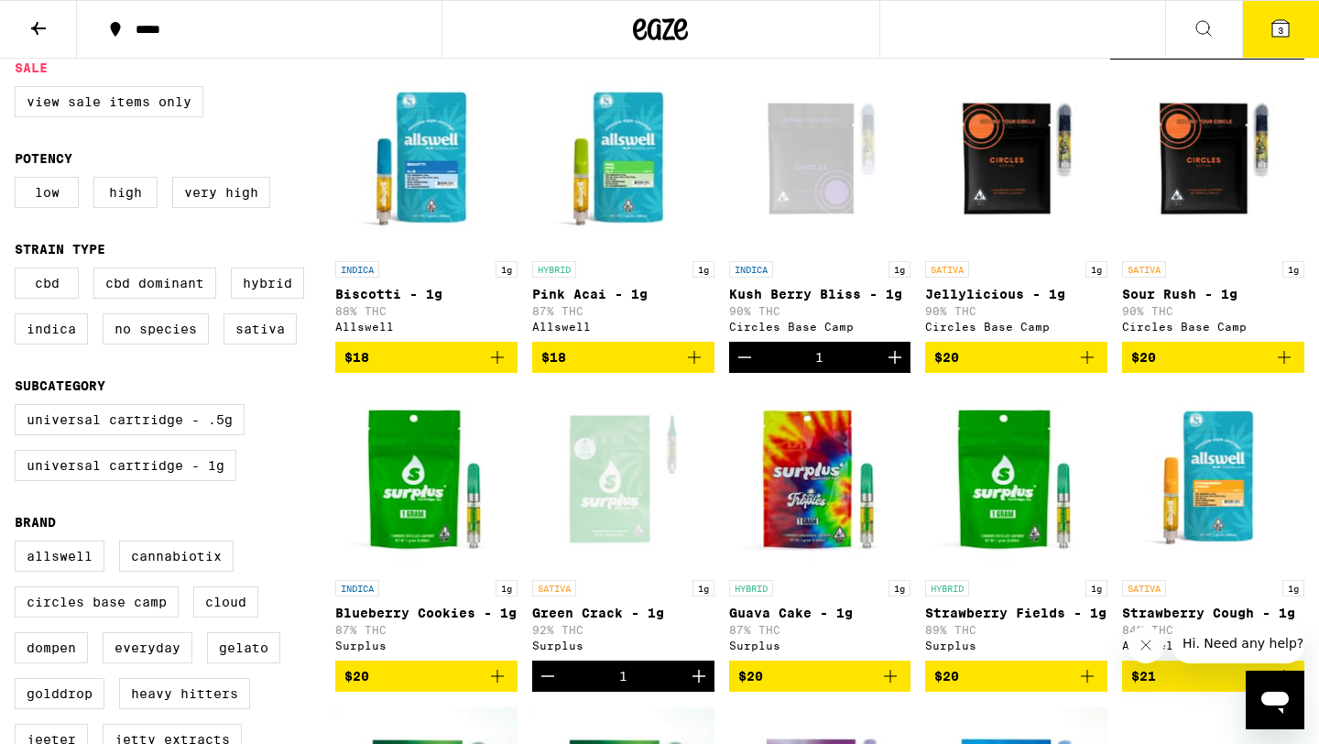
click at [1087, 682] on icon "Add to bag" at bounding box center [1087, 676] width 13 height 13
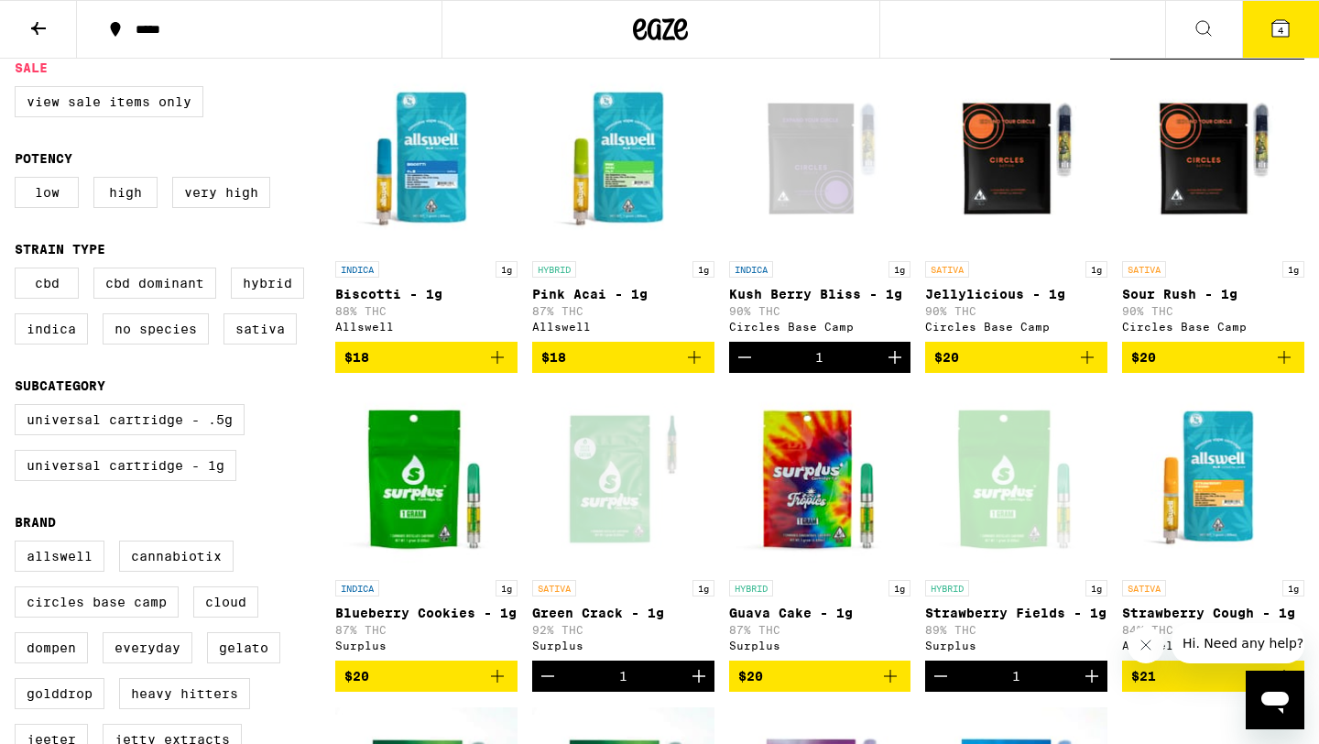
click at [1284, 37] on icon at bounding box center [1281, 28] width 22 height 22
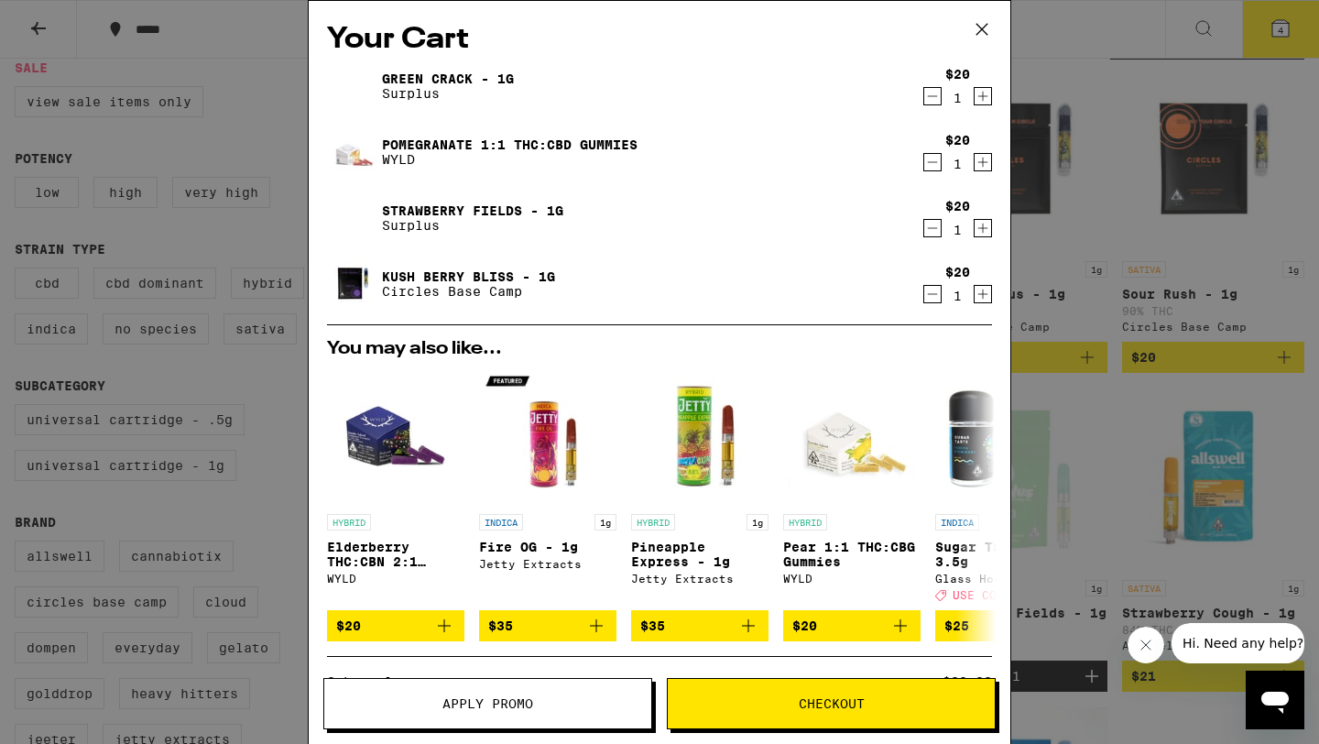
scroll to position [233, 0]
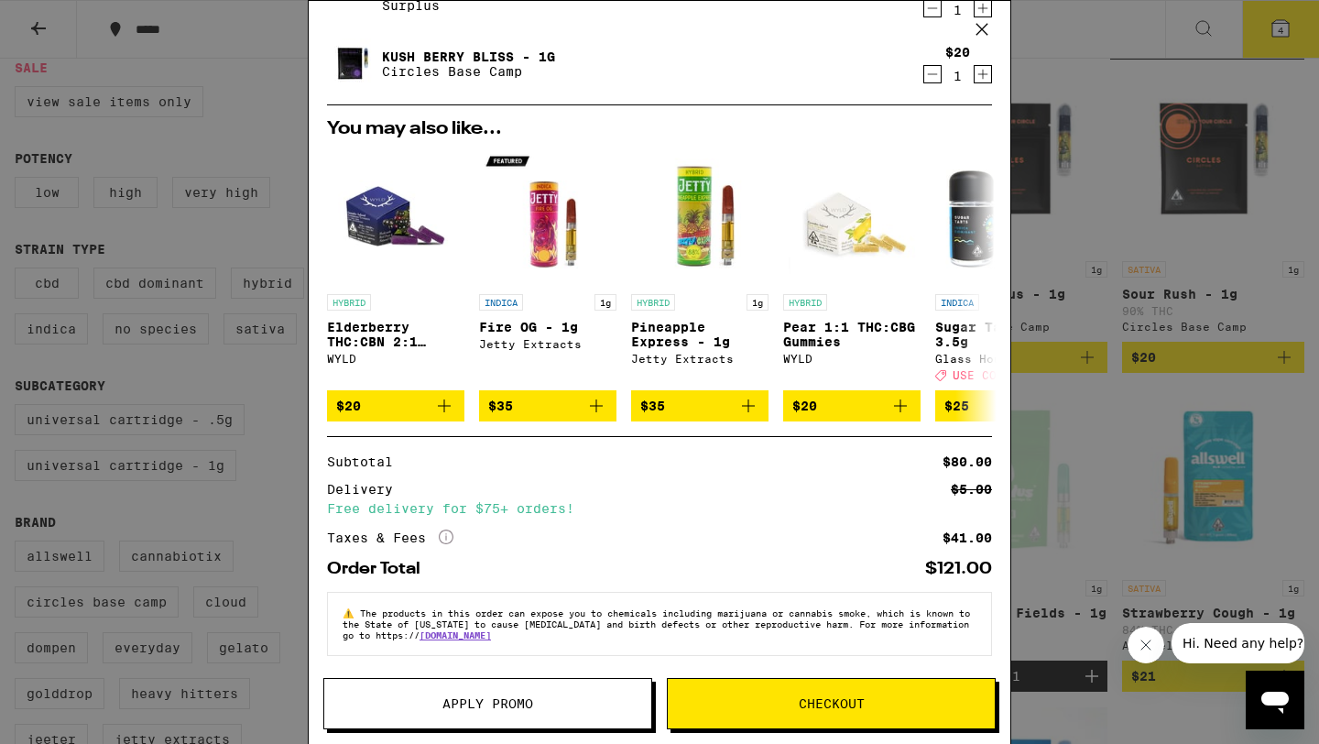
click at [449, 533] on icon "More Info" at bounding box center [446, 536] width 15 height 15
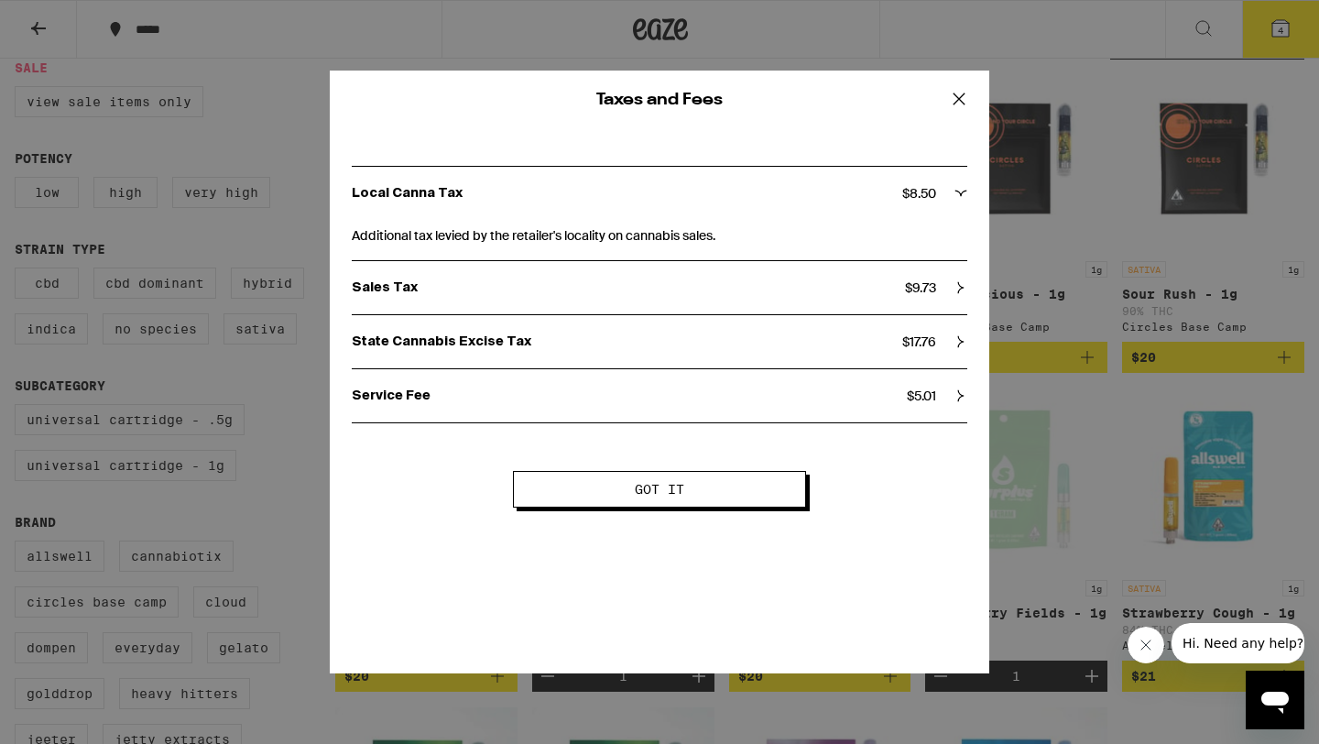
click at [543, 498] on button "Got it" at bounding box center [659, 489] width 293 height 37
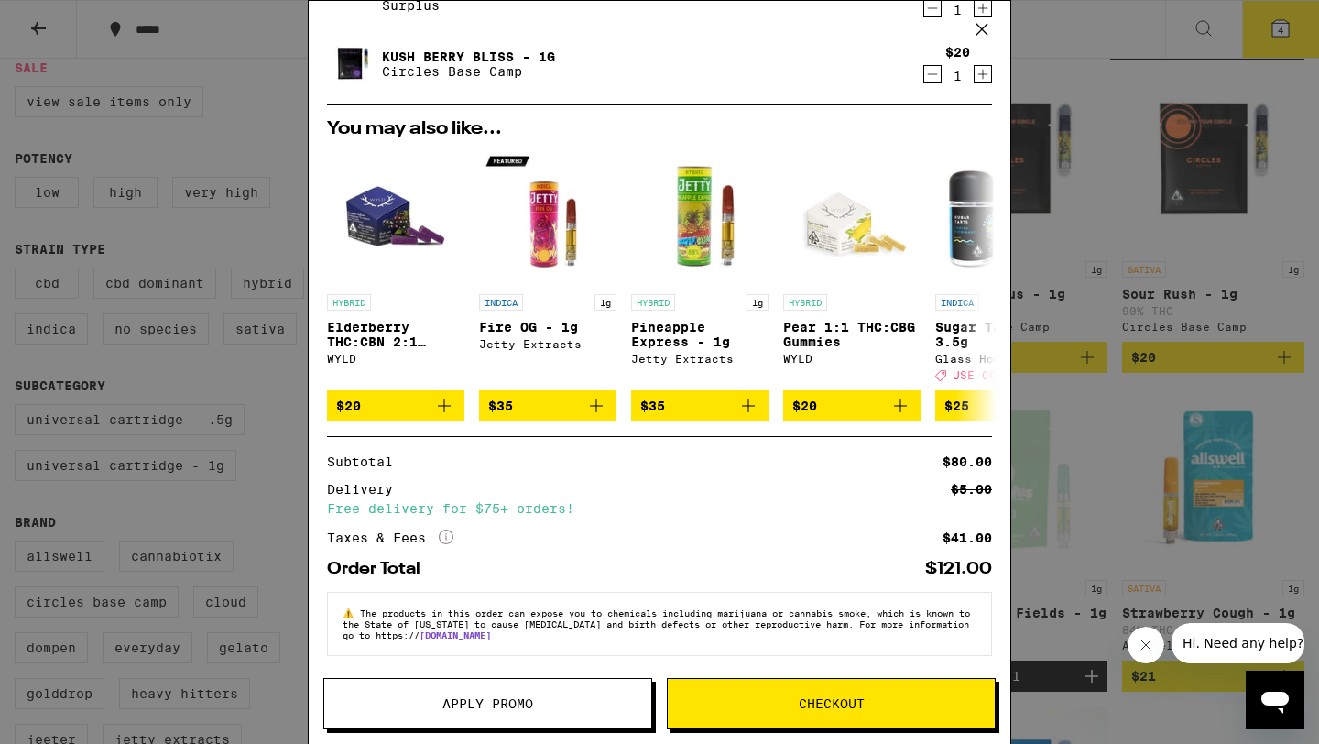
click at [707, 697] on span "Checkout" at bounding box center [831, 703] width 327 height 13
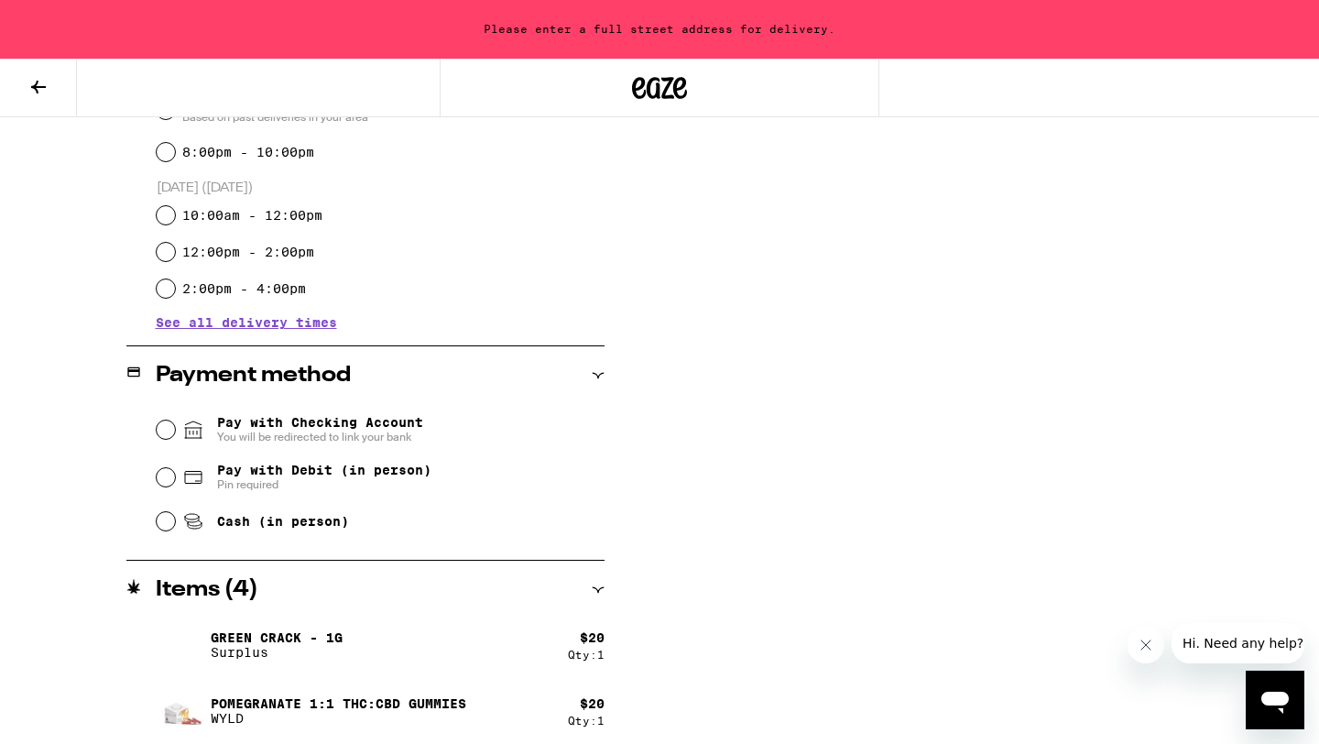
scroll to position [632, 0]
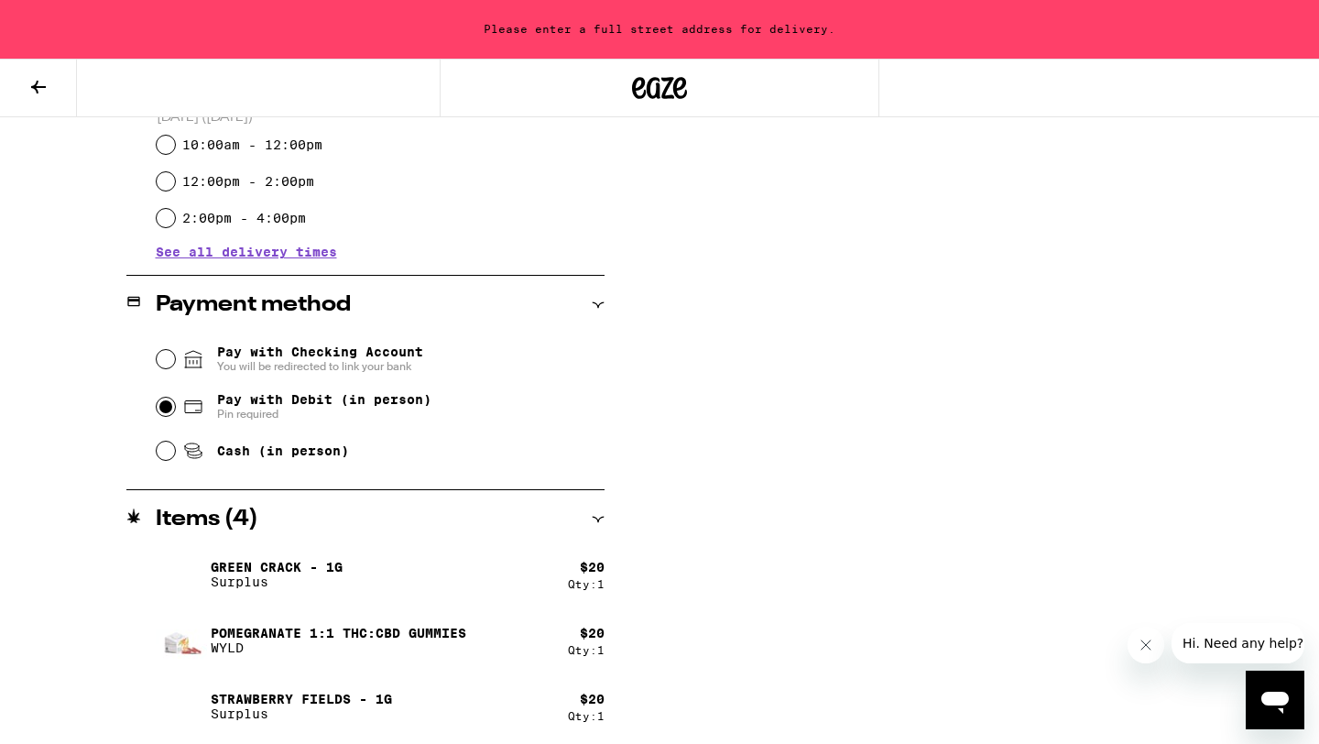
click at [162, 405] on input "Pay with Debit (in person) Pin required" at bounding box center [166, 407] width 18 height 18
radio input "true"
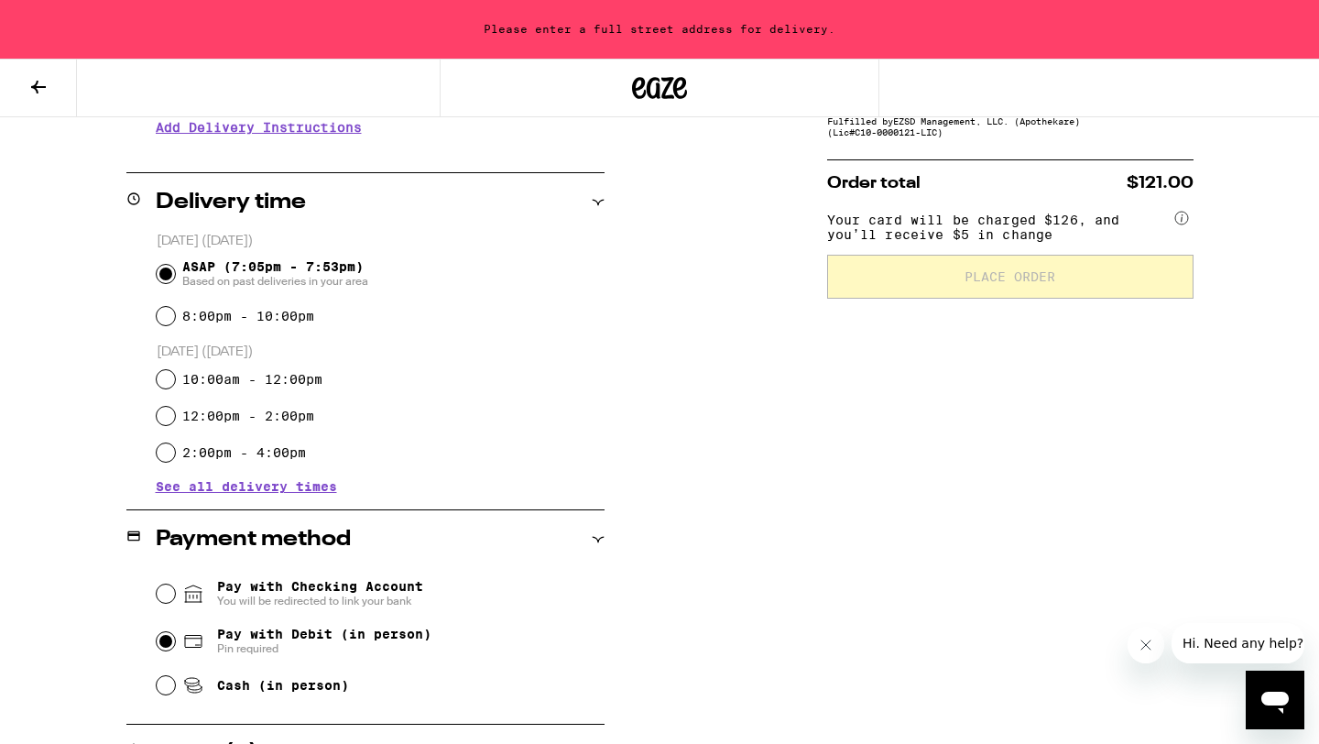
scroll to position [396, 0]
click at [169, 684] on input "Cash (in person)" at bounding box center [166, 687] width 18 height 18
radio input "true"
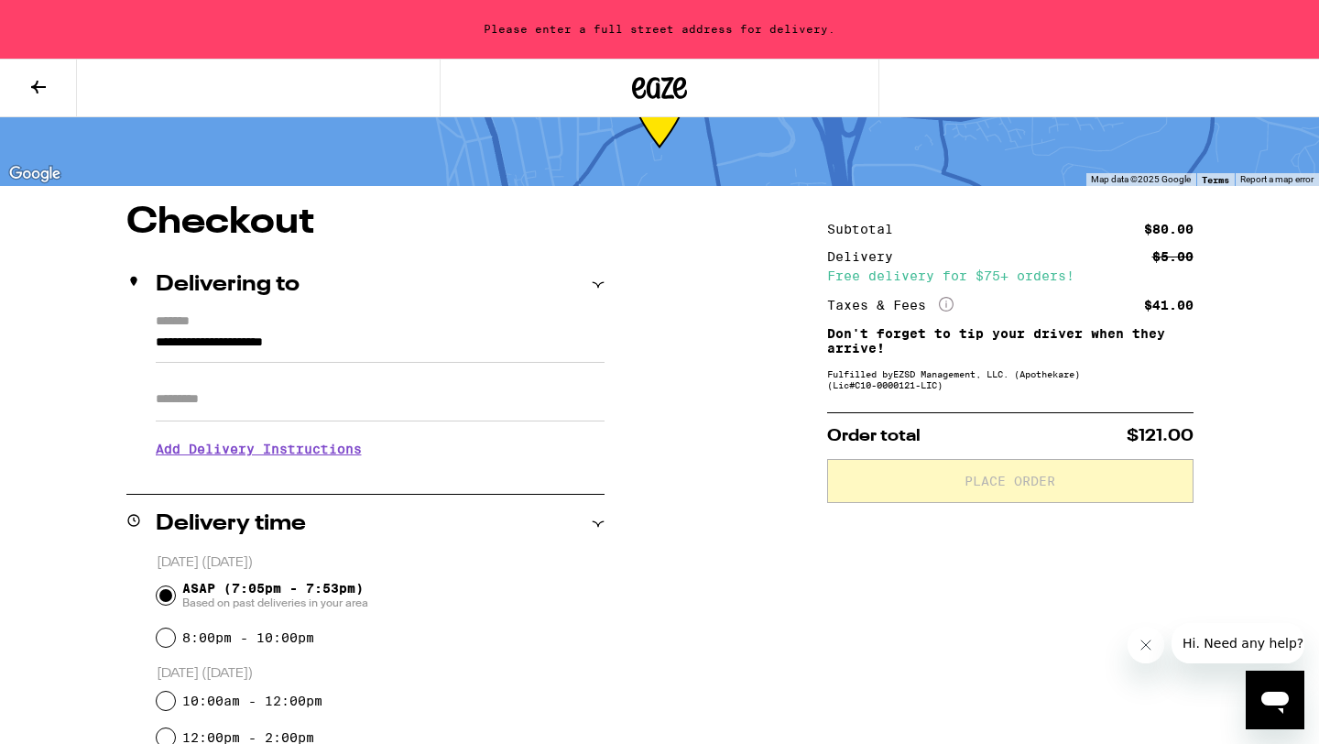
scroll to position [0, 0]
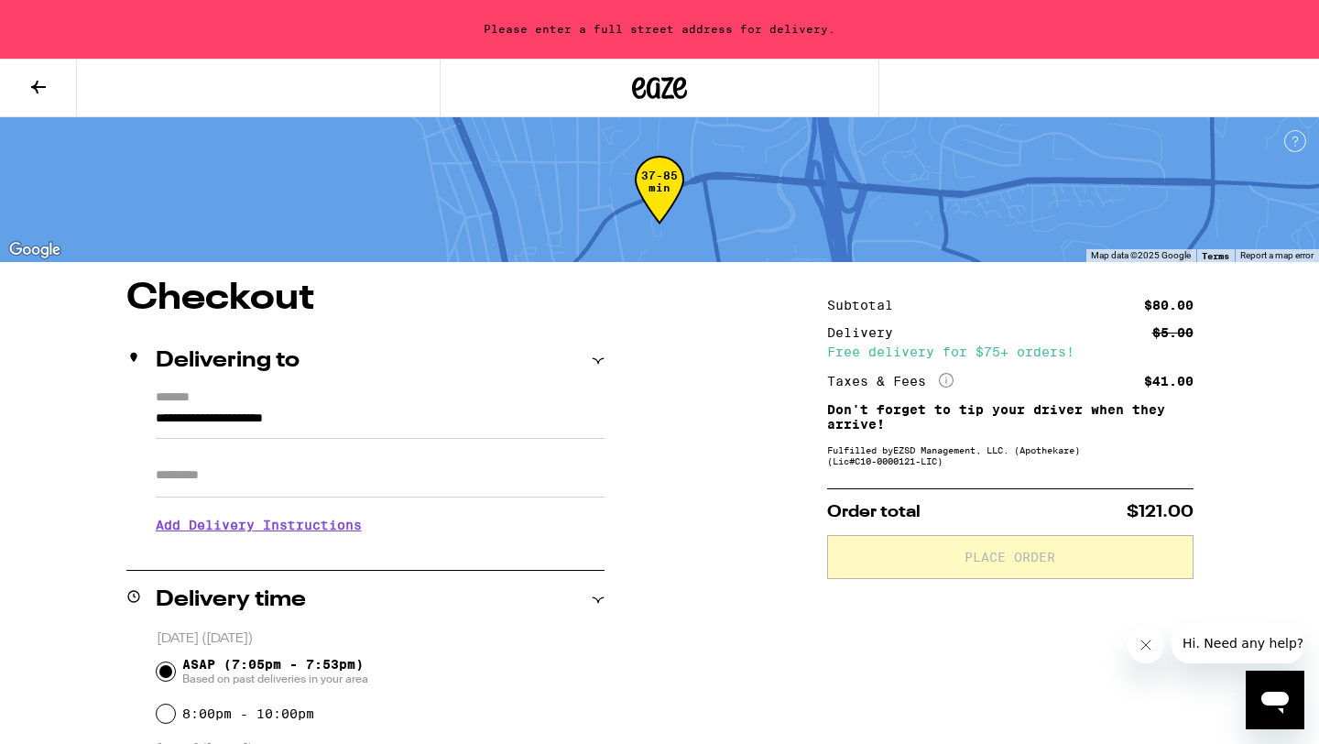
click at [246, 530] on h3 "Add Delivery Instructions" at bounding box center [380, 525] width 449 height 42
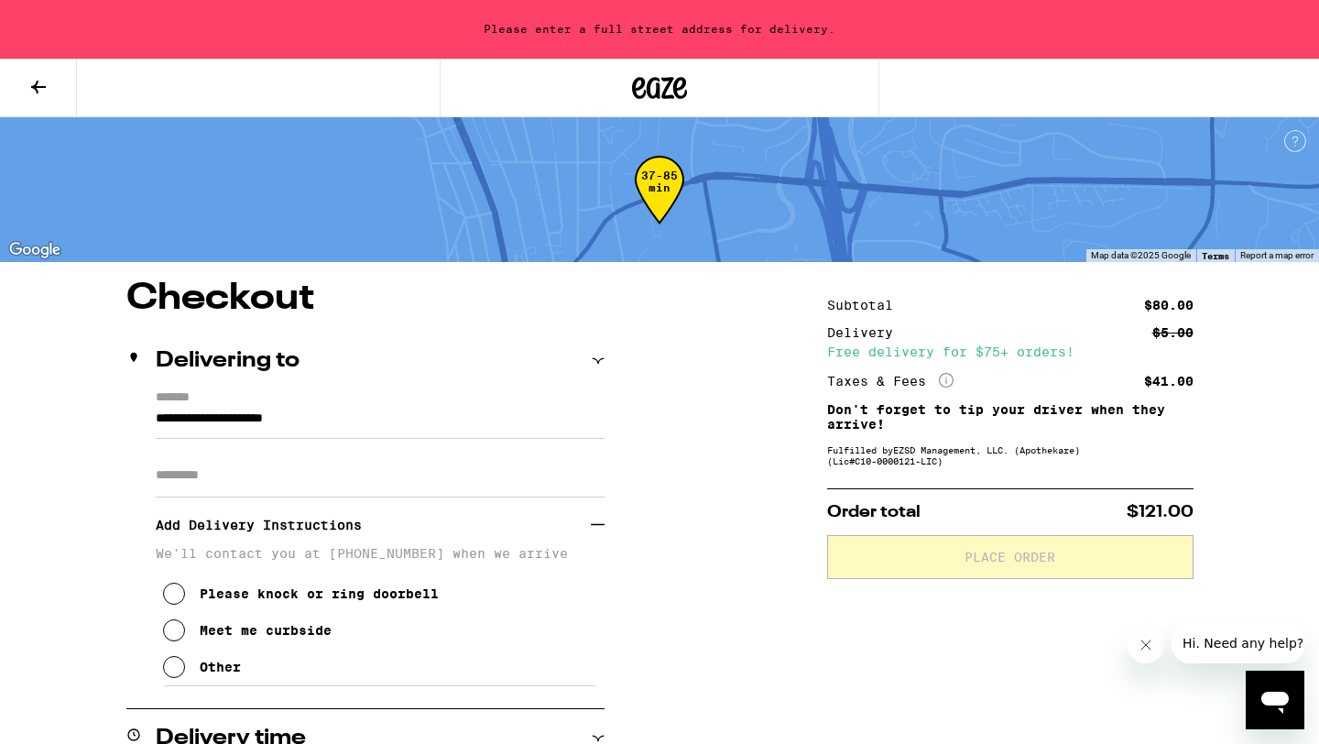
click at [175, 640] on icon at bounding box center [174, 630] width 22 height 22
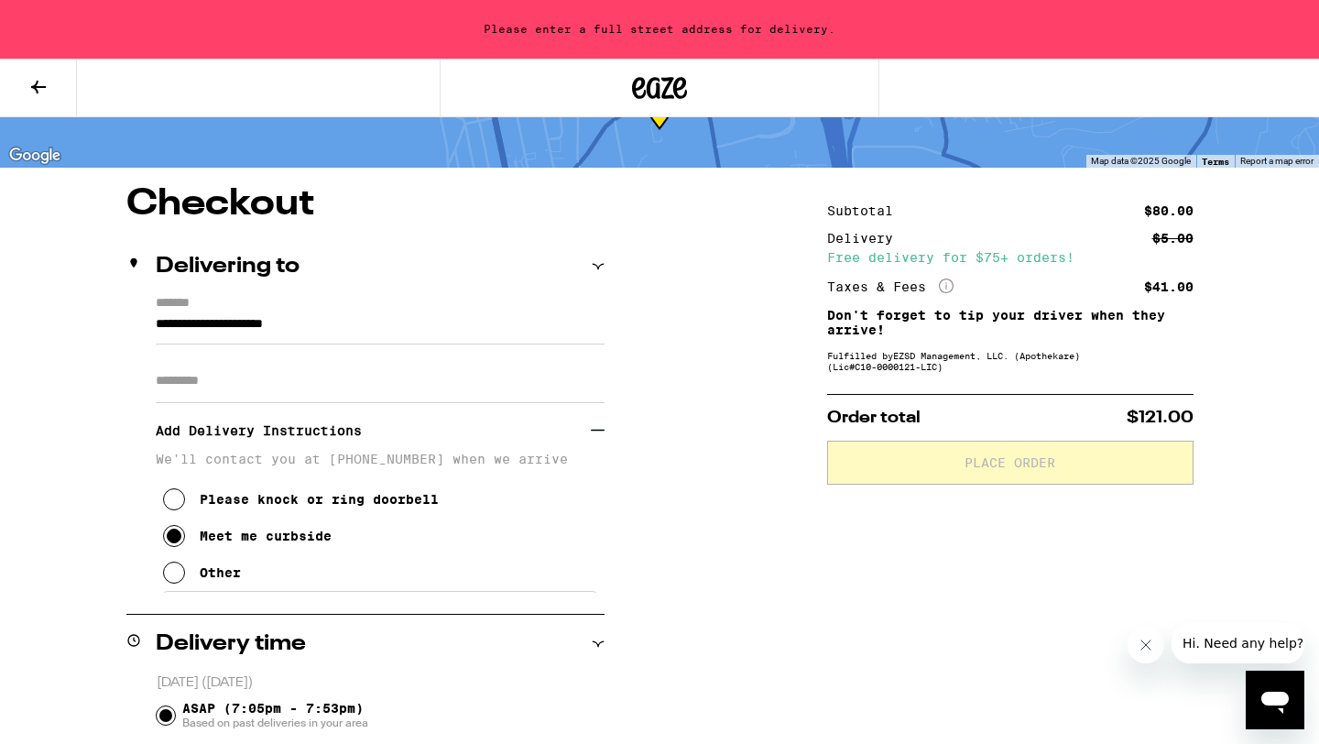
scroll to position [97, 0]
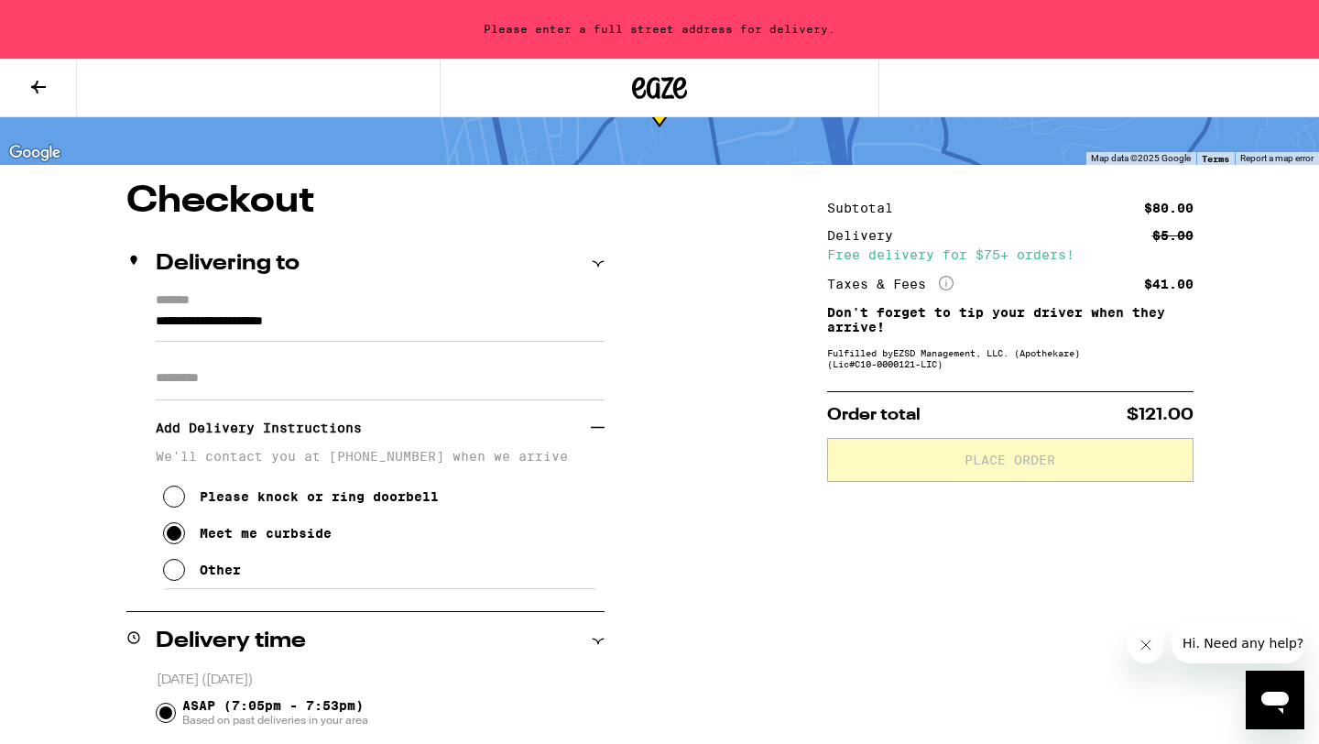
click at [400, 328] on input "**********" at bounding box center [380, 326] width 449 height 31
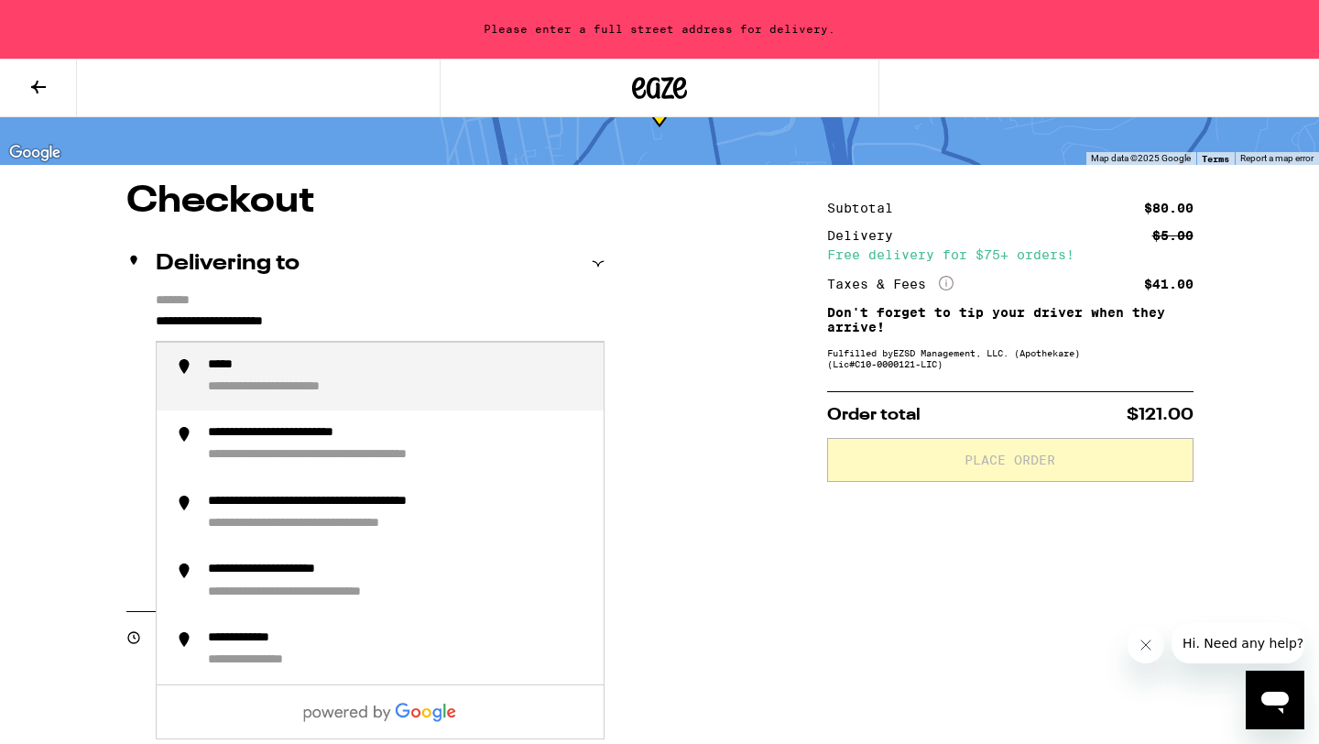
click at [259, 388] on div "**********" at bounding box center [307, 387] width 199 height 17
click at [157, 317] on input "**********" at bounding box center [380, 326] width 449 height 31
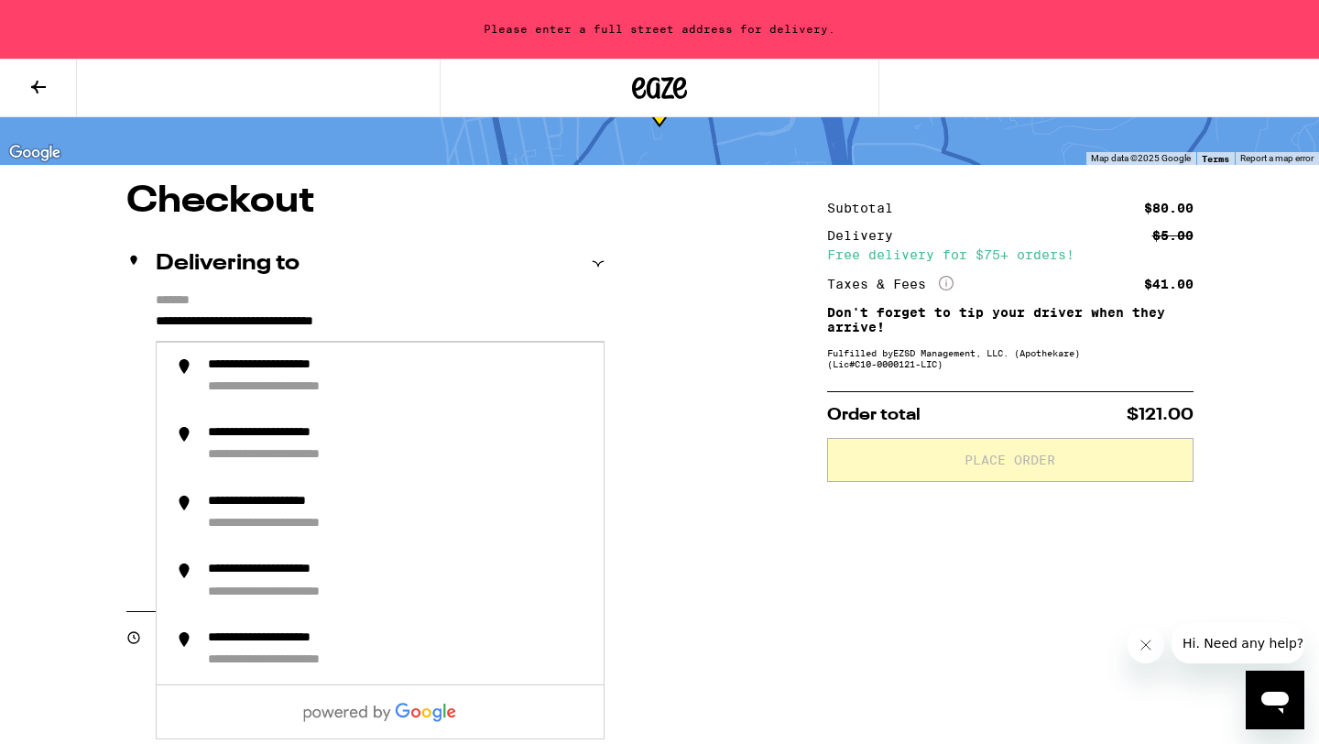
scroll to position [0, 0]
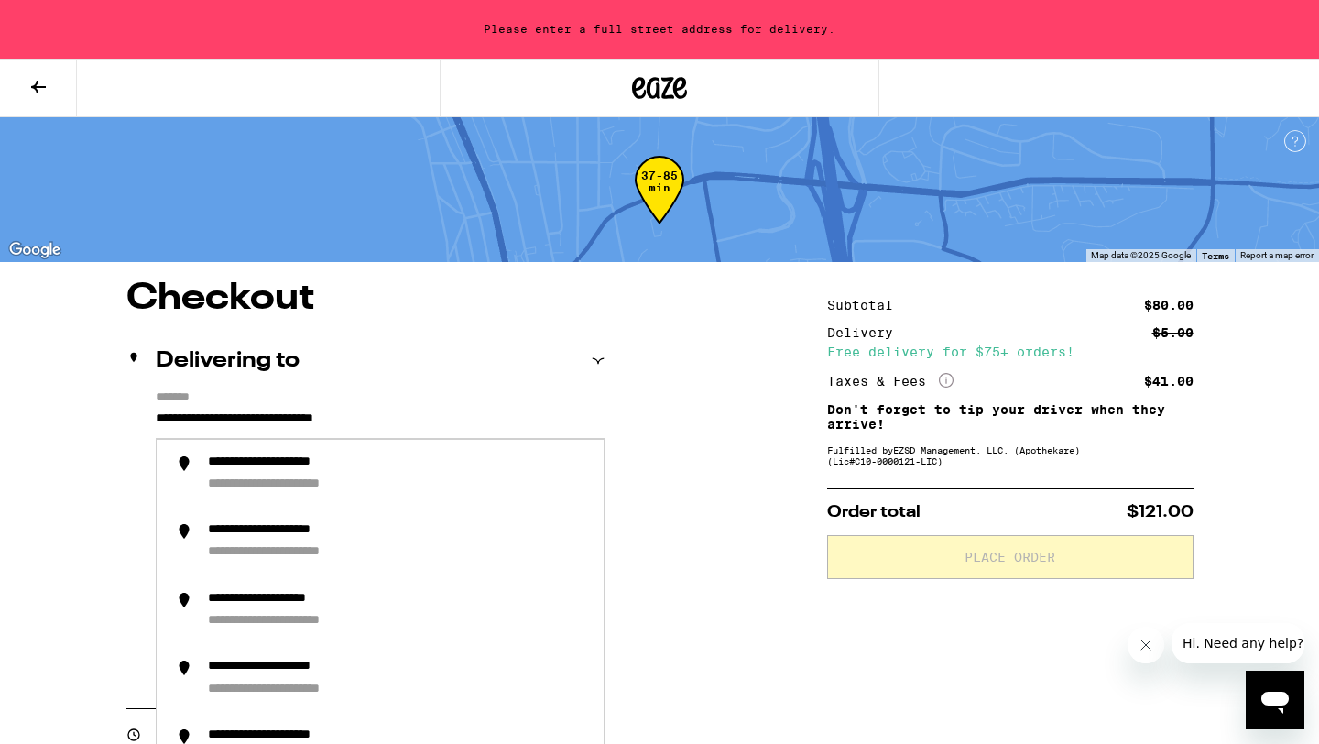
type input "**********"
click at [38, 86] on icon at bounding box center [38, 87] width 15 height 13
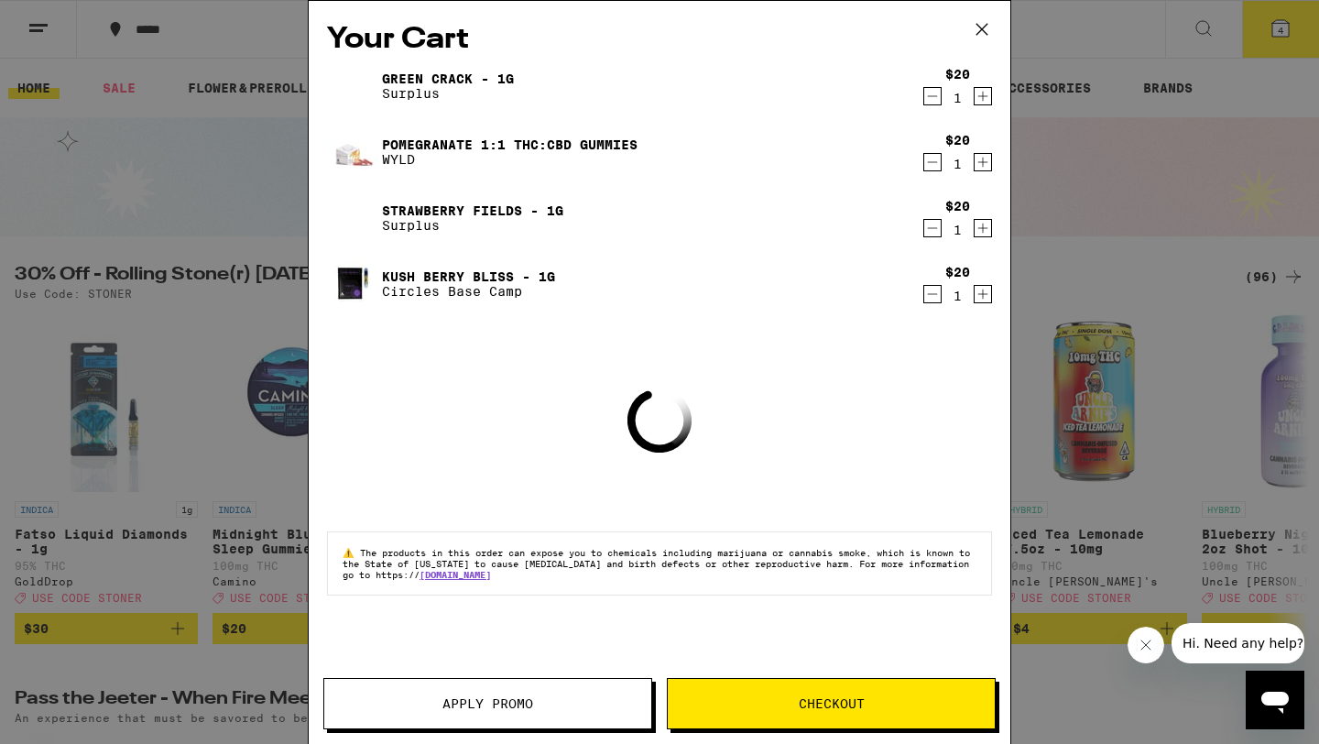
click at [1110, 37] on div "Your Cart Green Crack - 1g Surplus $20 1 Pomegranate 1:1 THC:CBD Gummies WYLD $…" at bounding box center [659, 372] width 1319 height 744
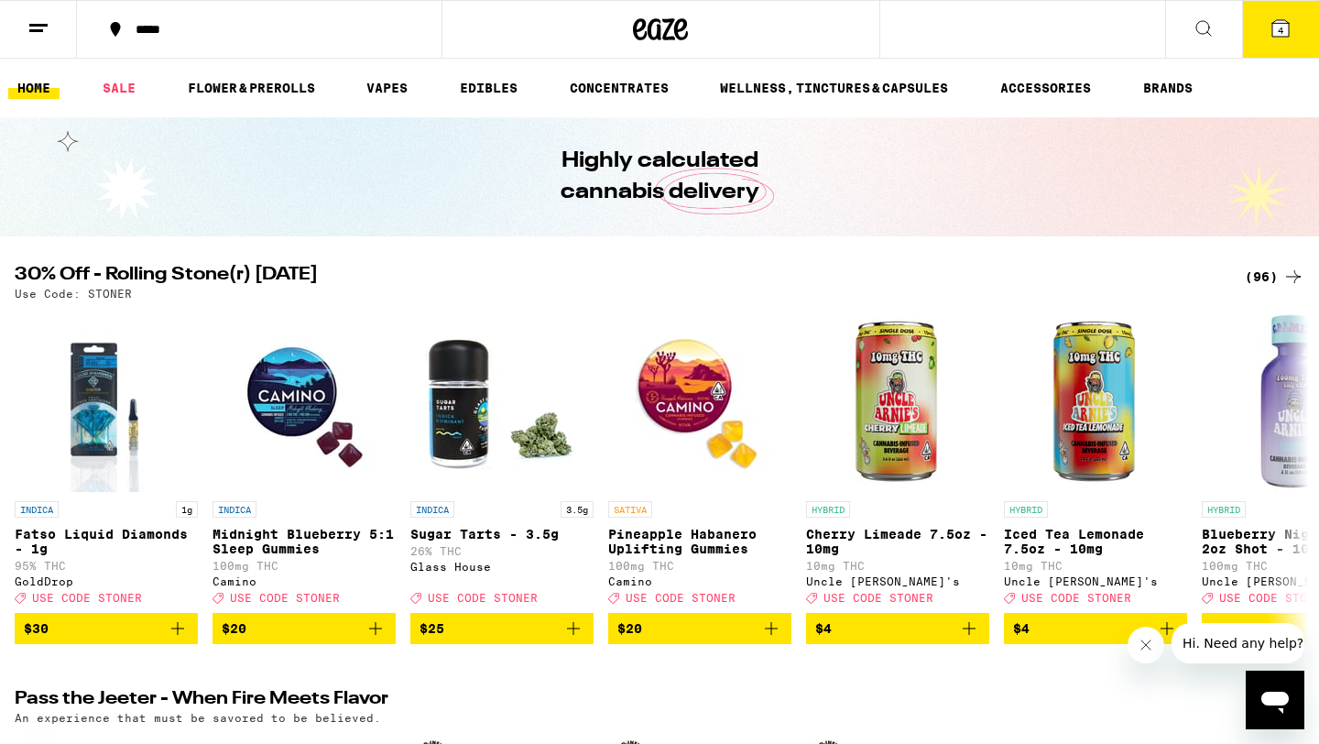
click at [49, 23] on icon at bounding box center [38, 28] width 22 height 22
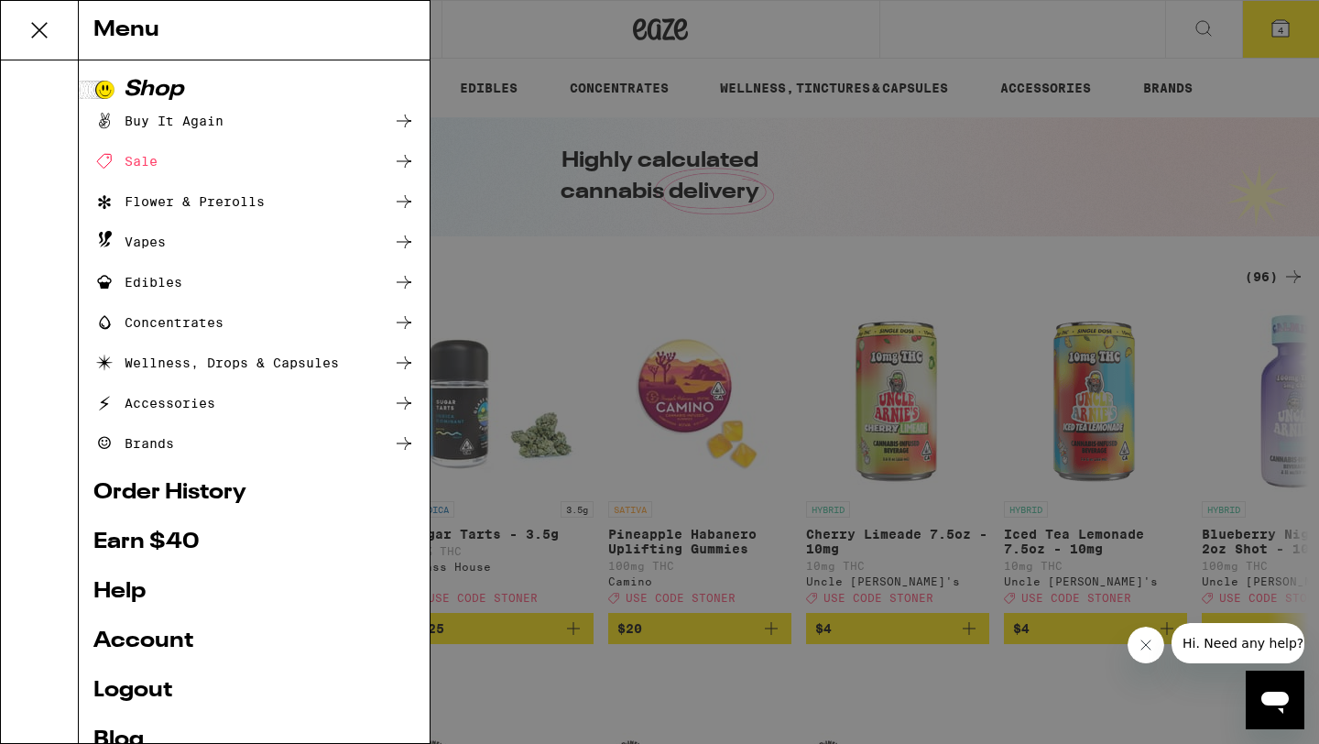
click at [1282, 31] on div "Menu Shop Buy It Again Sale Flower & Prerolls Vapes Edibles Concentrates Wellne…" at bounding box center [659, 372] width 1319 height 744
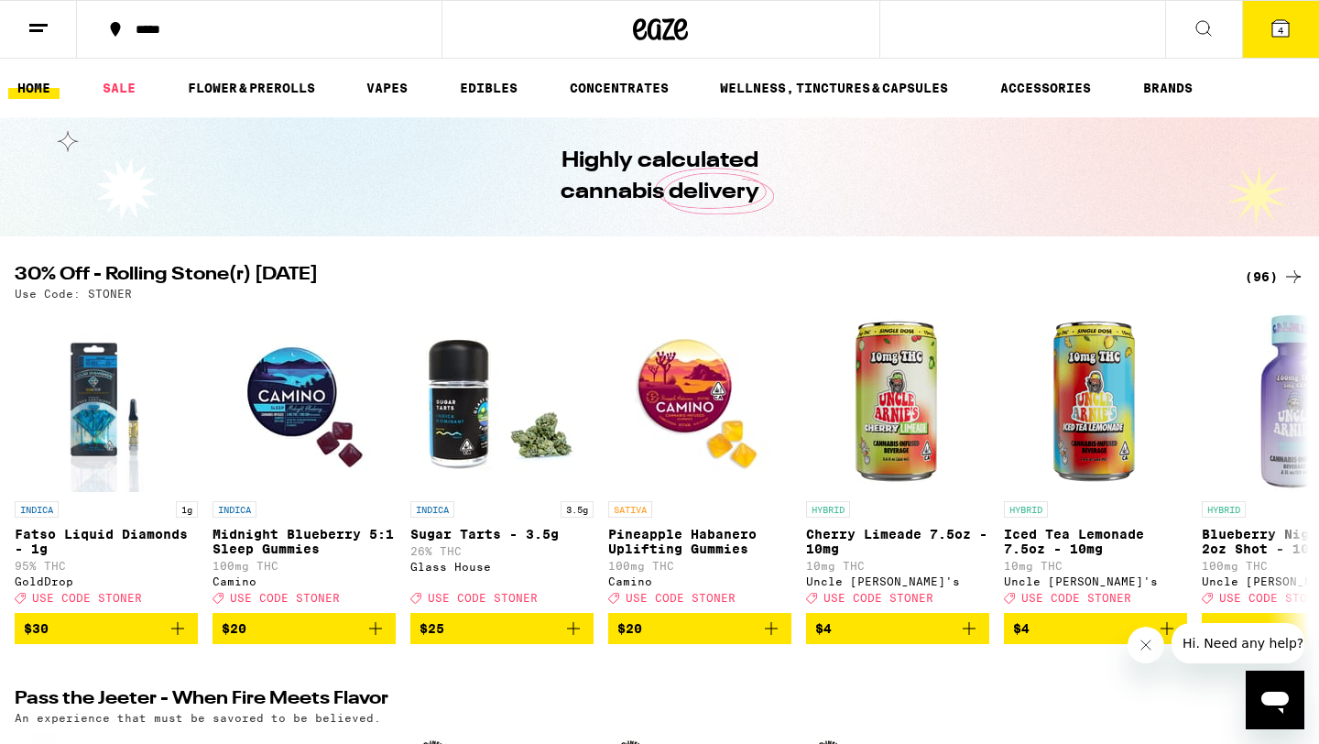
click at [1282, 31] on span "4" at bounding box center [1280, 30] width 5 height 11
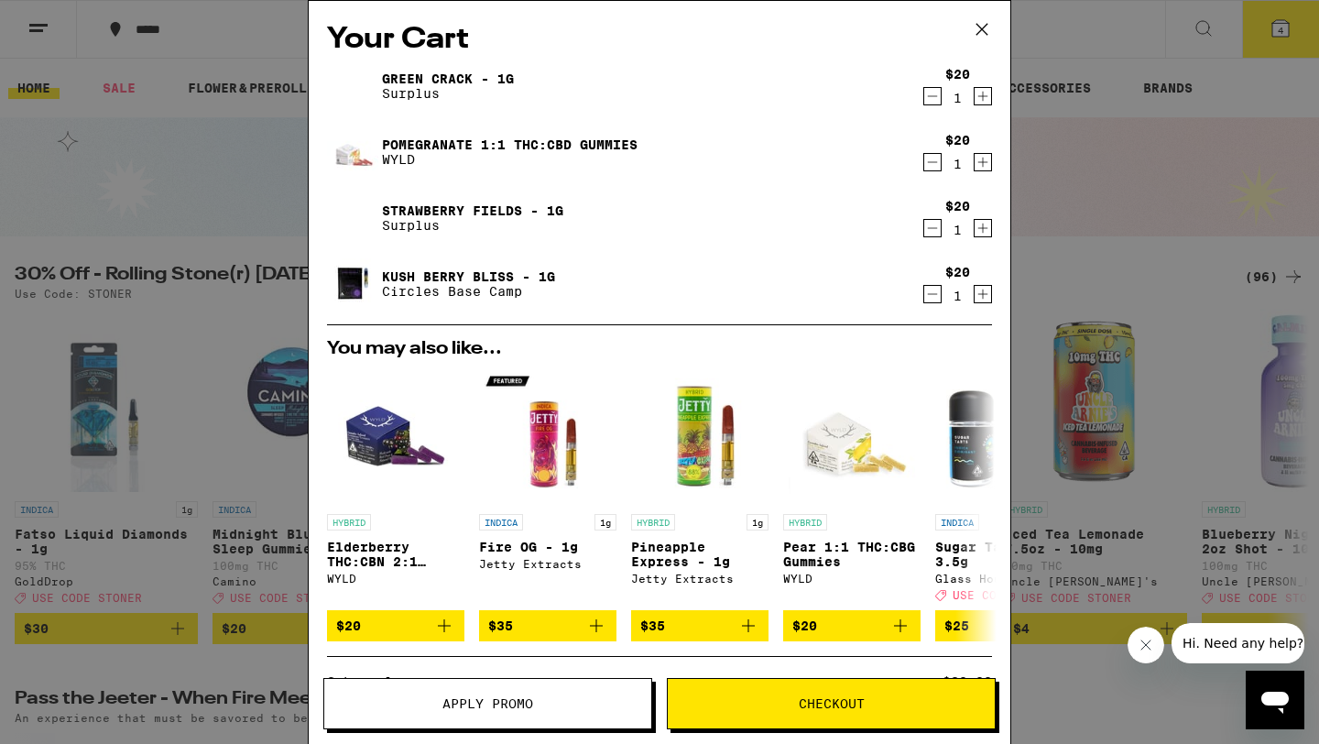
click at [846, 704] on span "Checkout" at bounding box center [832, 703] width 66 height 13
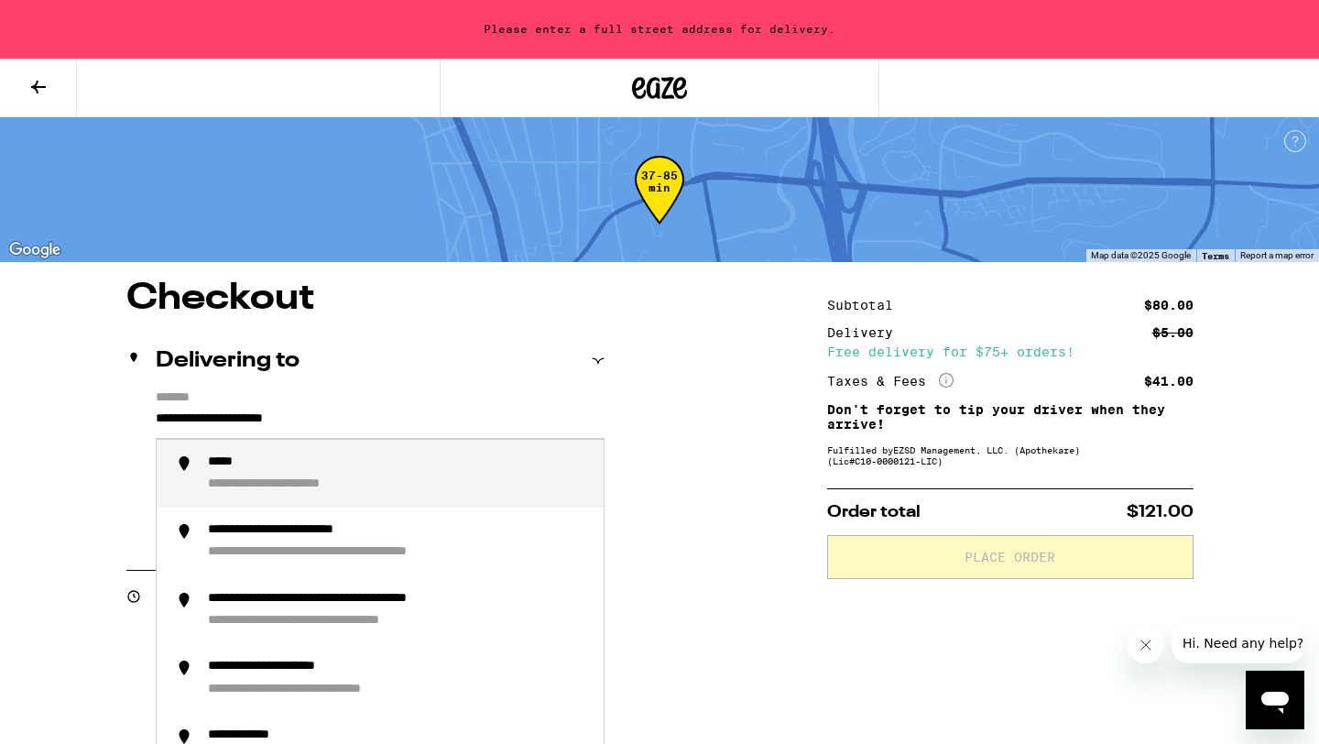
drag, startPoint x: 377, startPoint y: 414, endPoint x: 152, endPoint y: 419, distance: 225.4
click at [151, 418] on div "**********" at bounding box center [365, 469] width 478 height 158
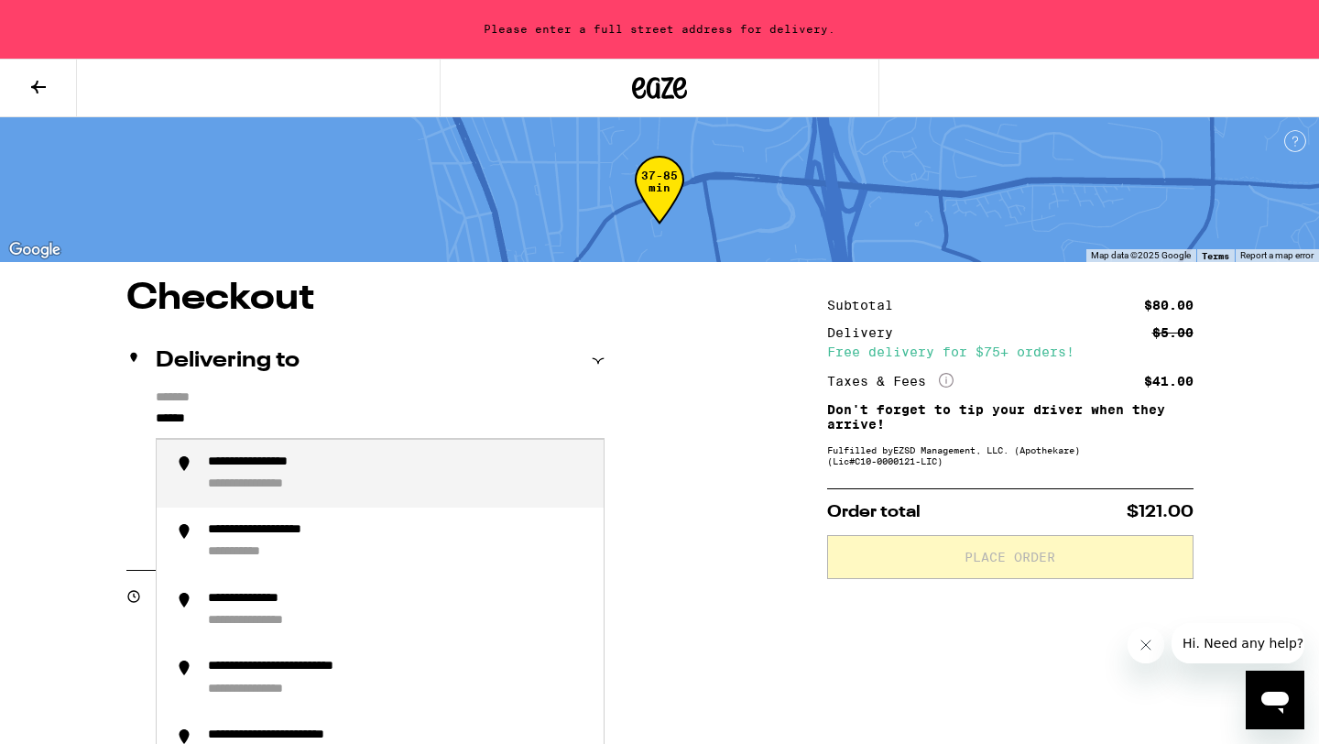
click at [242, 466] on div "**********" at bounding box center [278, 462] width 141 height 17
type input "**********"
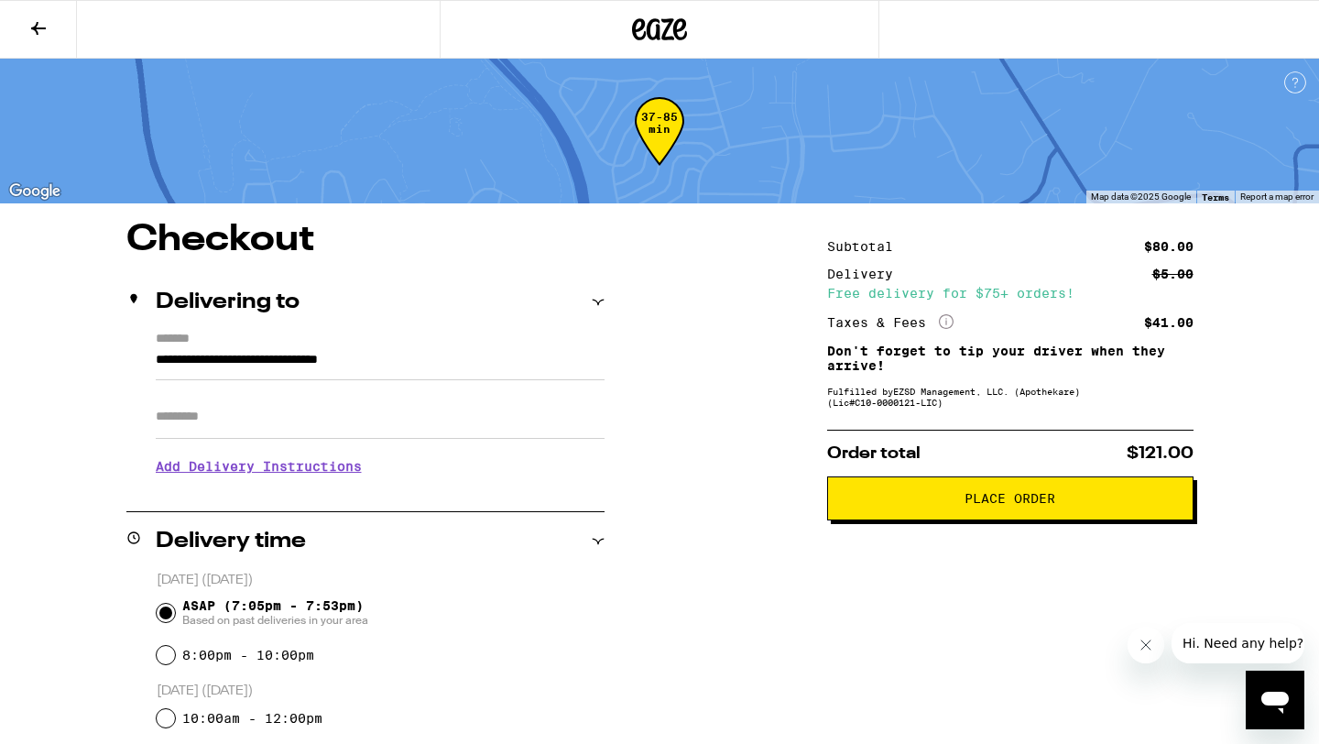
click at [961, 505] on span "Place Order" at bounding box center [1010, 498] width 335 height 13
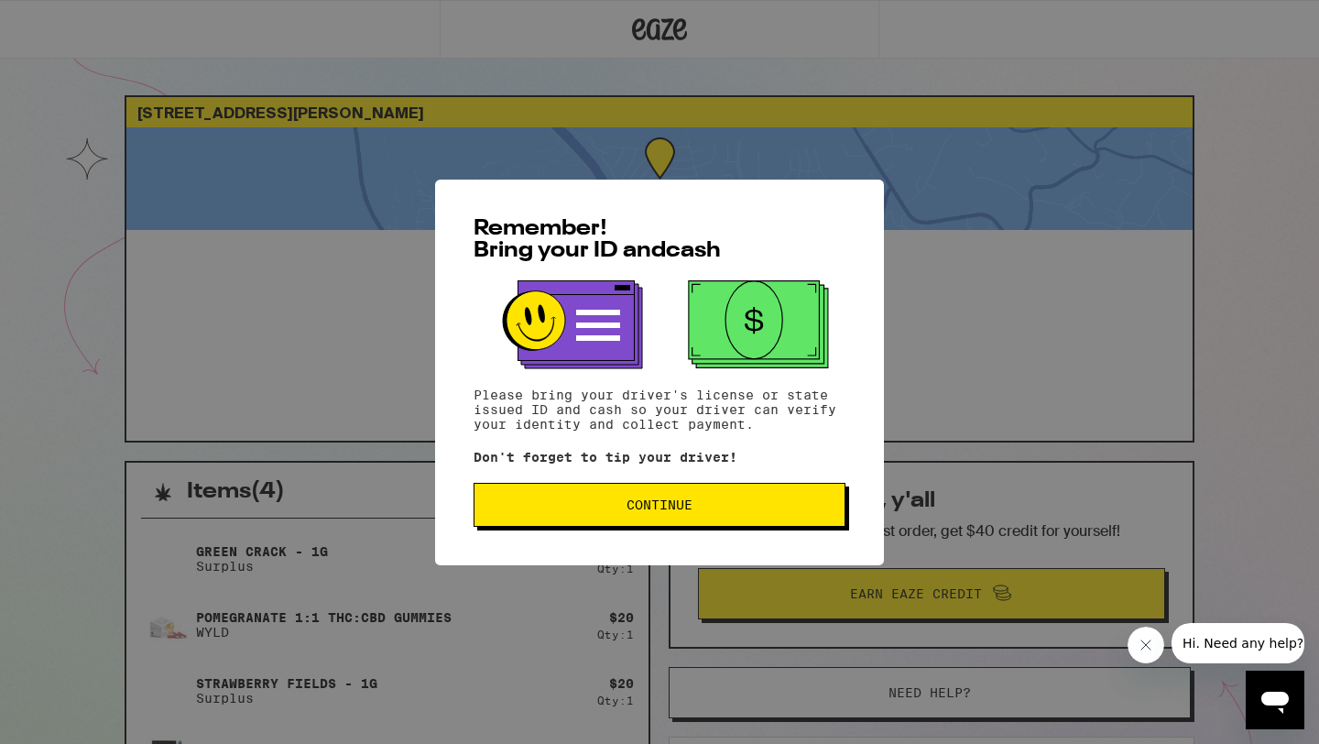
click at [684, 501] on span "Continue" at bounding box center [660, 504] width 66 height 13
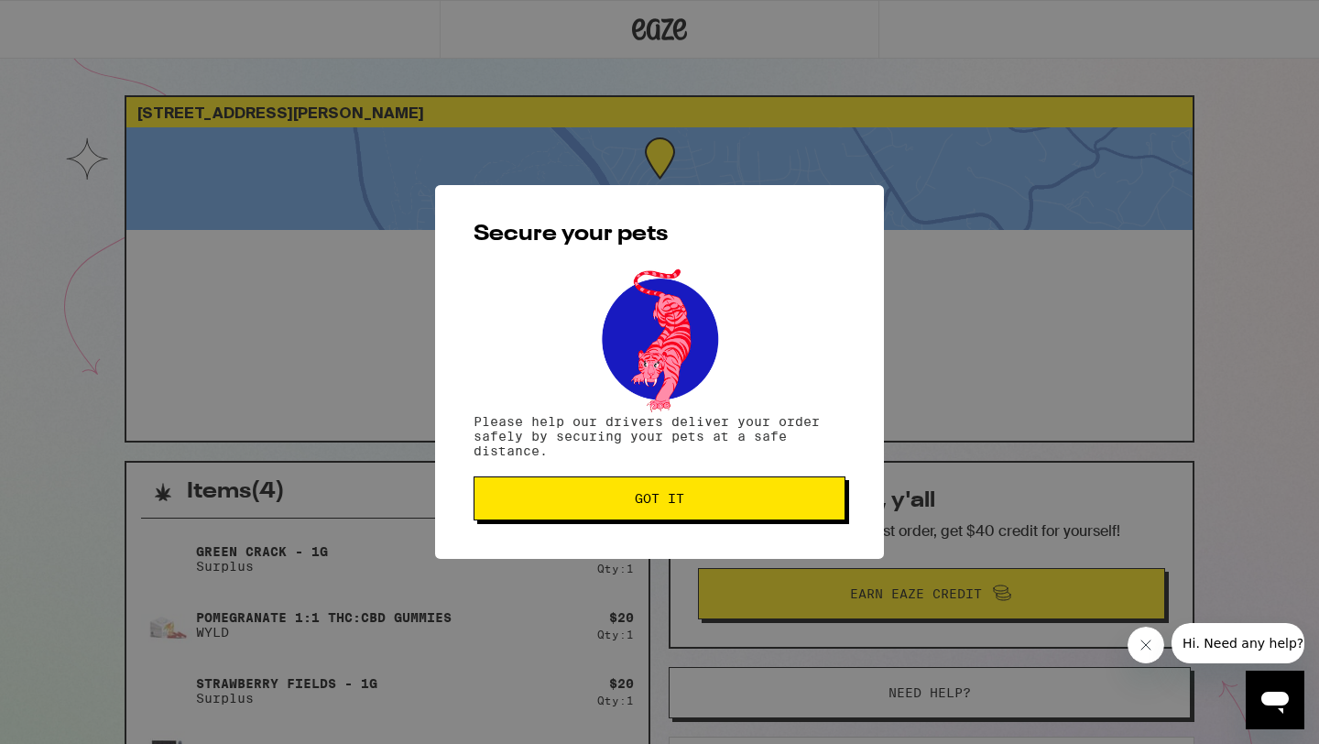
click at [684, 501] on span "Got it" at bounding box center [659, 498] width 341 height 13
